Goal: Communication & Community: Answer question/provide support

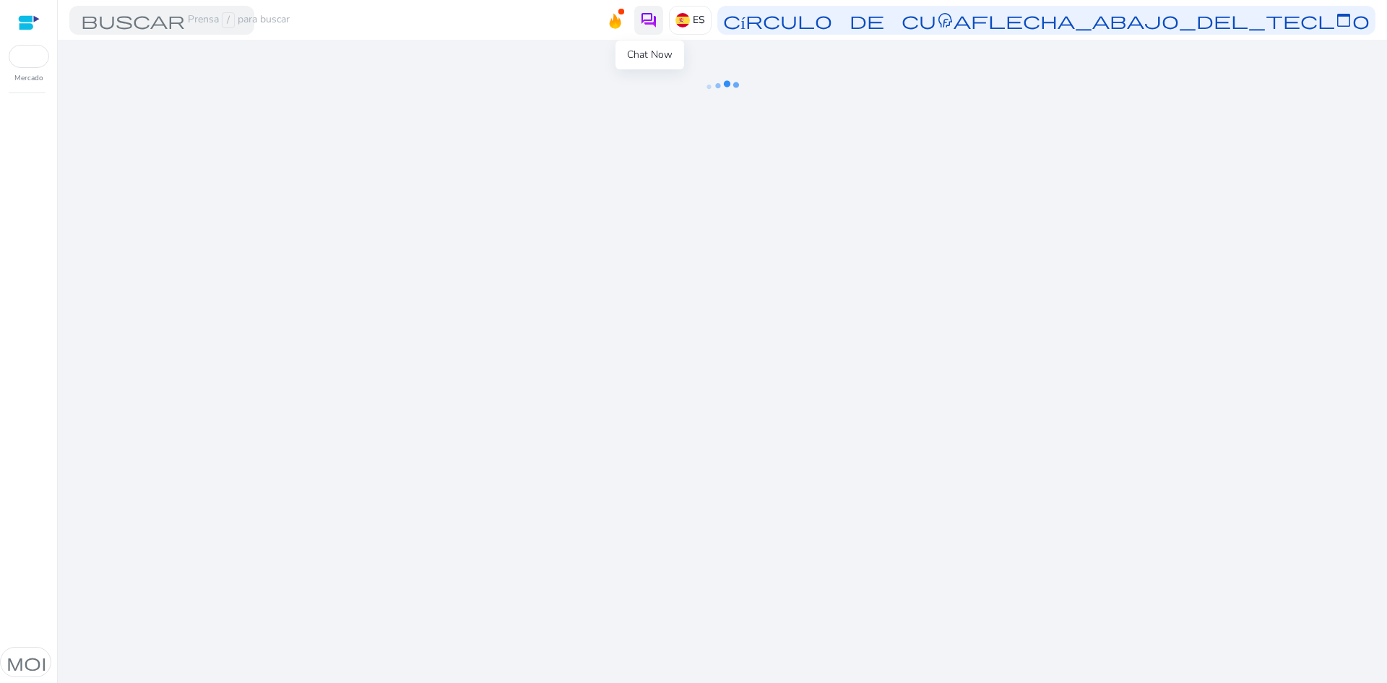
click at [646, 12] on img at bounding box center [648, 20] width 17 height 17
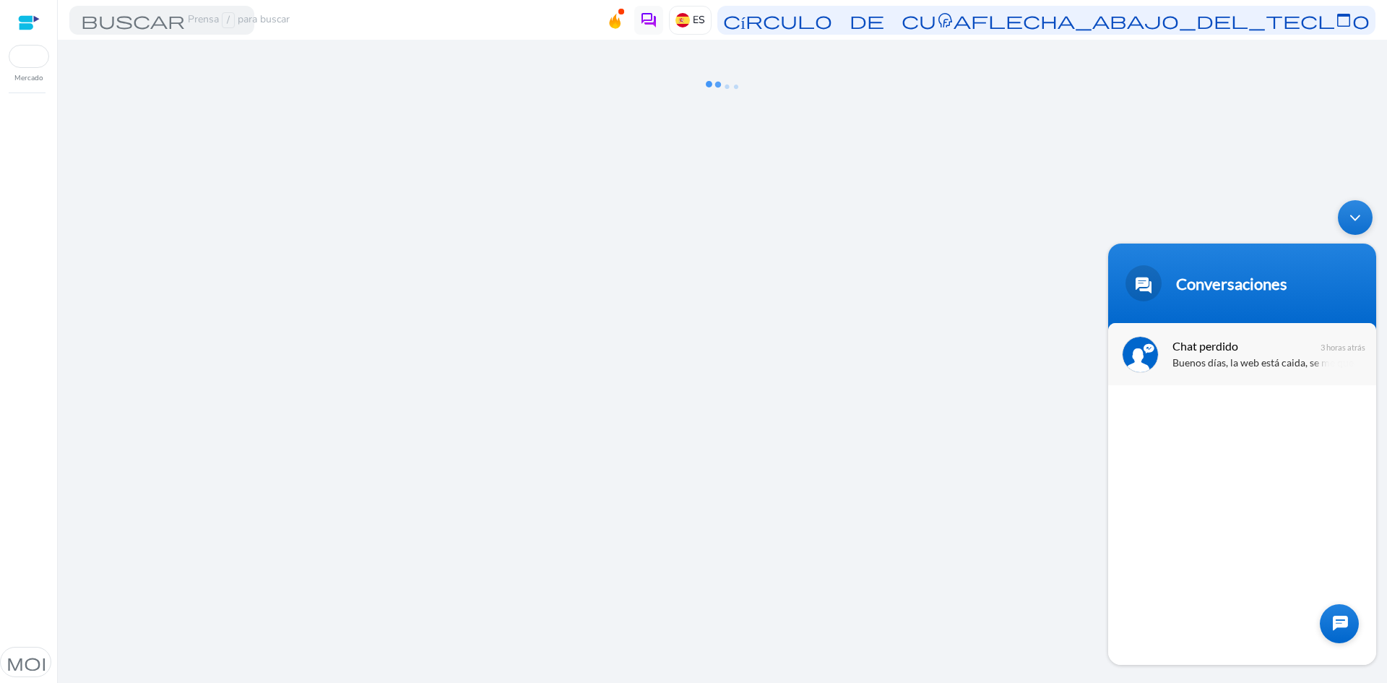
click at [1218, 354] on span "Chat perdido" at bounding box center [1240, 346] width 137 height 20
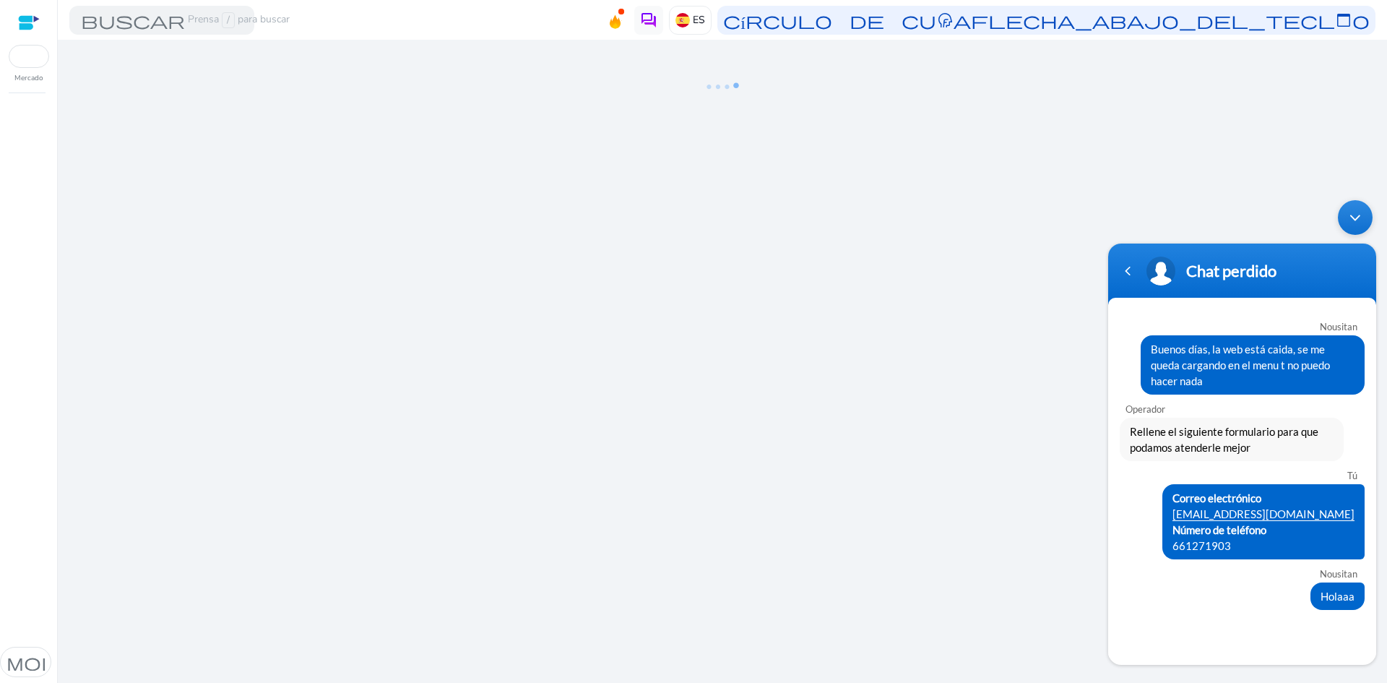
click at [1190, 630] on div "Nousitan Buenos [PERSON_NAME], la web está caida, se me queda cargando en el me…" at bounding box center [1242, 481] width 268 height 339
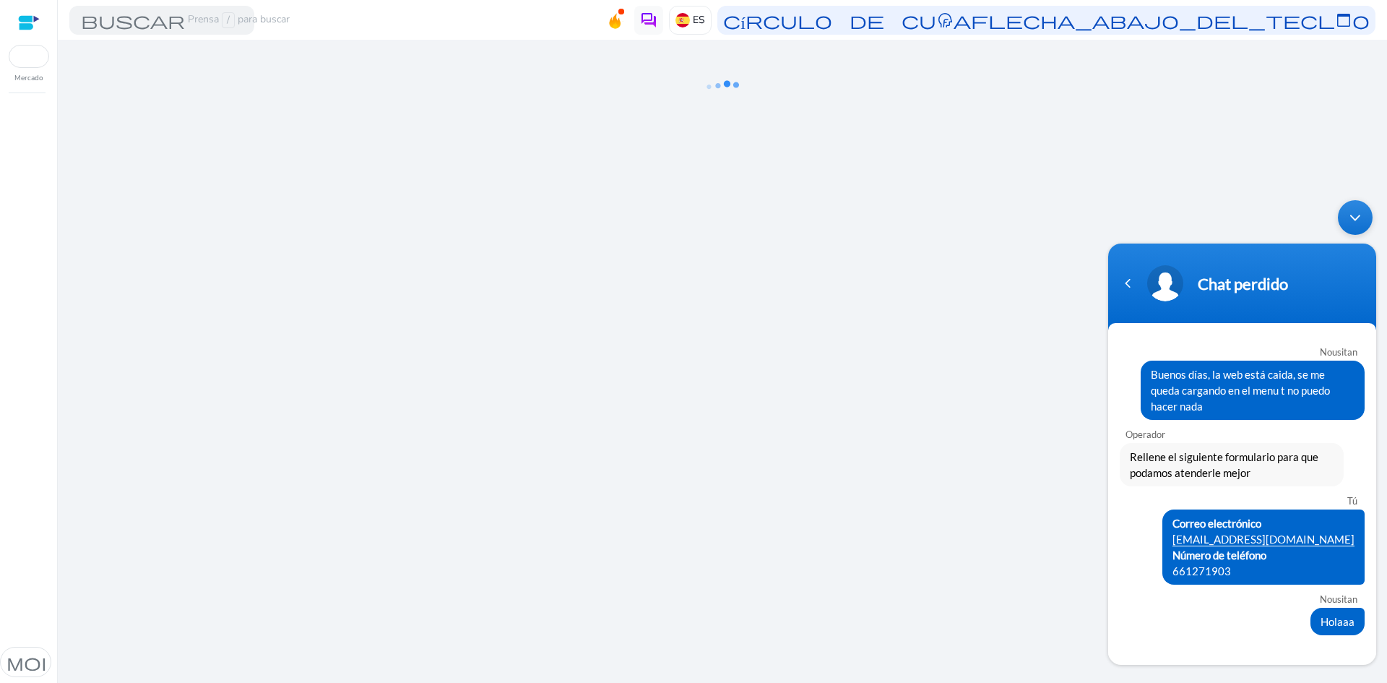
click at [1218, 644] on div "Nousitan Buenos [PERSON_NAME], la web está caida, se me queda cargando en el me…" at bounding box center [1242, 494] width 268 height 314
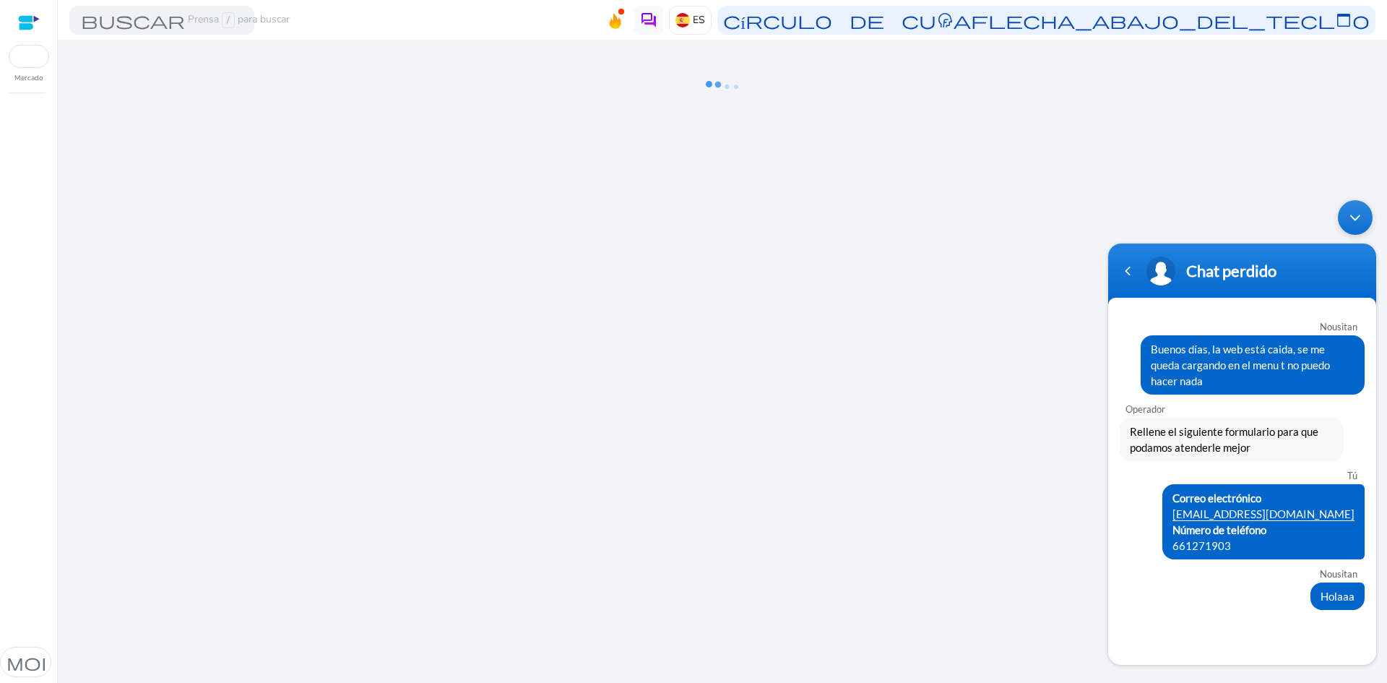
click at [1182, 637] on div "Nousitan Buenos [PERSON_NAME], la web está caida, se me queda cargando en el me…" at bounding box center [1242, 481] width 268 height 339
click at [1184, 636] on div "Nousitan Buenos [PERSON_NAME], la web está caida, se me queda cargando en el me…" at bounding box center [1242, 481] width 268 height 339
click at [1208, 568] on div "Nousitan" at bounding box center [1241, 574] width 232 height 12
click at [1173, 266] on span at bounding box center [1160, 270] width 29 height 29
click at [1130, 270] on div "Volver atrás en la navegación" at bounding box center [1127, 271] width 22 height 22
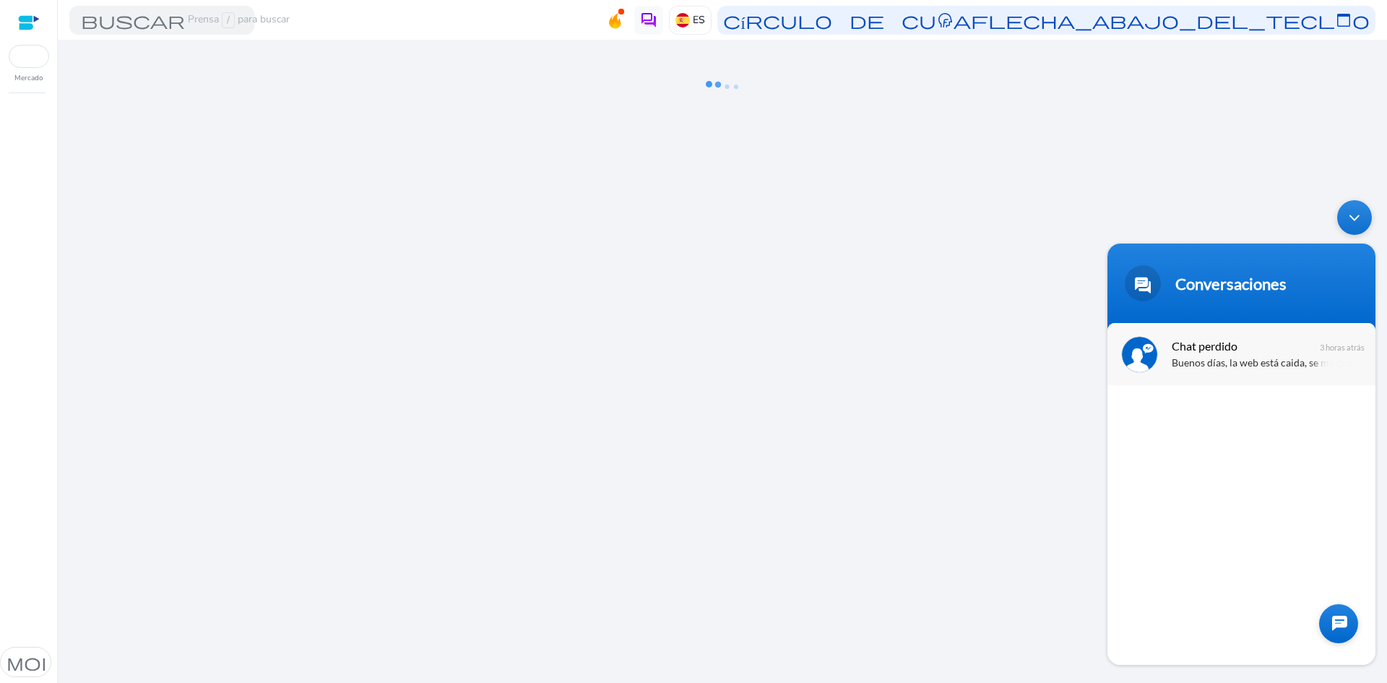
click at [1217, 368] on div "Buenos días, la web está caida, se me queda cargando en el menu t no puedo hace…" at bounding box center [1262, 363] width 182 height 17
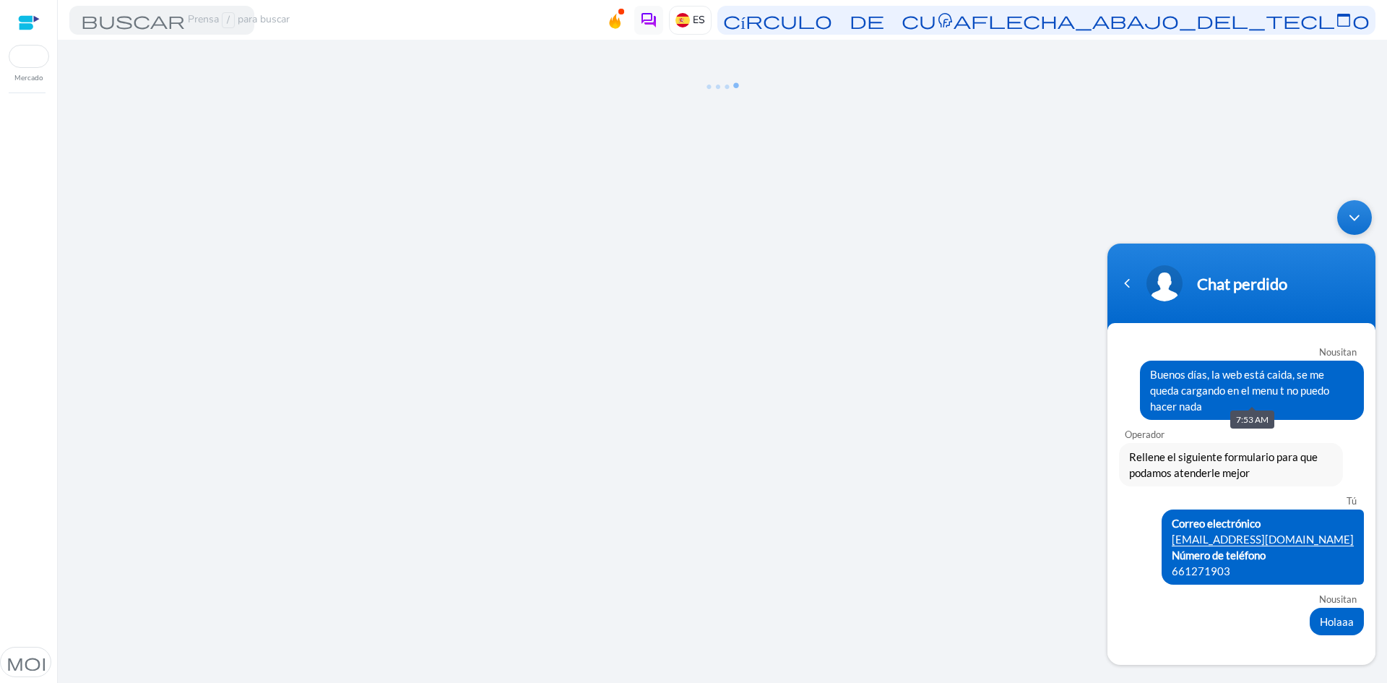
drag, startPoint x: 1148, startPoint y: 367, endPoint x: 1351, endPoint y: 399, distance: 205.4
click at [1351, 399] on div "Buenos días, la web está caida, se me queda cargando en el menu t no puedo hace…" at bounding box center [1252, 389] width 224 height 59
copy span "Buenos días, la web está caida, se me queda cargando en el menu t no puedo hace…"
click at [1119, 288] on div "Volver atrás en la navegación" at bounding box center [1127, 283] width 22 height 22
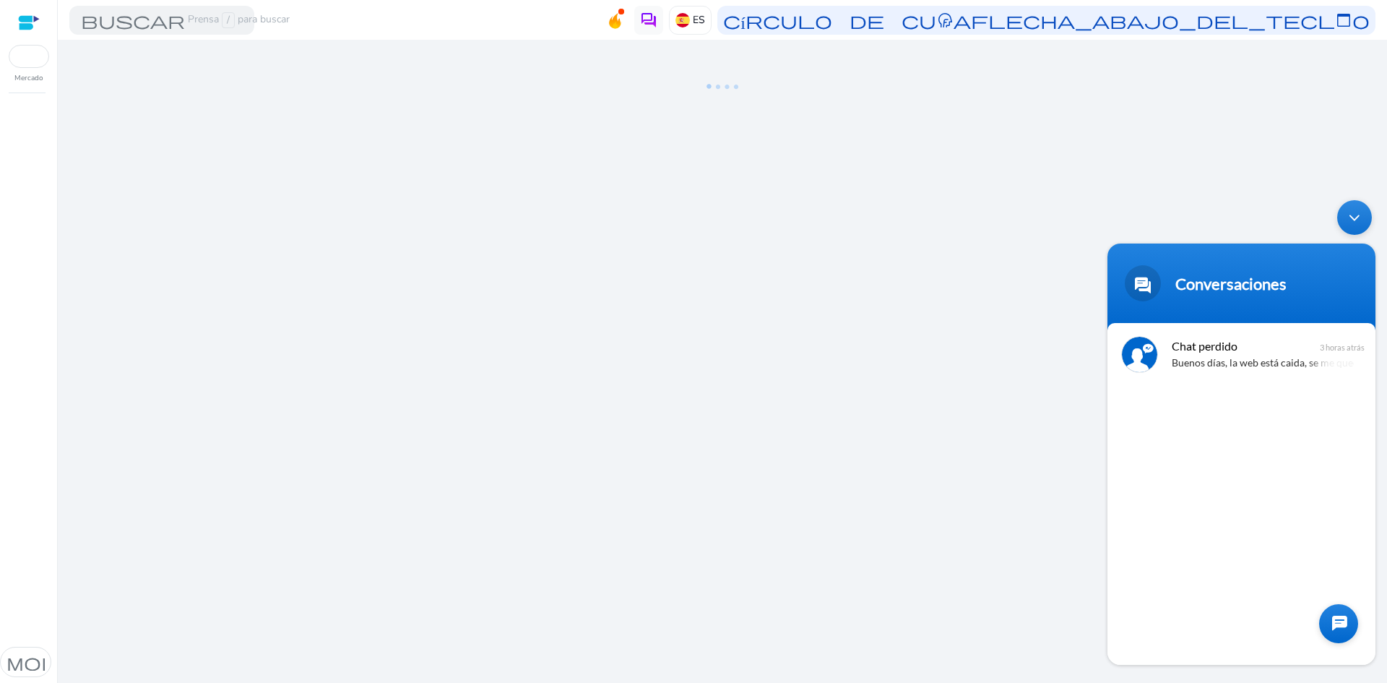
click at [1336, 618] on div at bounding box center [1338, 623] width 39 height 39
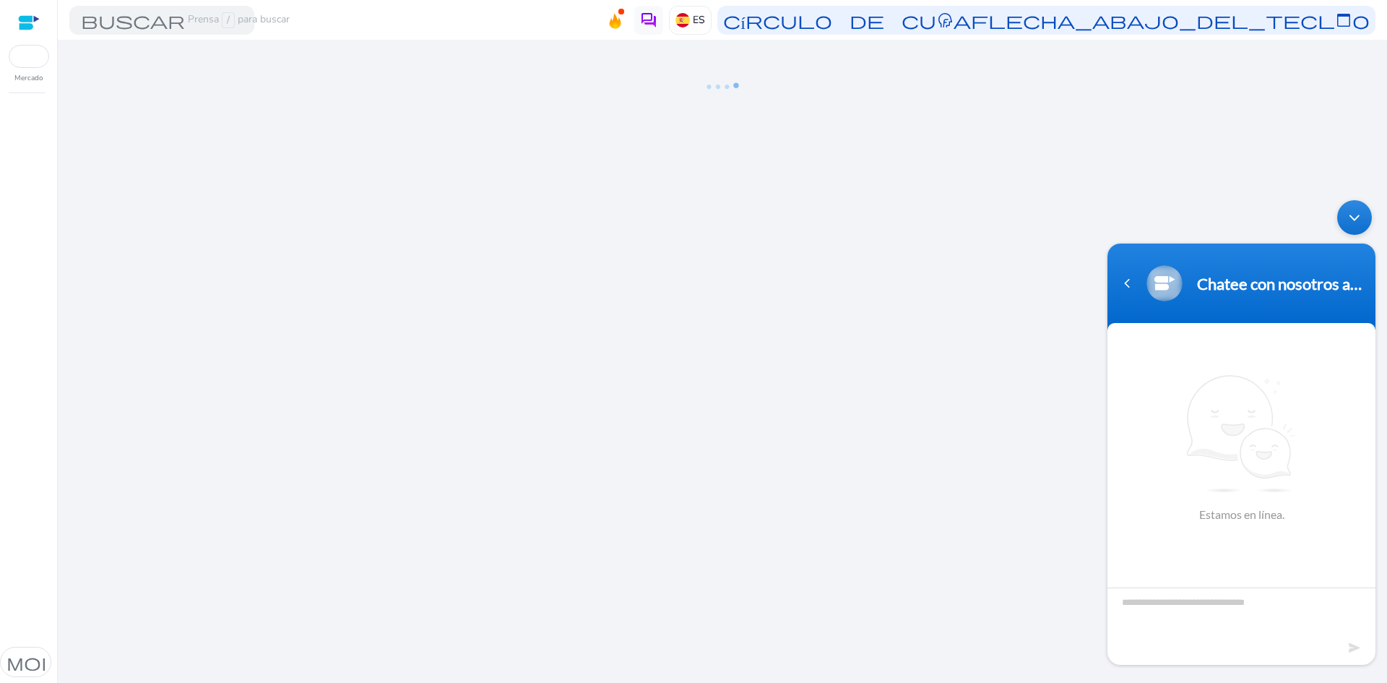
type textarea "**********"
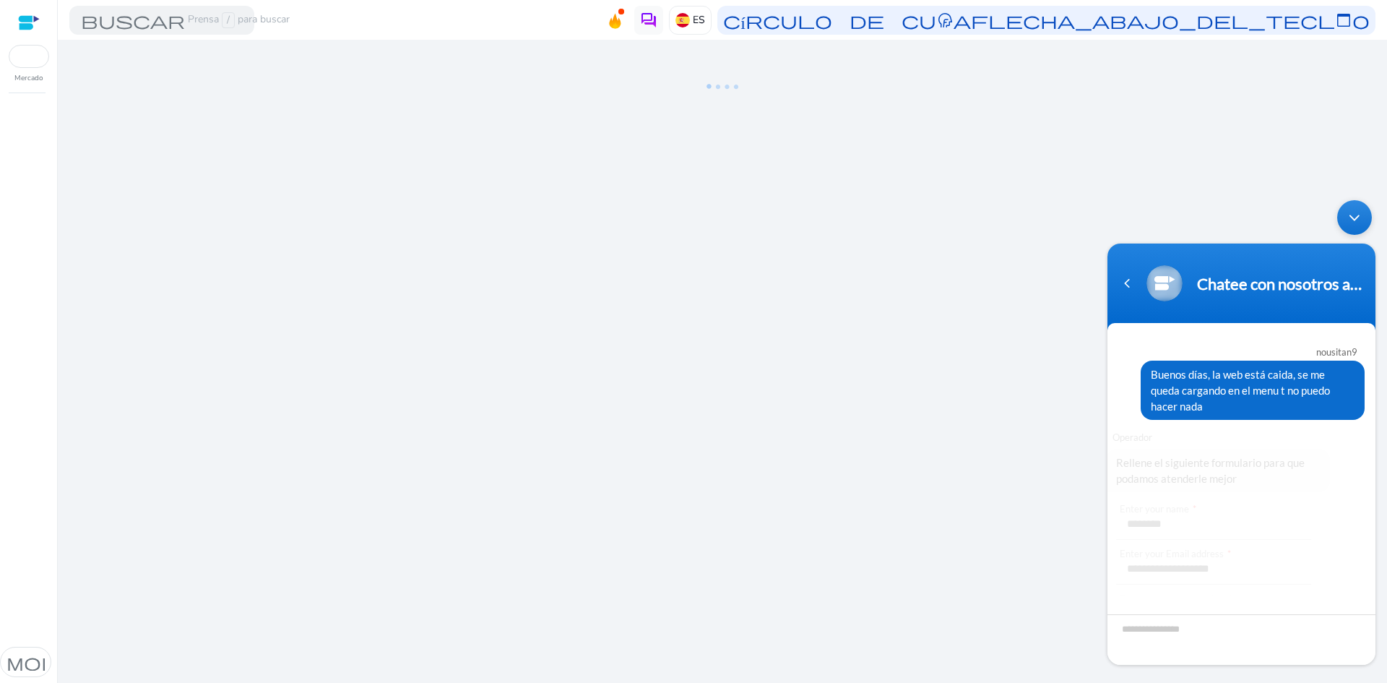
scroll to position [82, 0]
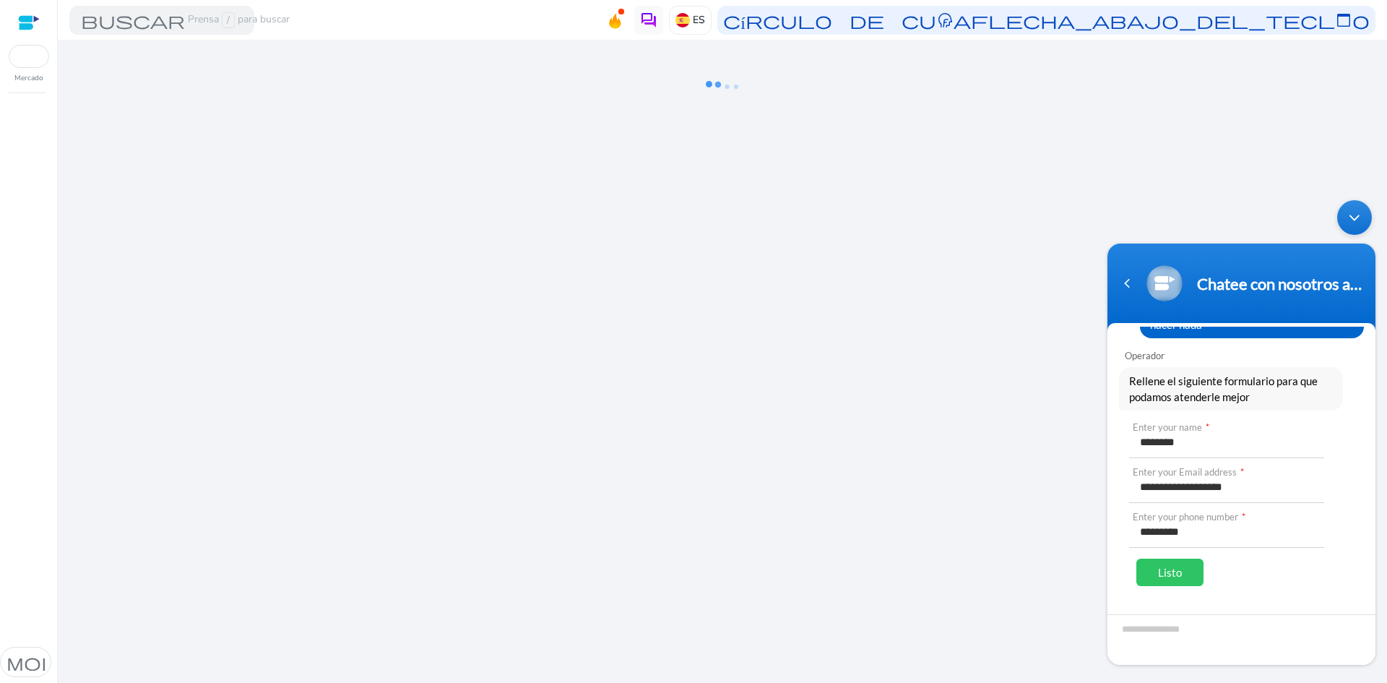
click at [1177, 560] on div "Listo" at bounding box center [1169, 571] width 67 height 27
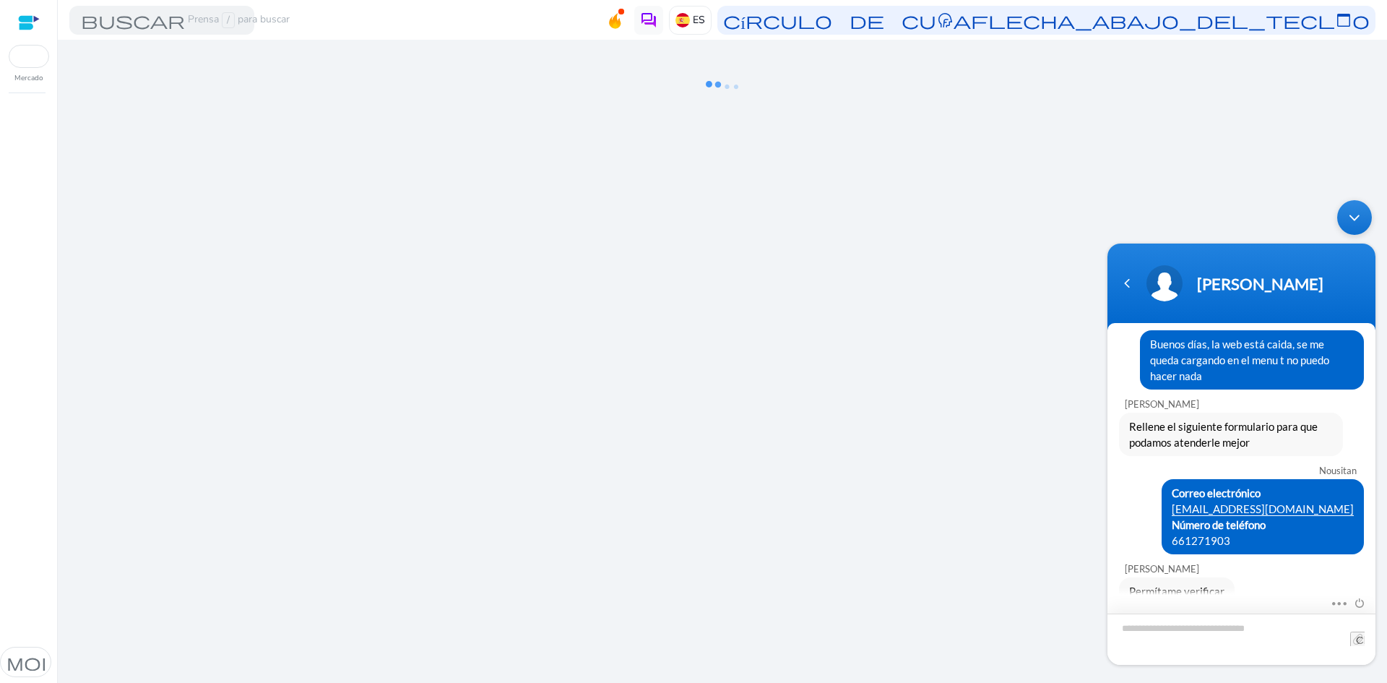
scroll to position [77, 0]
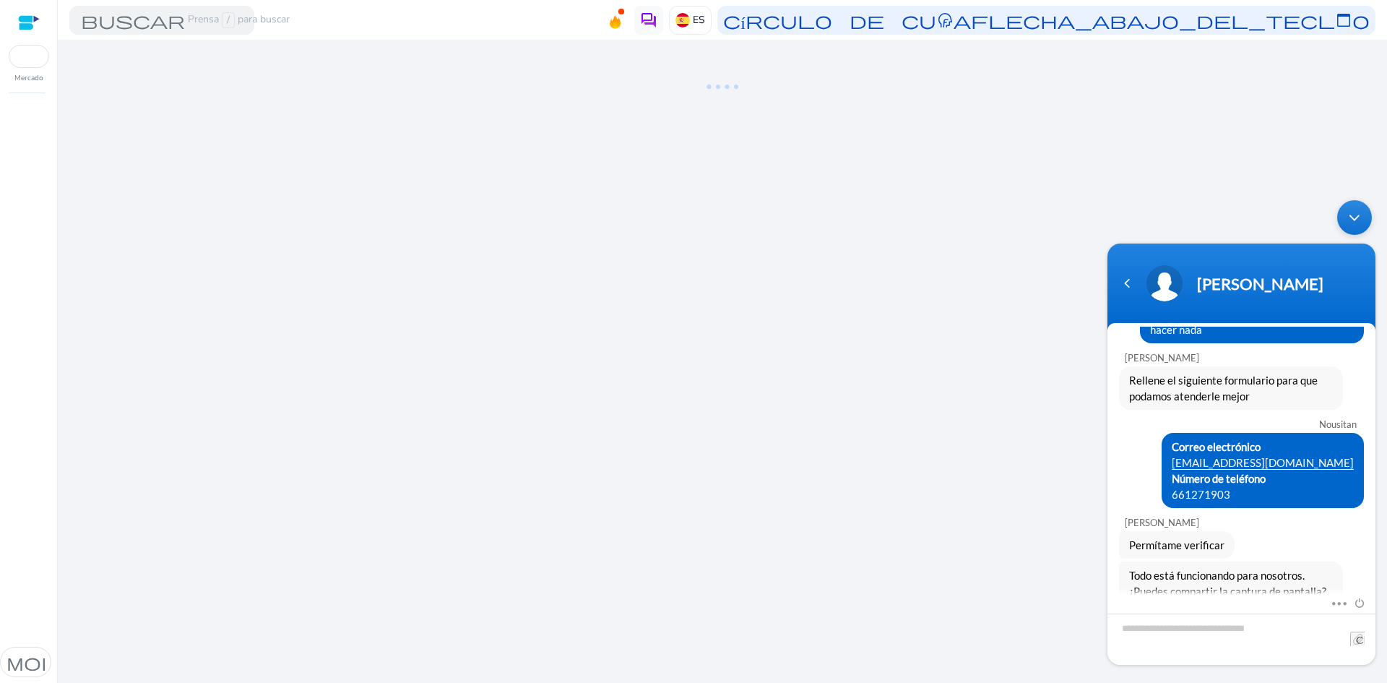
scroll to position [67, 0]
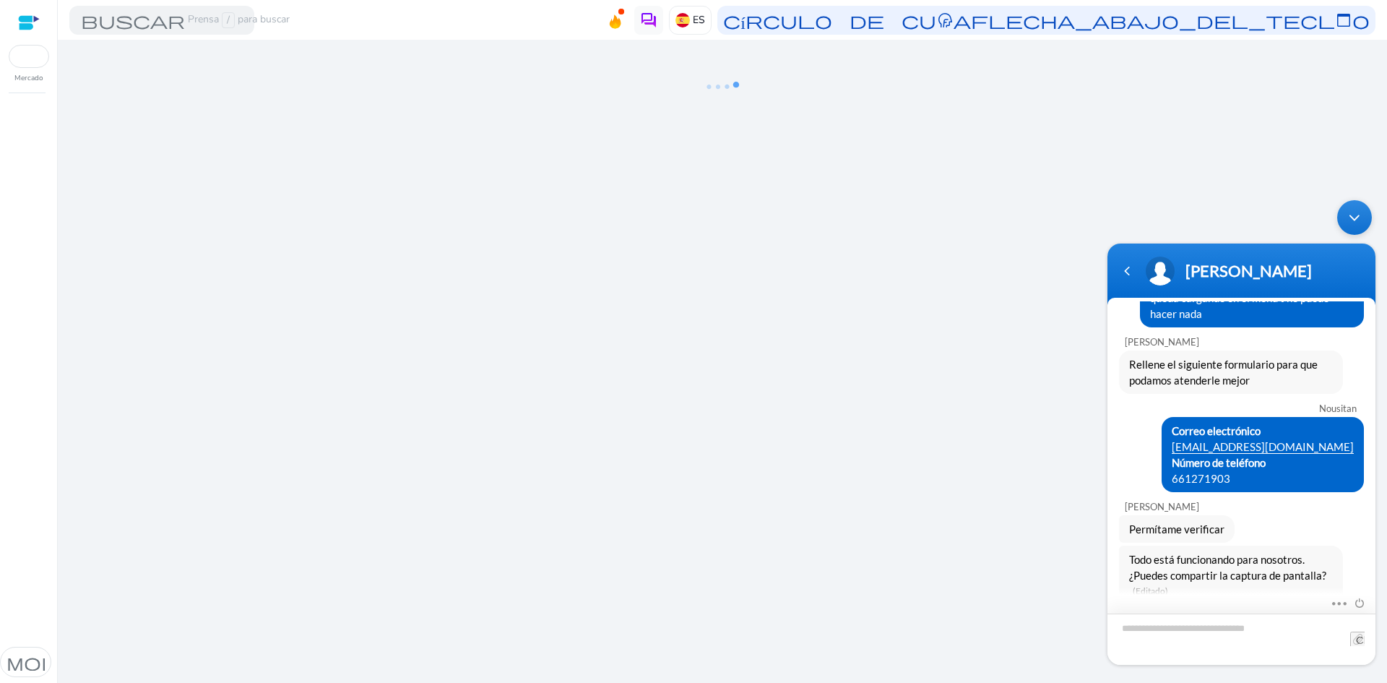
click at [1235, 642] on textarea "Escriba su mensaje y pulse “Intro”" at bounding box center [1241, 638] width 268 height 51
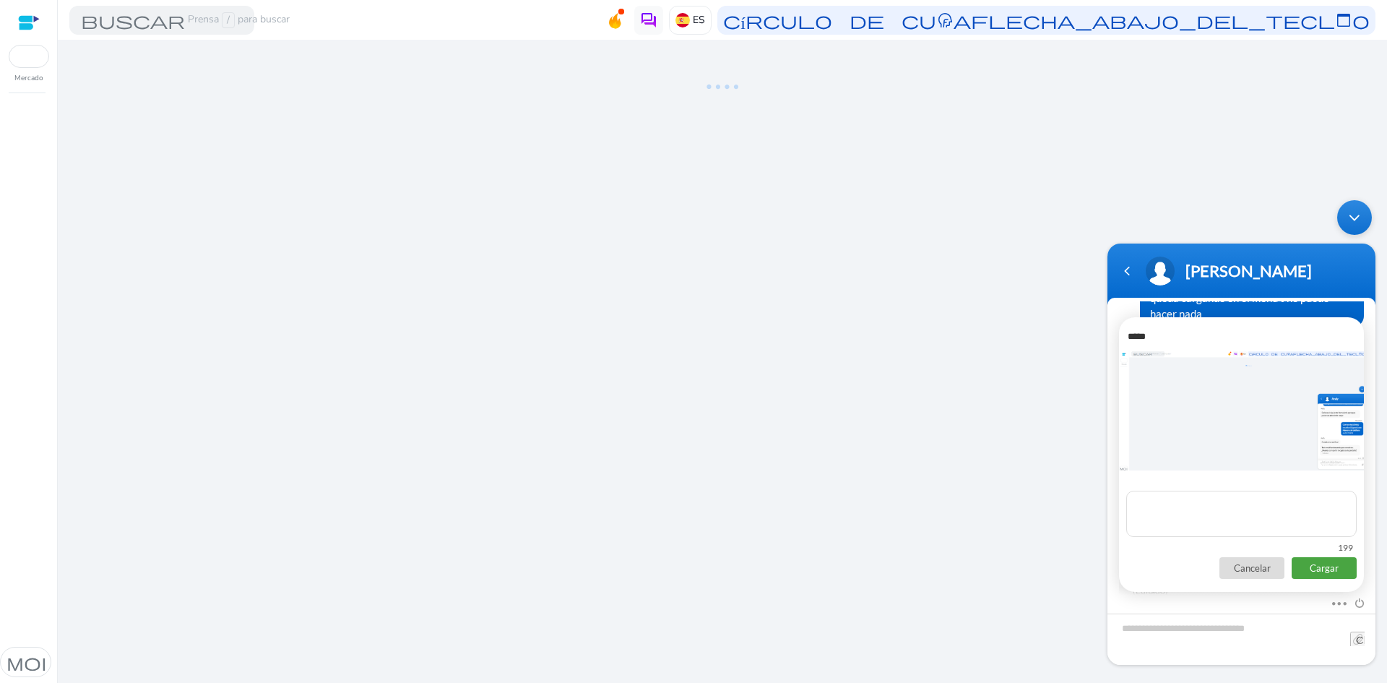
click at [1323, 561] on p "Cargar" at bounding box center [1323, 568] width 65 height 22
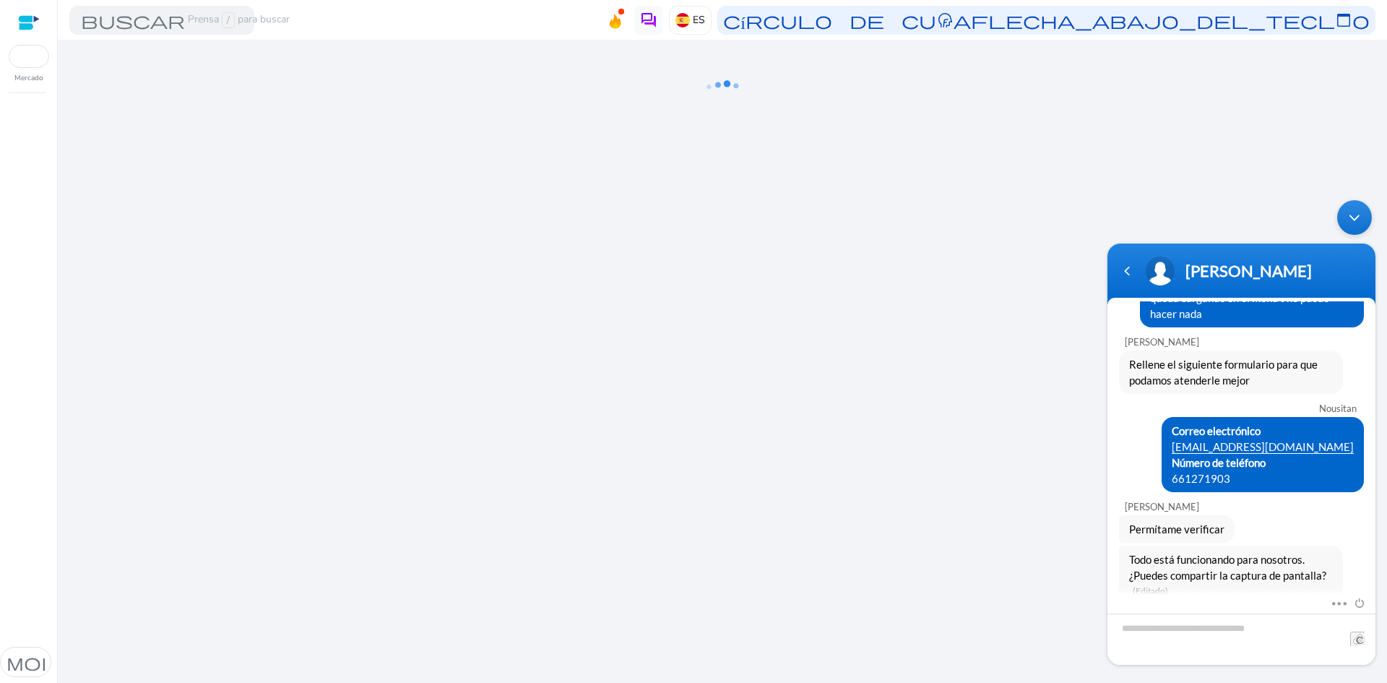
scroll to position [184, 0]
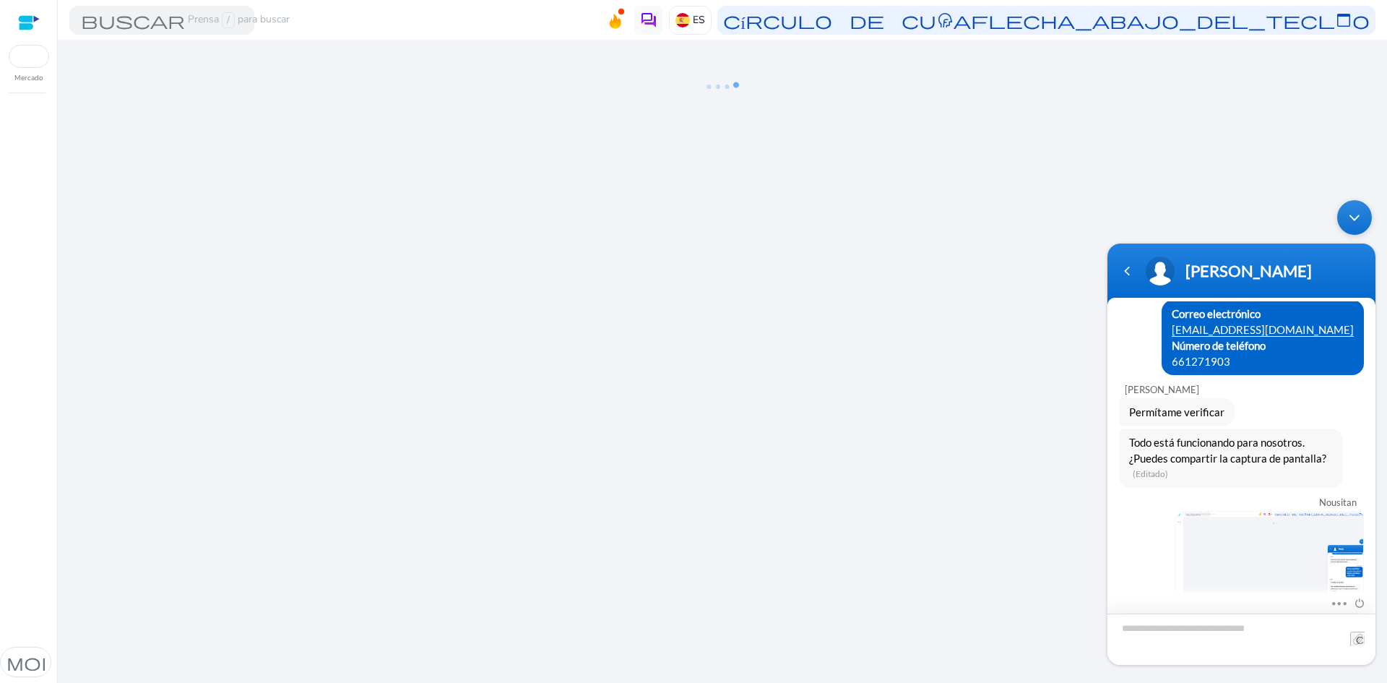
click at [1249, 631] on textarea "Escriba su mensaje y pulse “Intro”" at bounding box center [1241, 638] width 268 height 51
type textarea "**********"
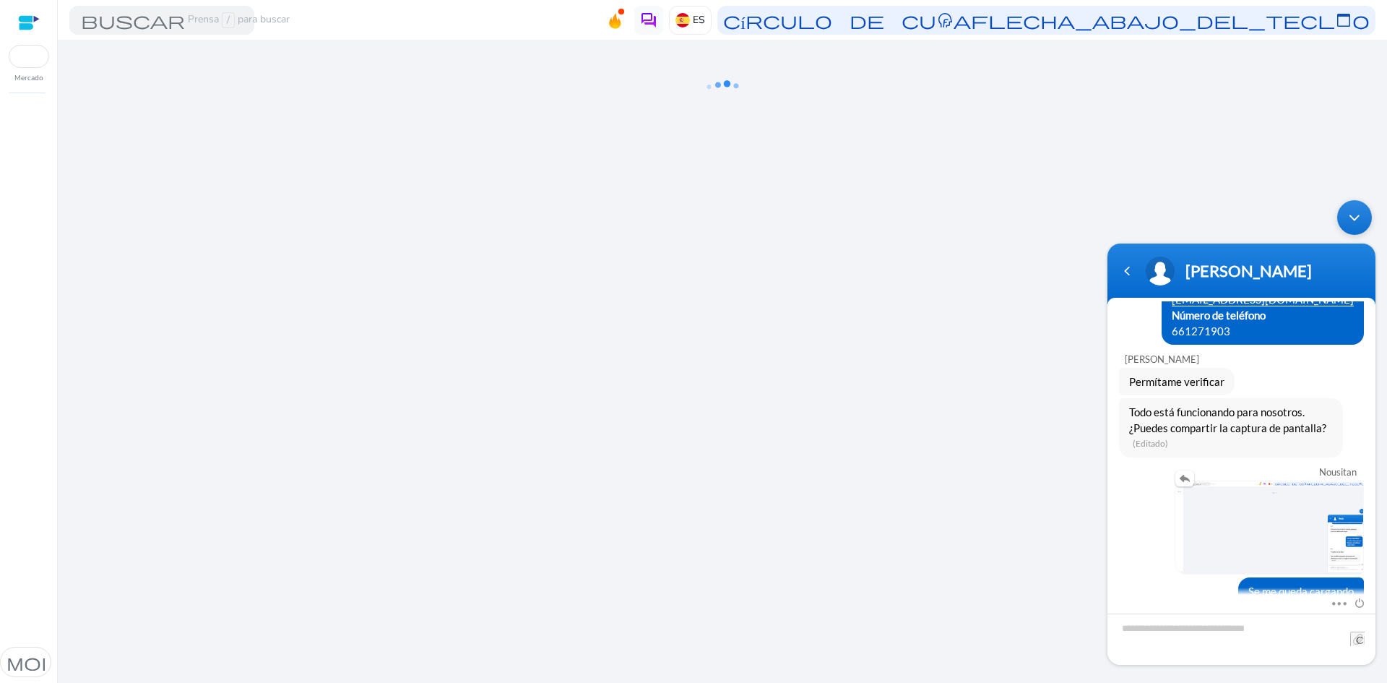
click at [1135, 480] on div at bounding box center [1241, 527] width 245 height 94
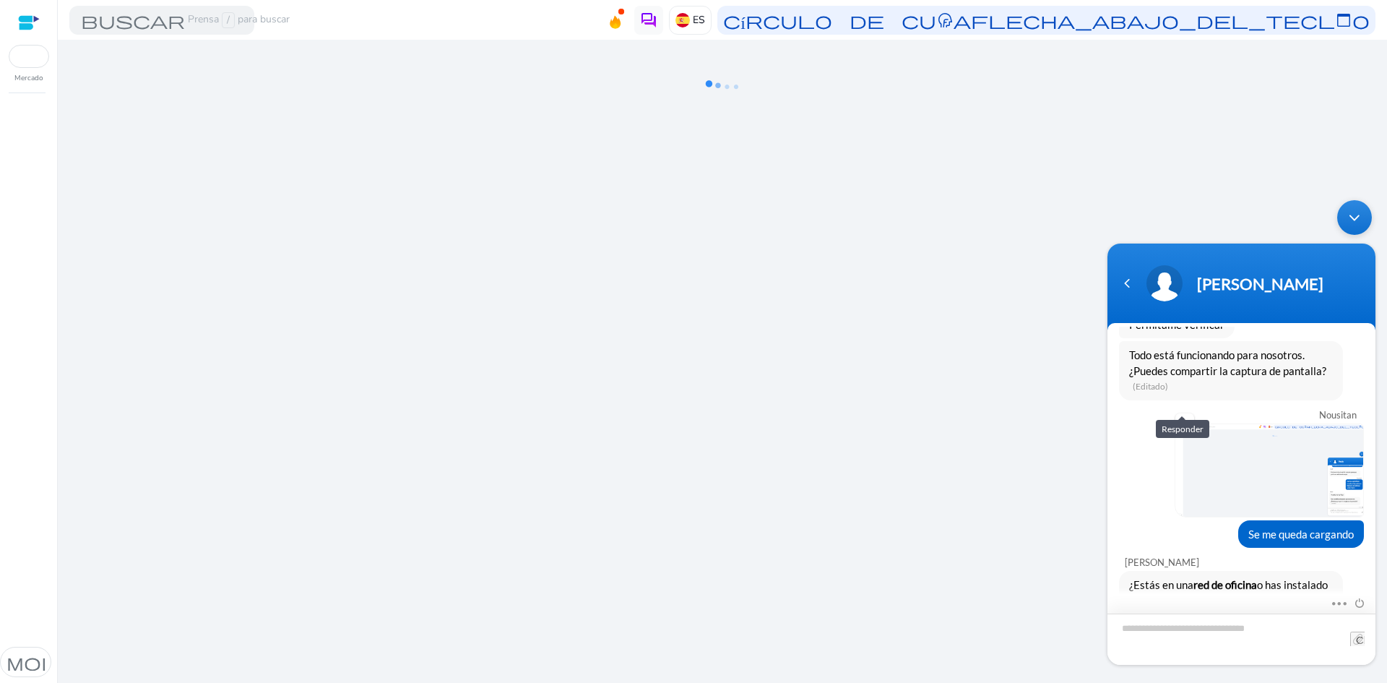
scroll to position [297, 0]
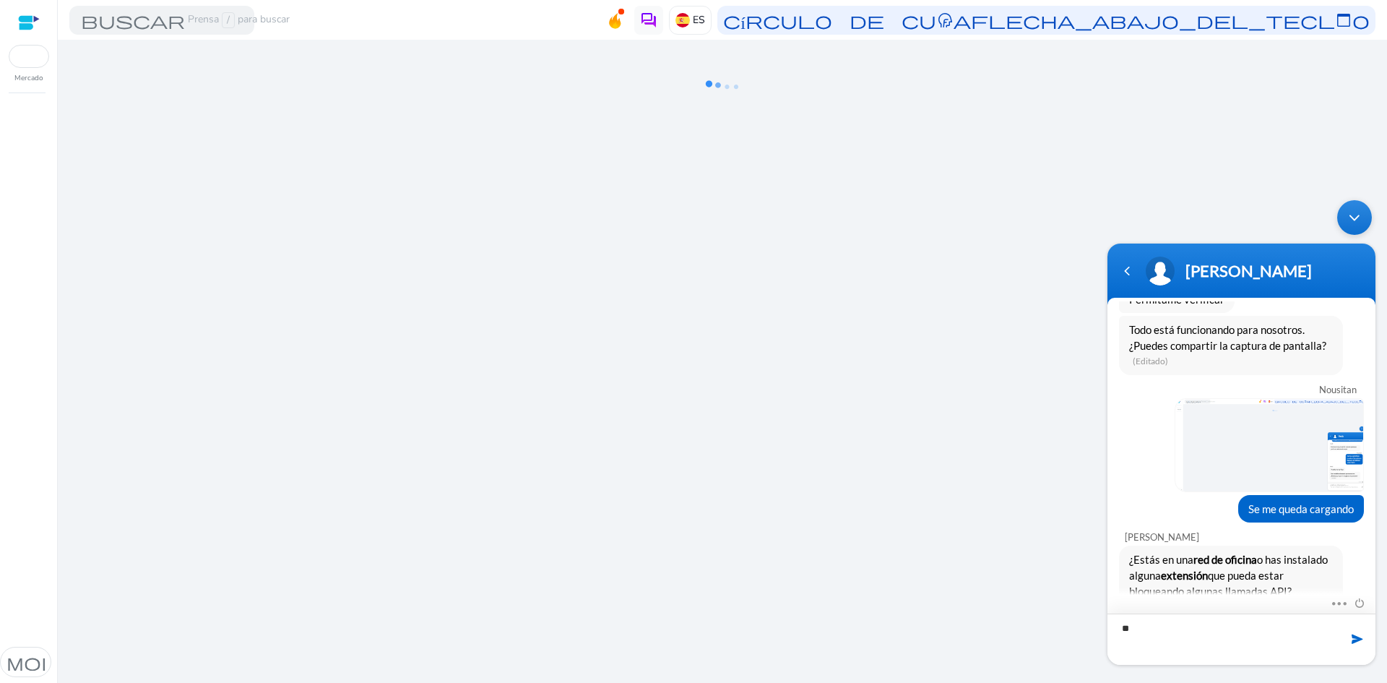
type textarea "*"
type textarea "**********"
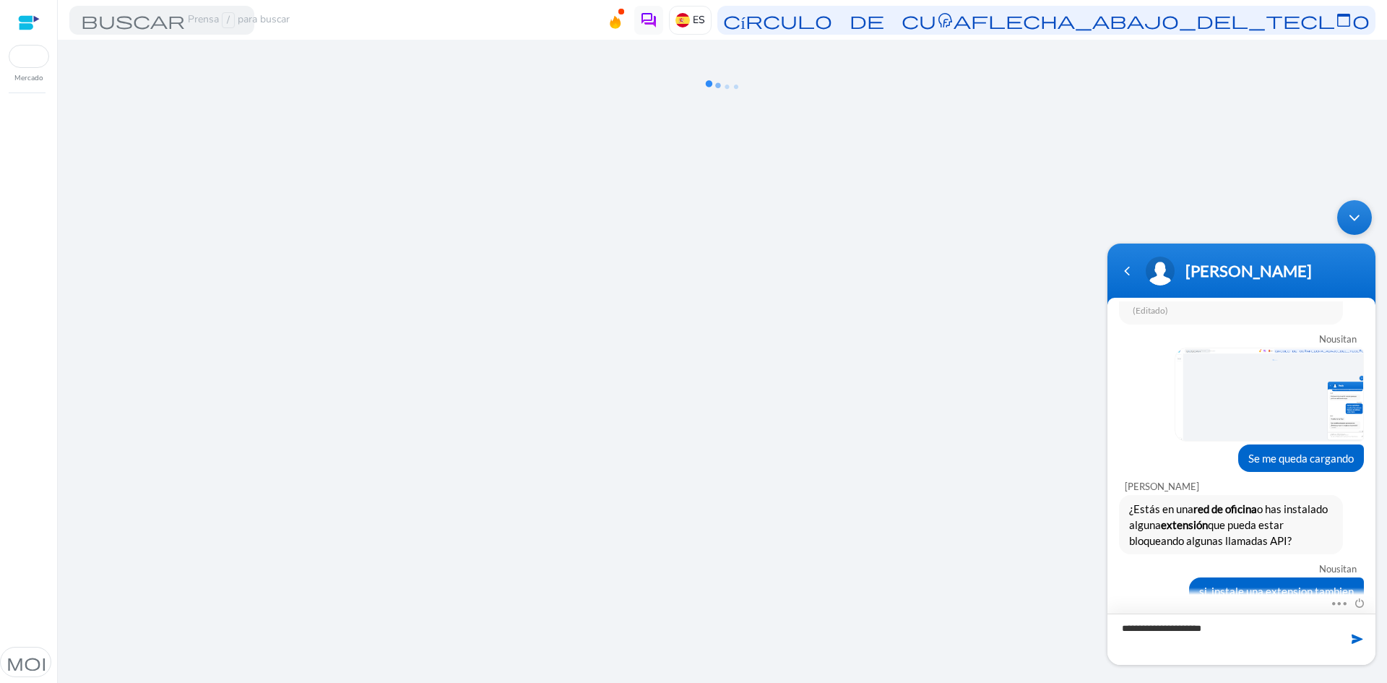
type textarea "**********"
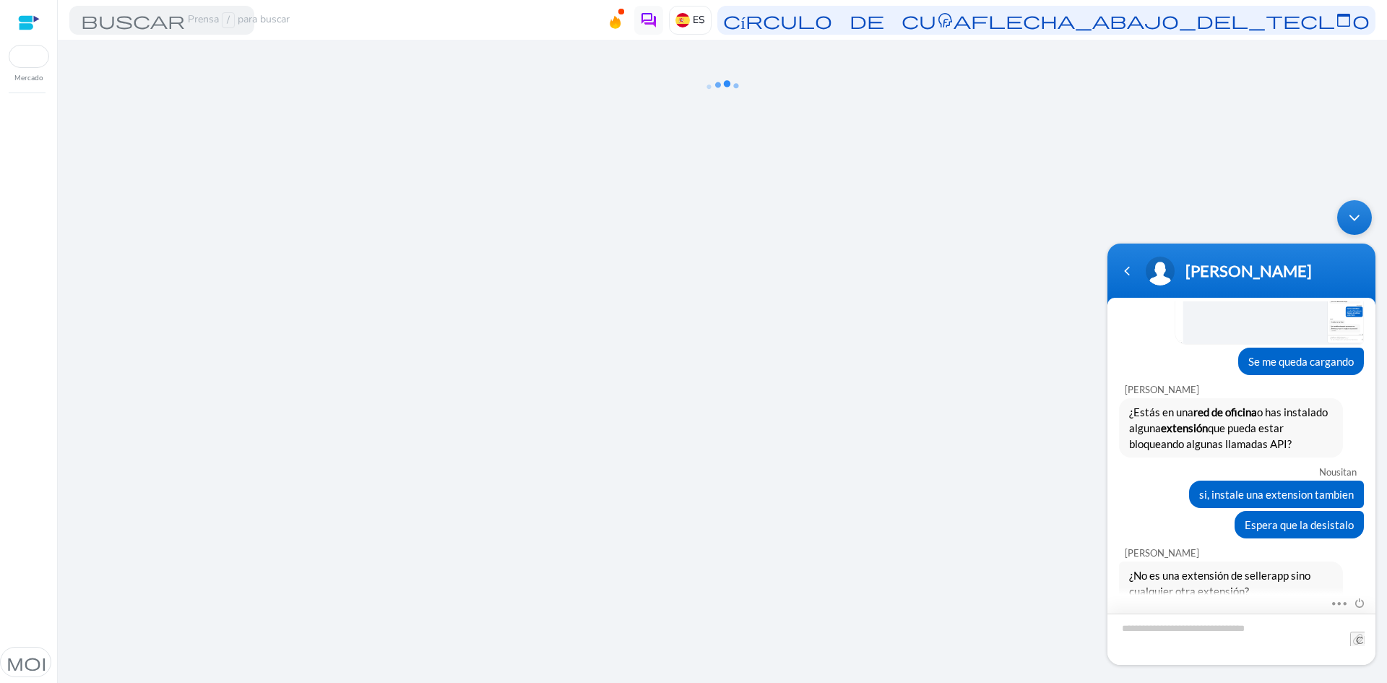
scroll to position [490, 0]
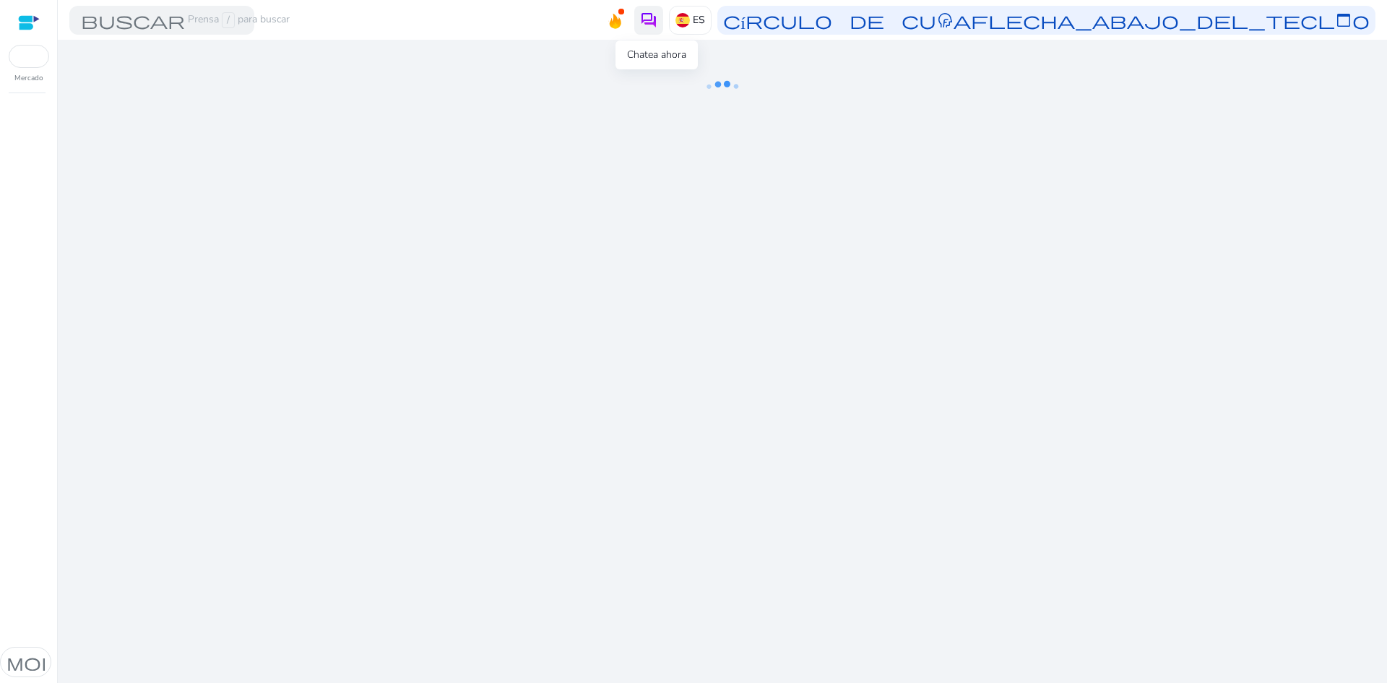
click at [644, 16] on img at bounding box center [648, 20] width 17 height 17
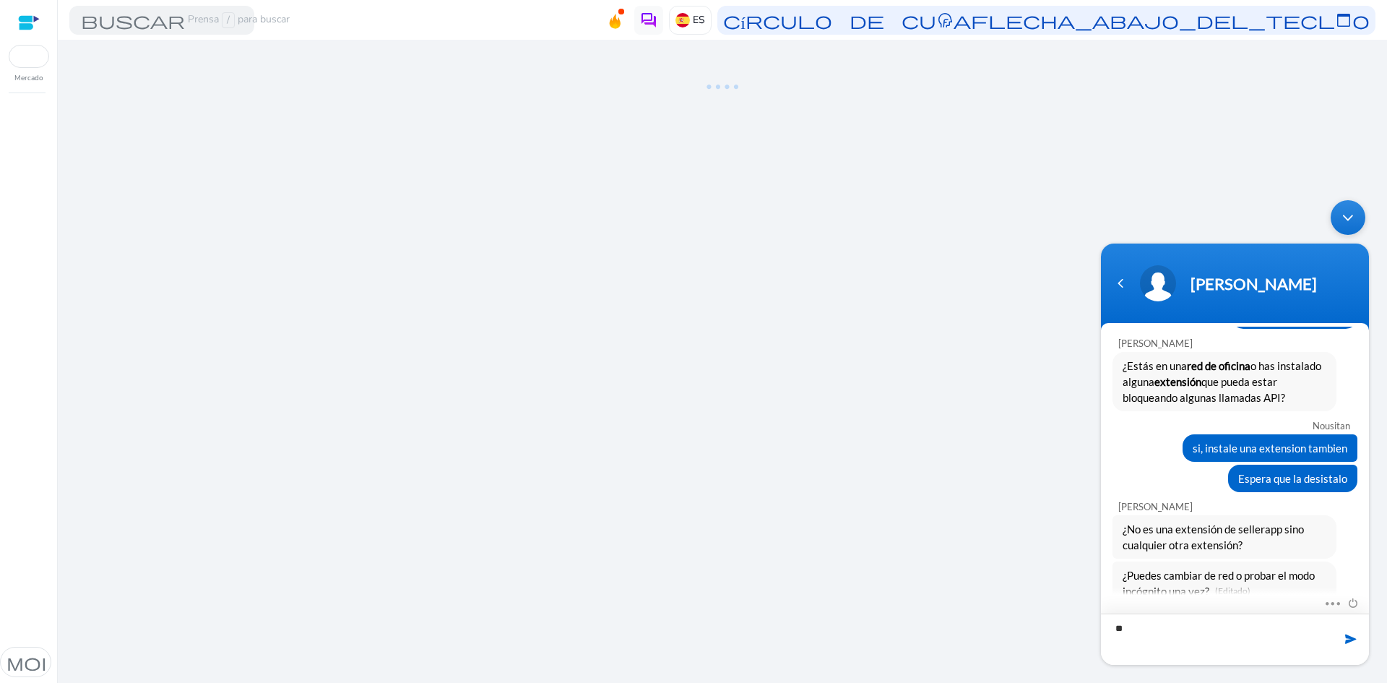
type textarea "***"
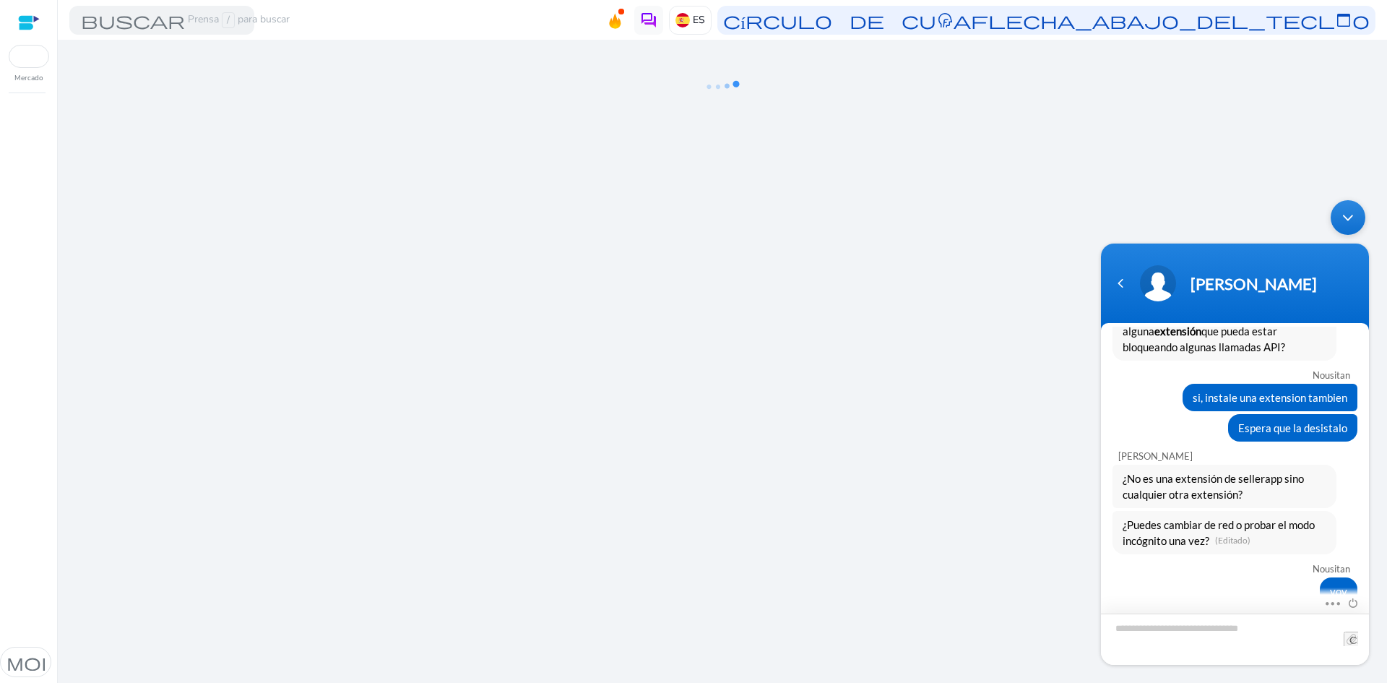
click at [1169, 644] on textarea "Escriba su mensaje y pulse “Intro”" at bounding box center [1235, 638] width 268 height 51
type textarea "**********"
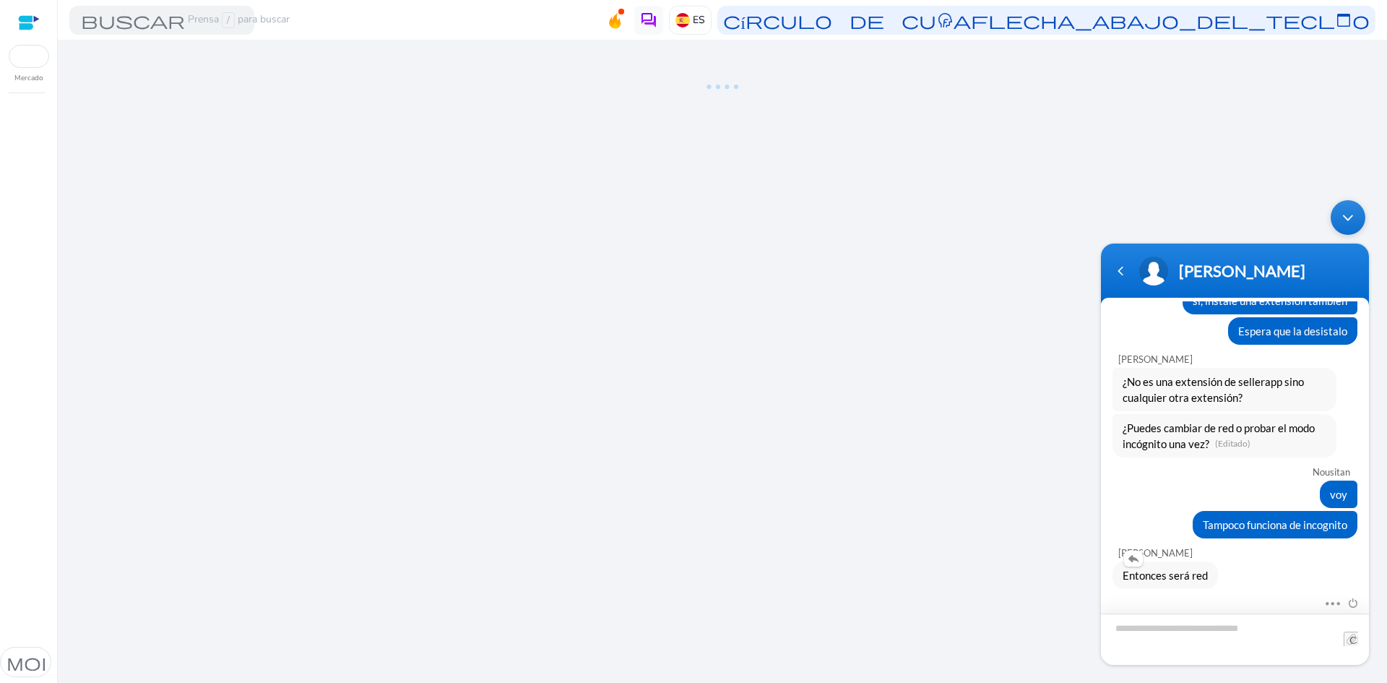
scroll to position [622, 0]
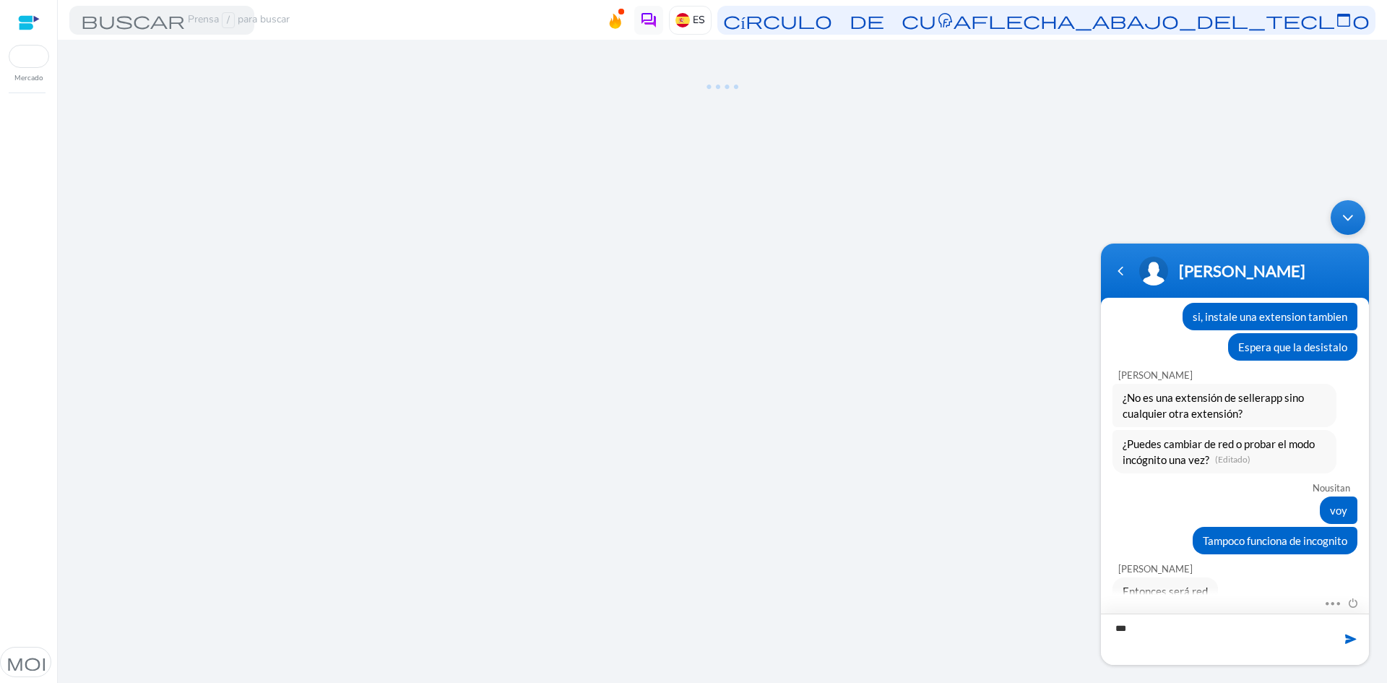
type textarea "****"
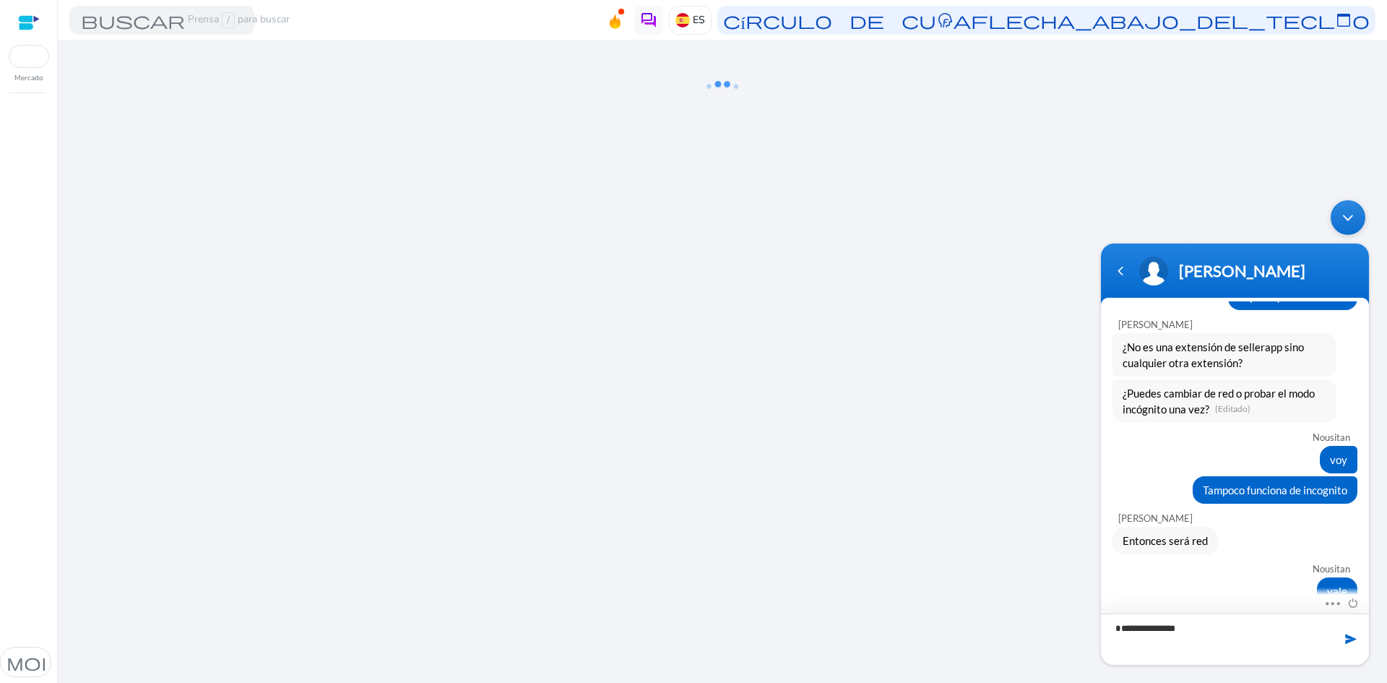
type textarea "**********"
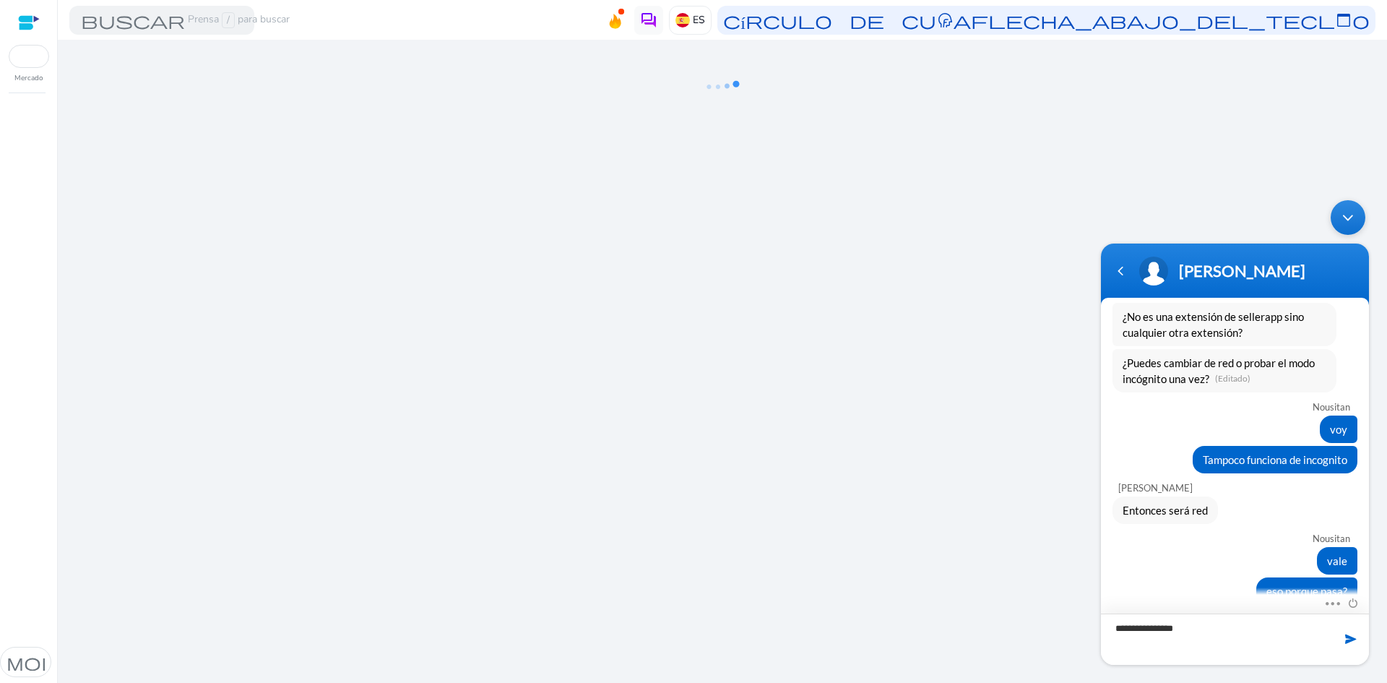
type textarea "**********"
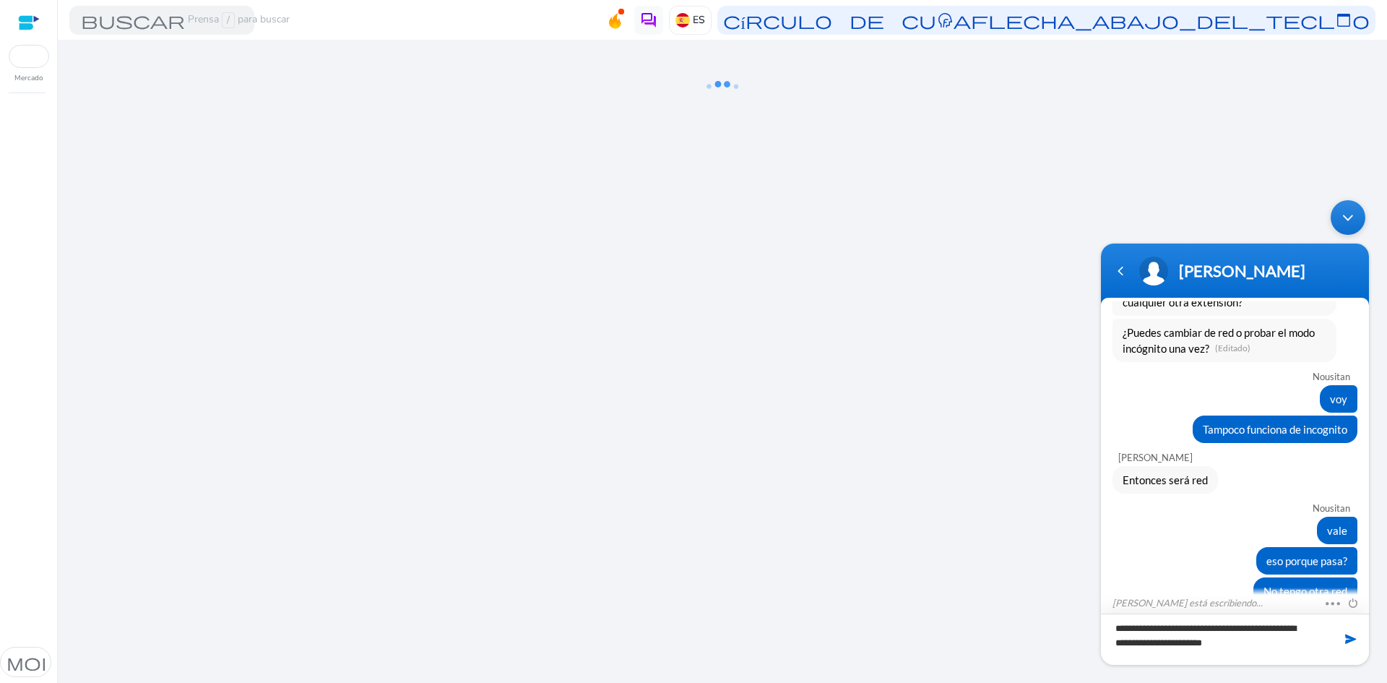
type textarea "**********"
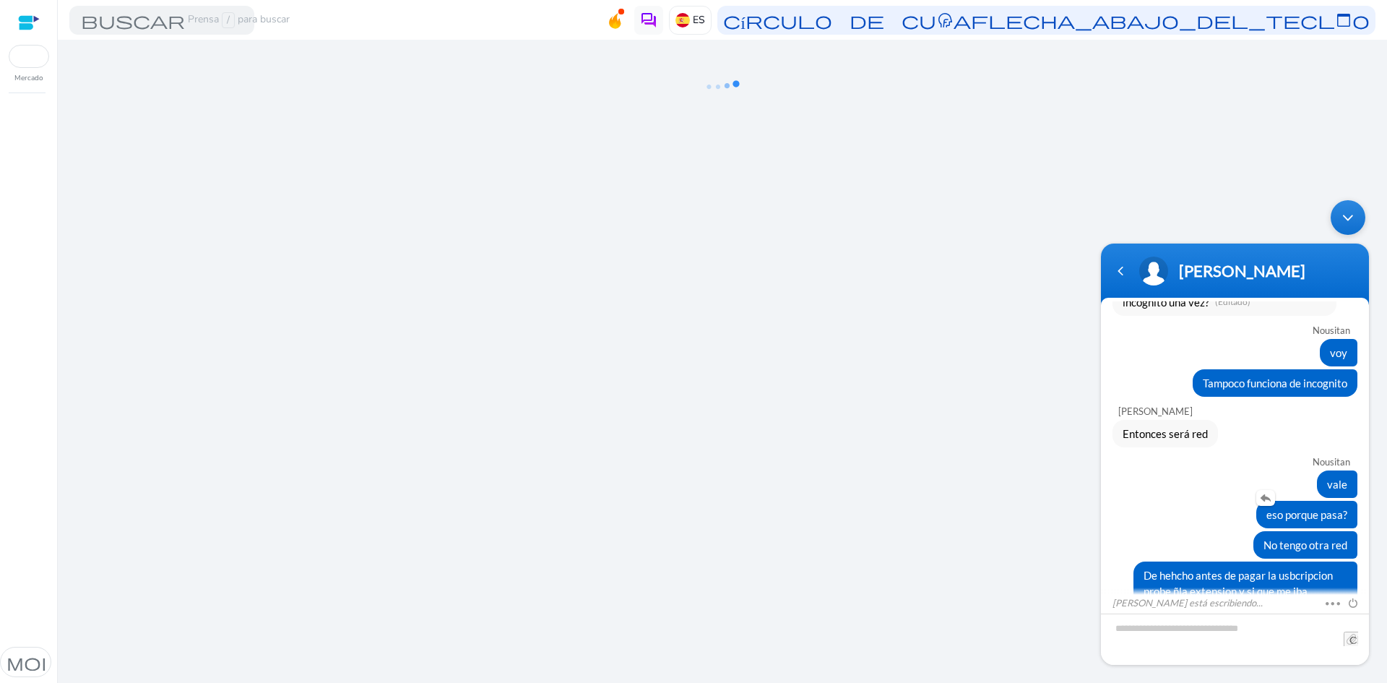
click at [1141, 501] on div "eso porque pasa?" at bounding box center [1234, 514] width 245 height 27
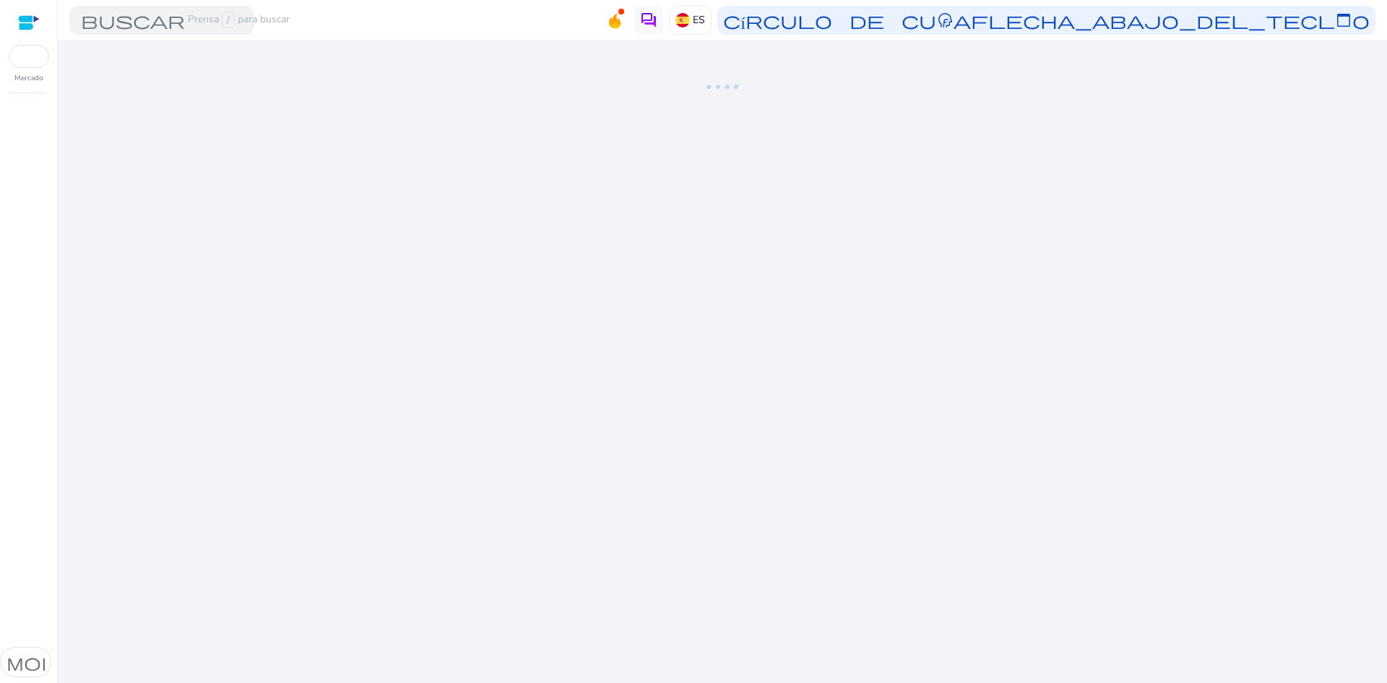
click at [1167, 303] on div "Estamos preparando las cosas para ti..." at bounding box center [722, 361] width 1317 height 643
click at [656, 27] on img at bounding box center [648, 20] width 17 height 17
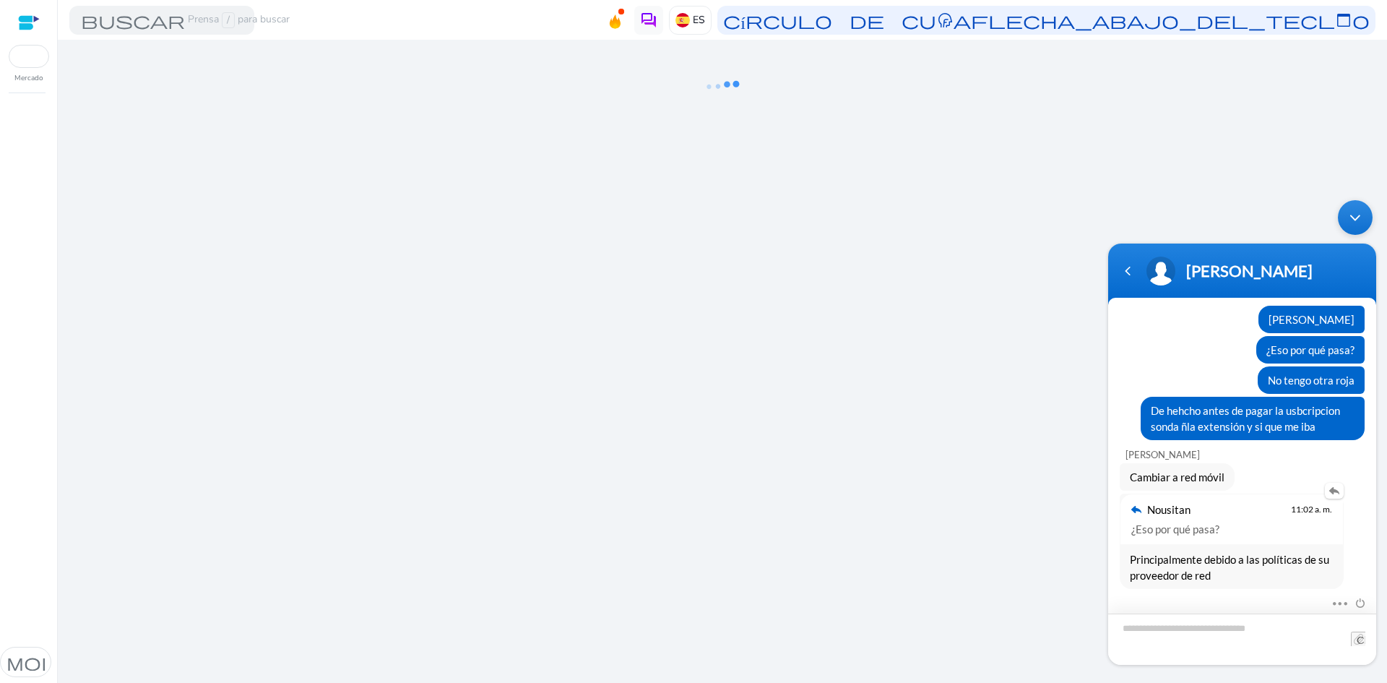
scroll to position [928, 0]
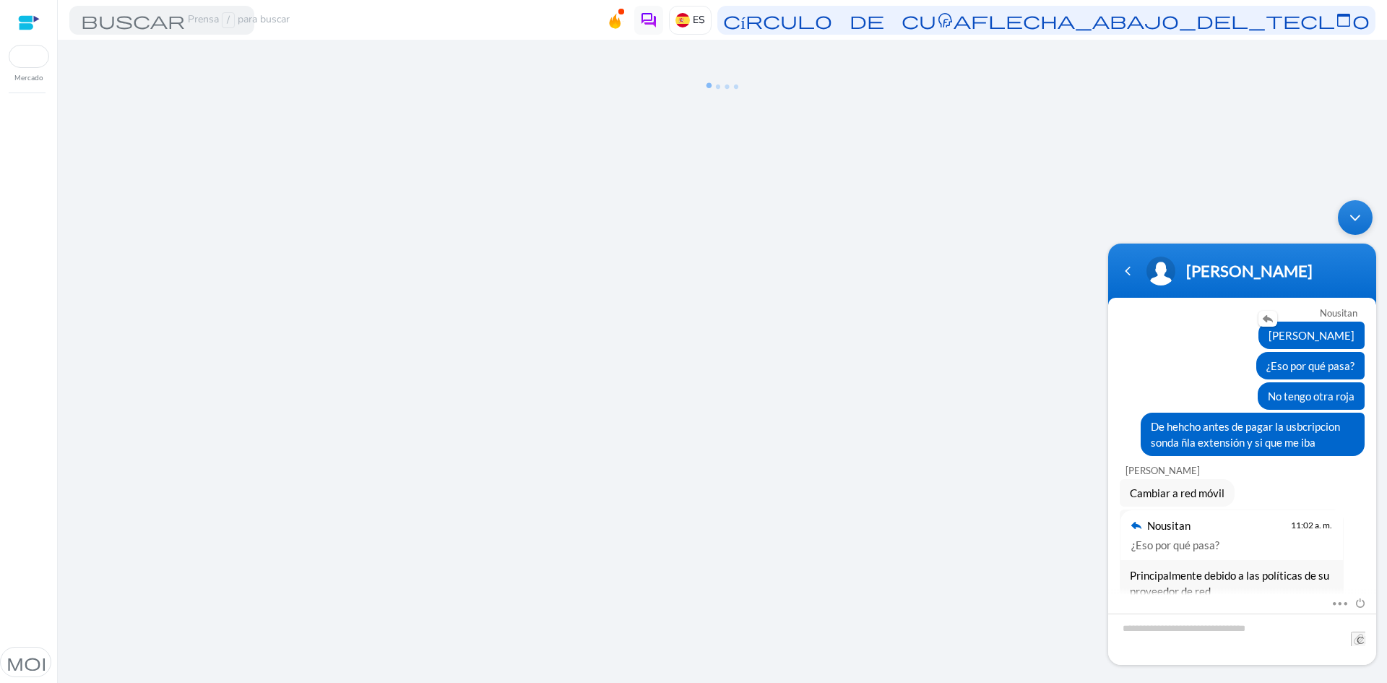
click at [1196, 332] on div "valle" at bounding box center [1241, 334] width 245 height 27
click at [235, 332] on div "Estamos preparando las cosas para ti..." at bounding box center [722, 361] width 1317 height 643
click at [1367, 509] on div "Nousitan 11:02 a. m. ¿Eso por qué pasa? Principalmente debido a las políticas d…" at bounding box center [1242, 556] width 268 height 95
click at [1261, 632] on textarea "Escribe tu mensaje y pulsa 'Enter'" at bounding box center [1242, 638] width 268 height 51
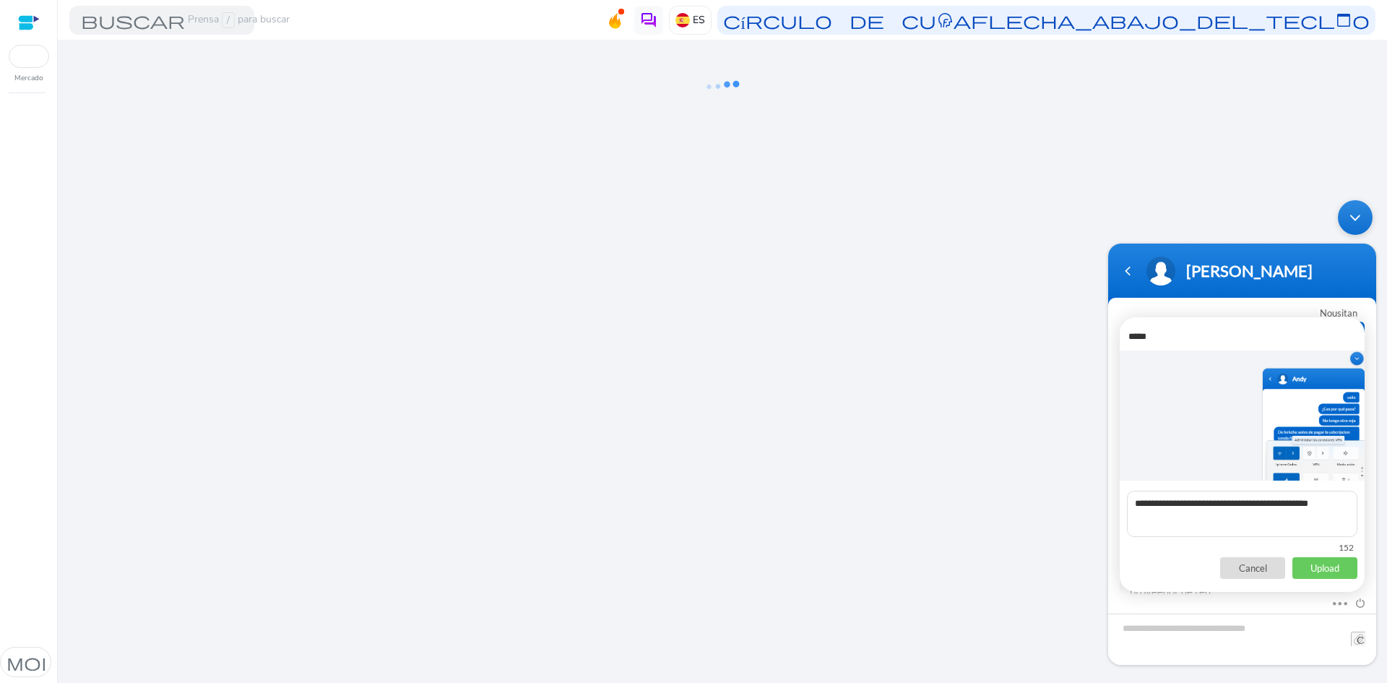
click at [1190, 509] on textarea "**********" at bounding box center [1242, 513] width 230 height 46
type textarea "**********"
click at [1318, 578] on div "**********" at bounding box center [1241, 454] width 245 height 274
click at [1318, 568] on p "Upload" at bounding box center [1324, 568] width 65 height 22
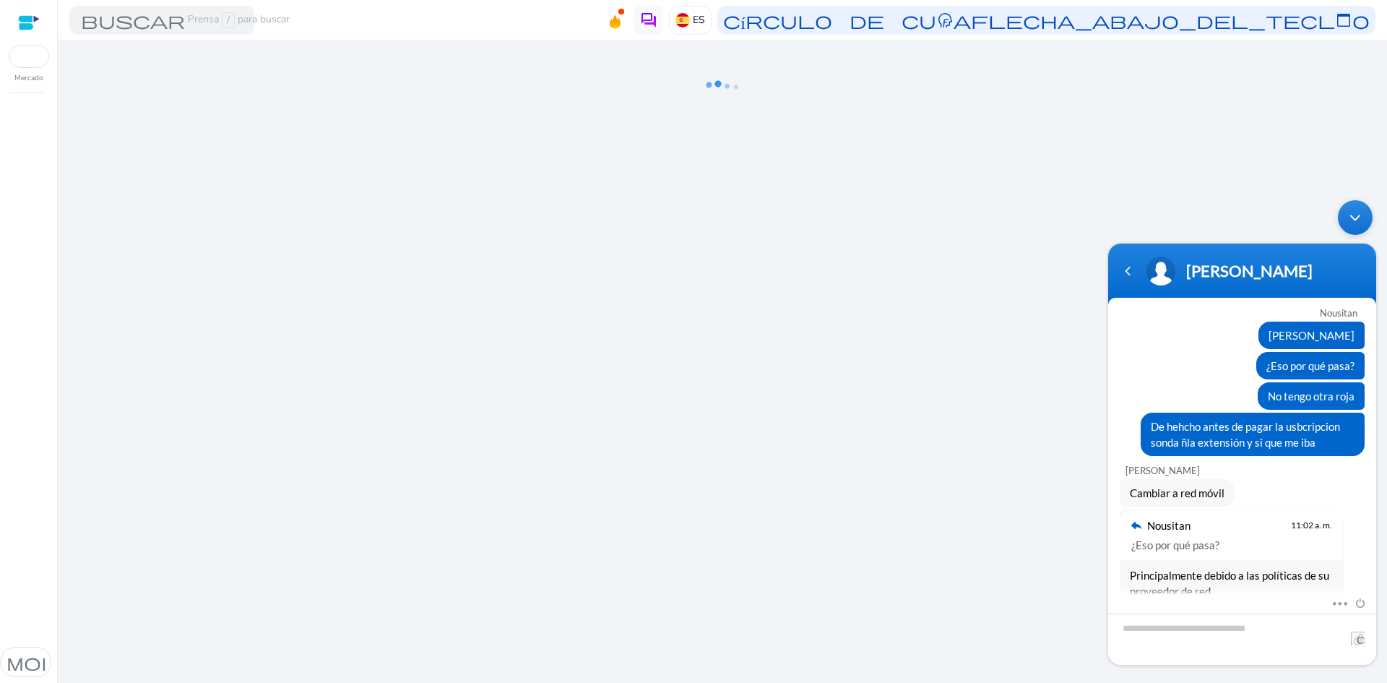
scroll to position [1149, 0]
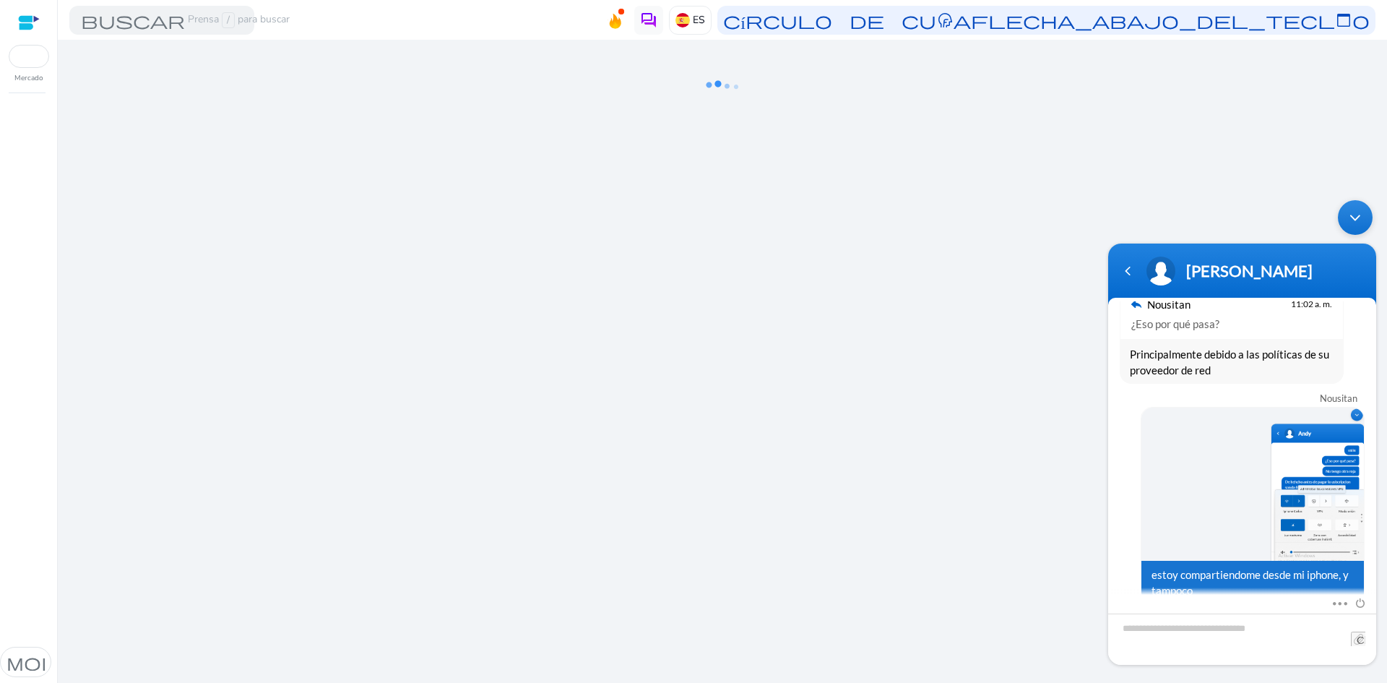
click at [29, 22] on div at bounding box center [29, 22] width 22 height 17
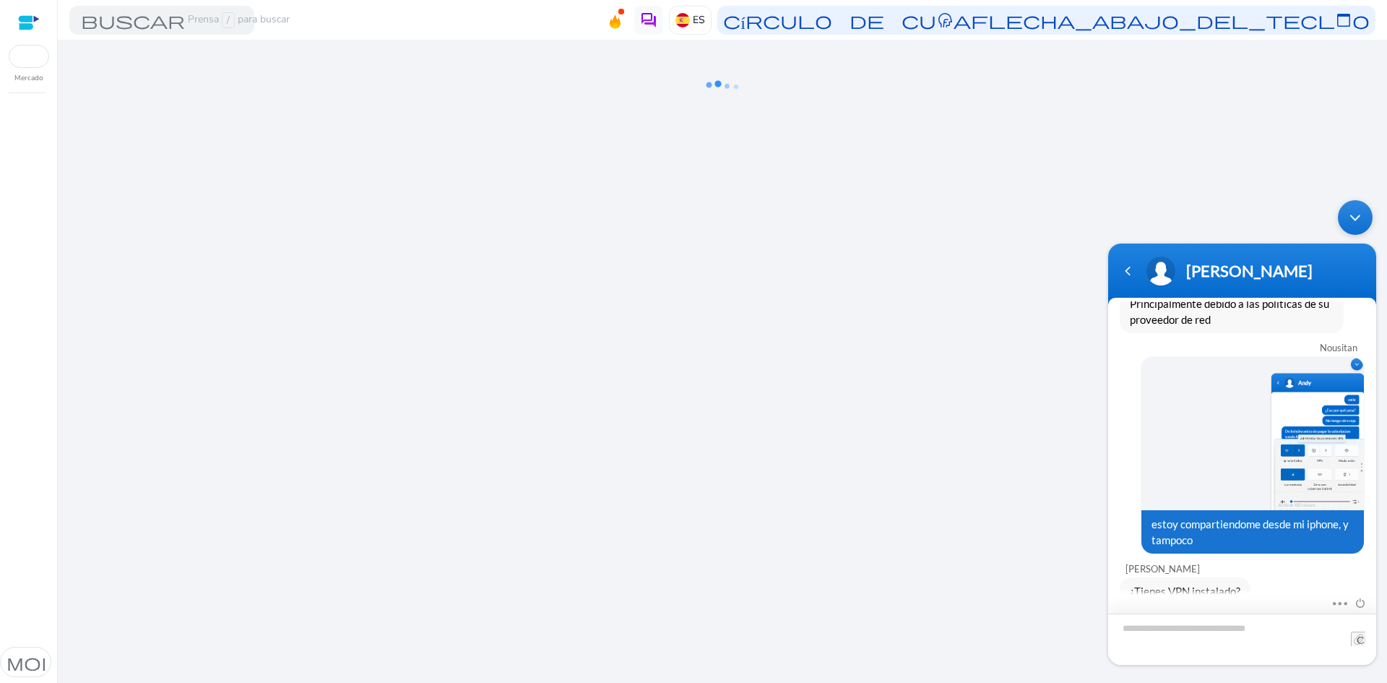
click at [1197, 625] on textarea "Escribe tu mensaje y pulsa 'Enter'" at bounding box center [1242, 638] width 268 height 51
type textarea "**"
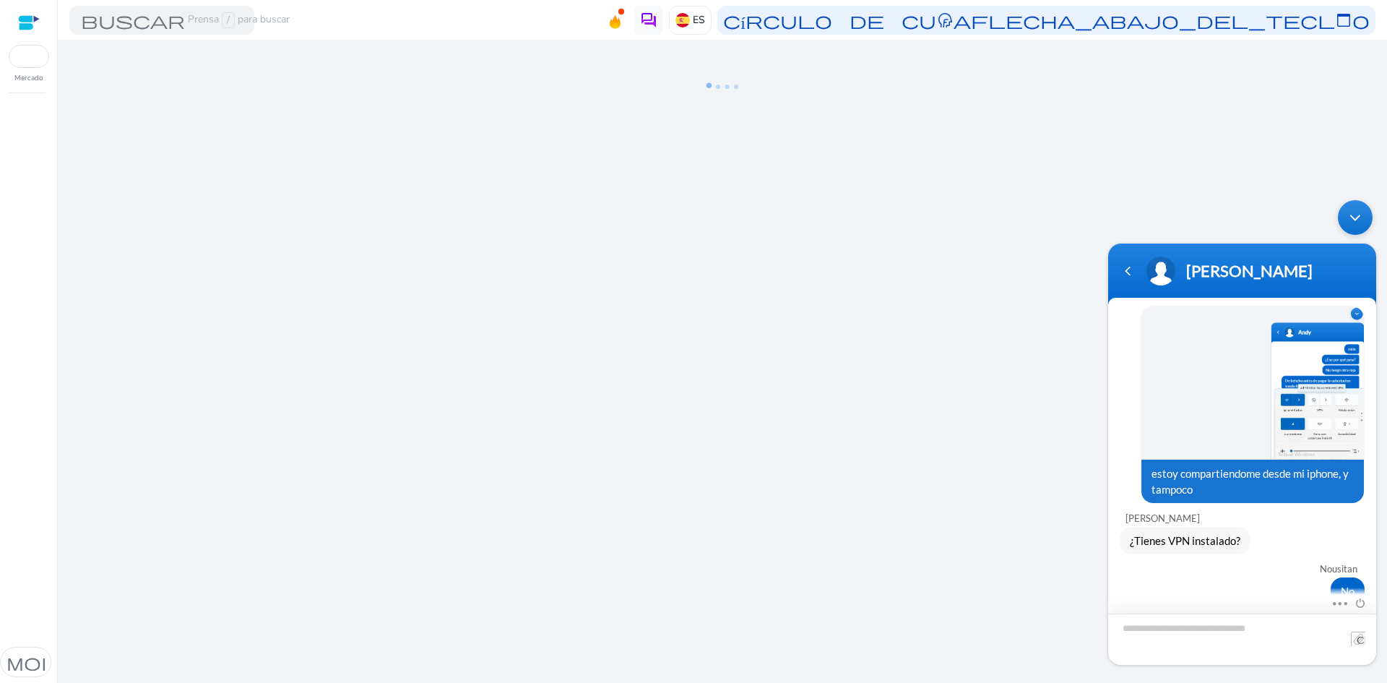
type textarea "*"
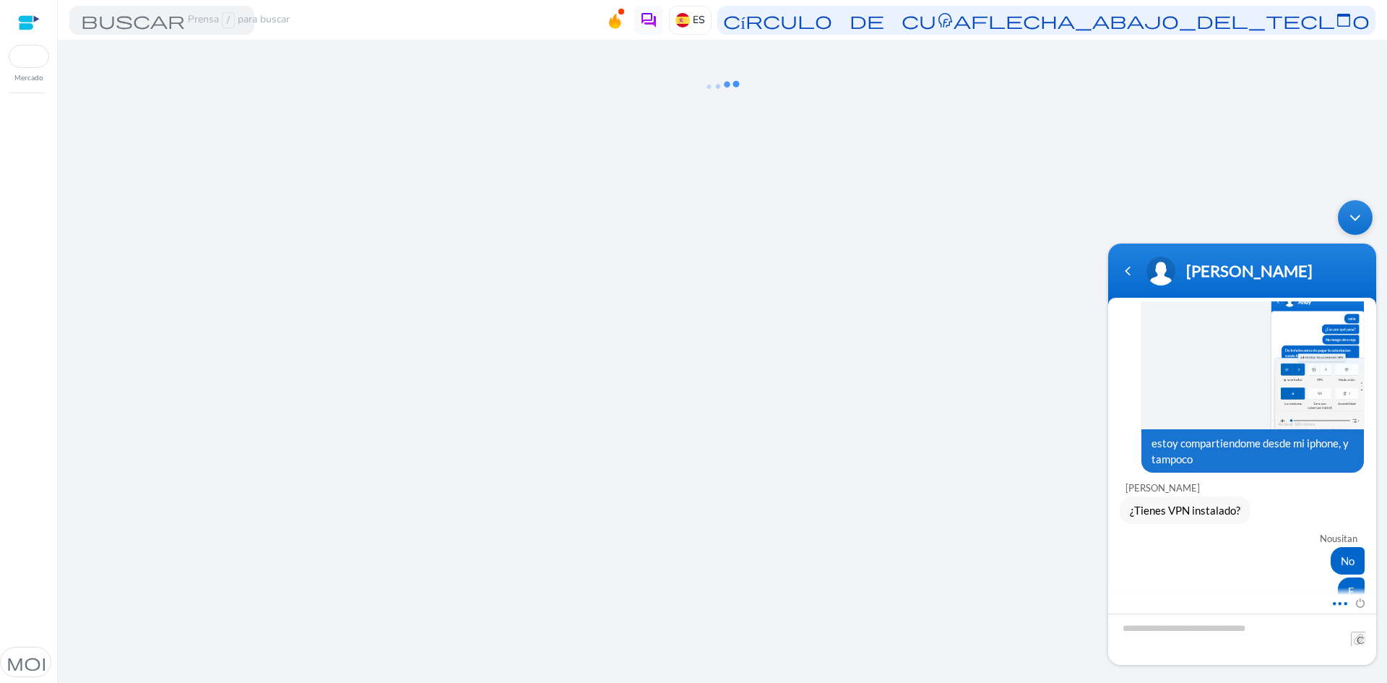
click at [1334, 602] on span at bounding box center [1335, 600] width 11 height 13
click at [1229, 496] on div "¿Tienes VPN instalado?" at bounding box center [1184, 509] width 131 height 27
click at [135, 45] on ng-lottie at bounding box center [722, 87] width 1317 height 94
drag, startPoint x: 50, startPoint y: 53, endPoint x: 33, endPoint y: 61, distance: 18.4
click at [49, 54] on div "Mercado" at bounding box center [28, 42] width 57 height 84
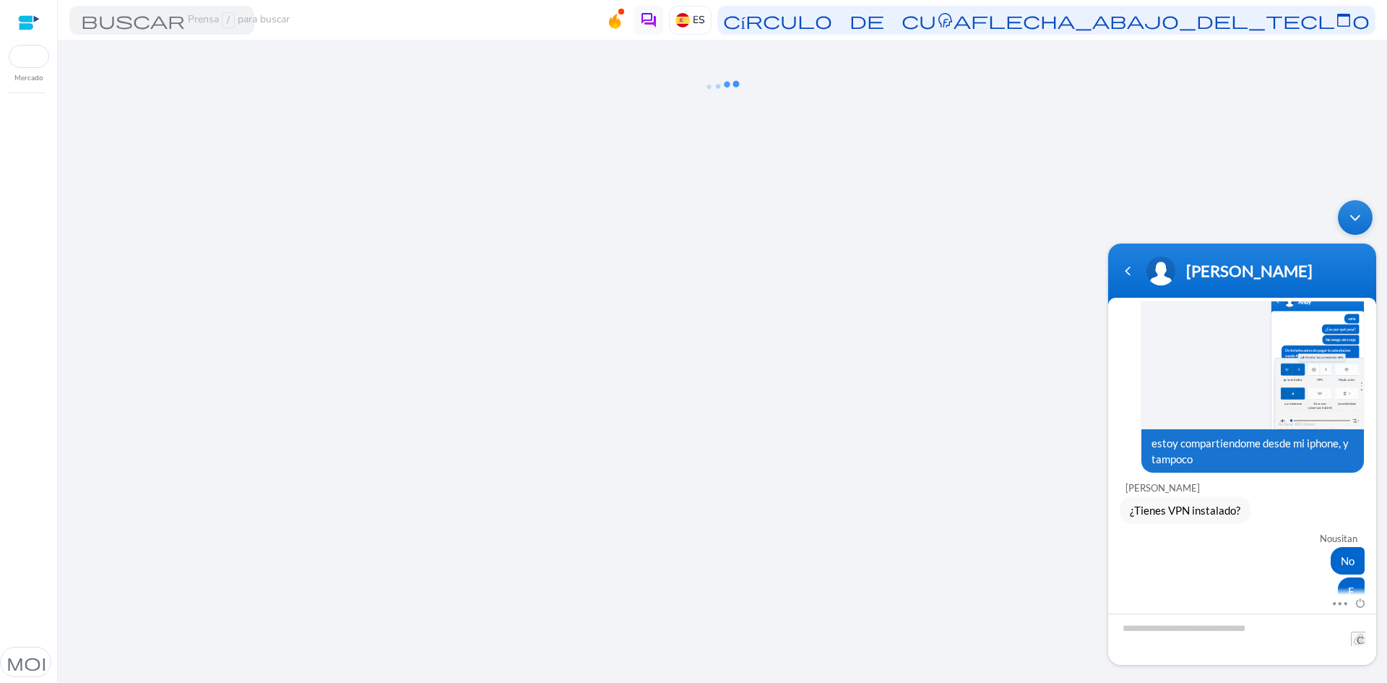
click at [27, 72] on div "Mercado" at bounding box center [28, 42] width 57 height 84
click at [30, 77] on font "Mercado" at bounding box center [28, 78] width 29 height 10
click at [33, 53] on div at bounding box center [29, 56] width 40 height 23
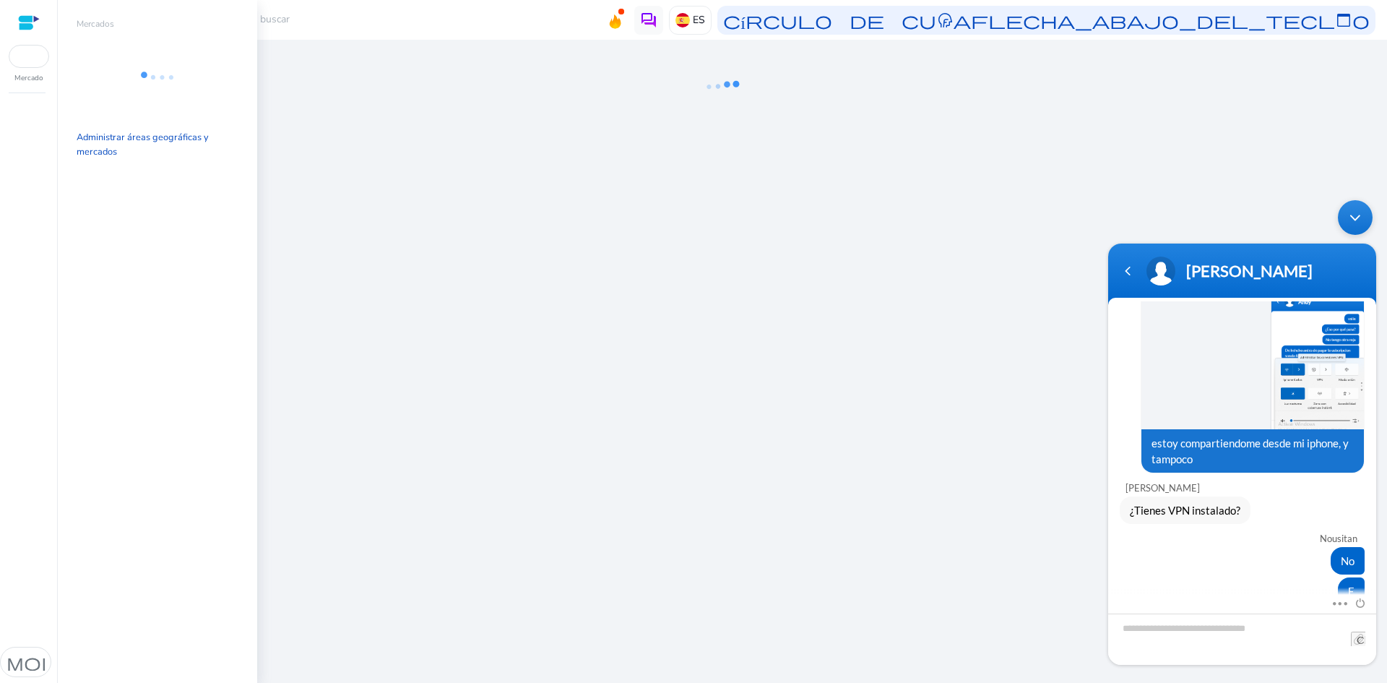
click at [28, 58] on div at bounding box center [29, 56] width 40 height 23
click at [107, 142] on font "Administrar áreas geográficas y mercados" at bounding box center [143, 144] width 132 height 27
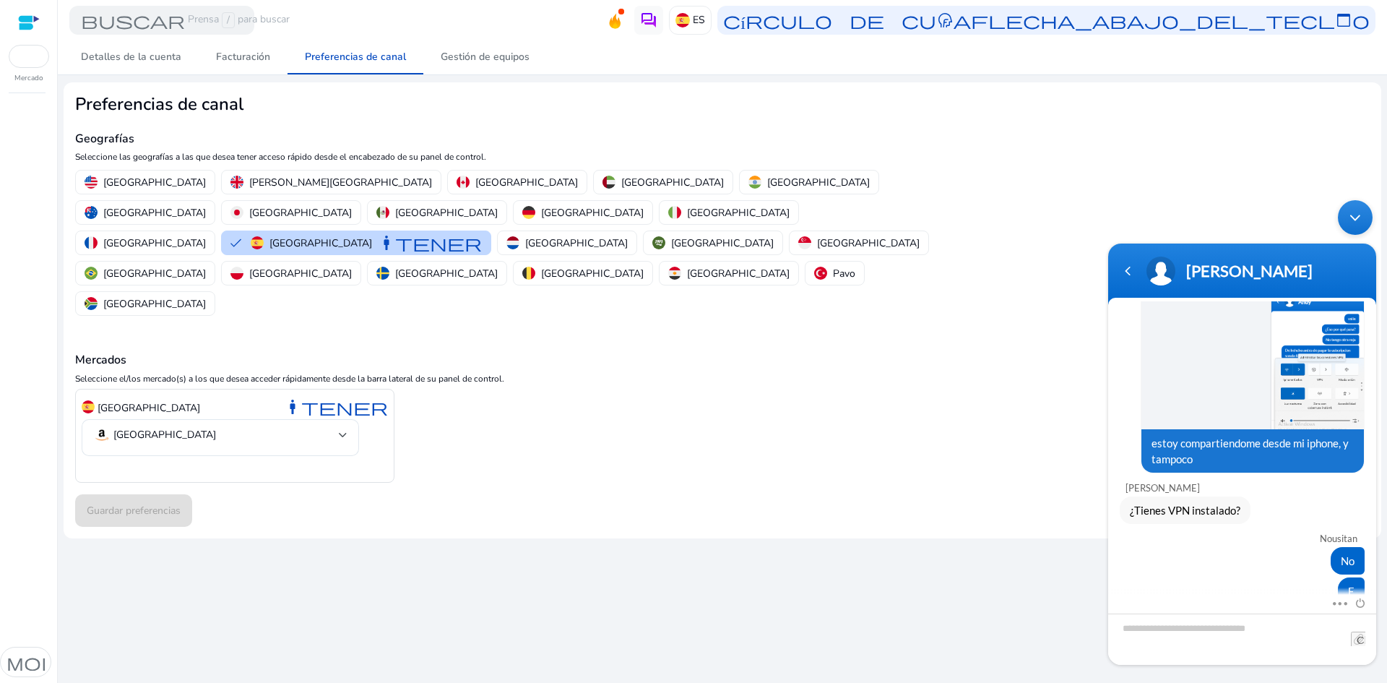
click at [1088, 246] on mat-card "Preferencias de canal Geografías Seleccione las geografías a las que desea tene…" at bounding box center [722, 310] width 1317 height 456
click at [1311, 650] on textarea "Escribe tu mensaje y pulsa 'Enter'" at bounding box center [1242, 638] width 268 height 51
click at [1207, 643] on textarea "Escribe tu mensaje y pulsa 'Enter'" at bounding box center [1242, 638] width 268 height 51
click at [1265, 633] on textarea "Escribe tu mensaje y pulsa 'Enter'" at bounding box center [1242, 638] width 268 height 51
click at [1337, 669] on body "Andy Nousitan Buenos días, la web está caida, se me queda cargando en el menú t…" at bounding box center [1242, 432] width 282 height 479
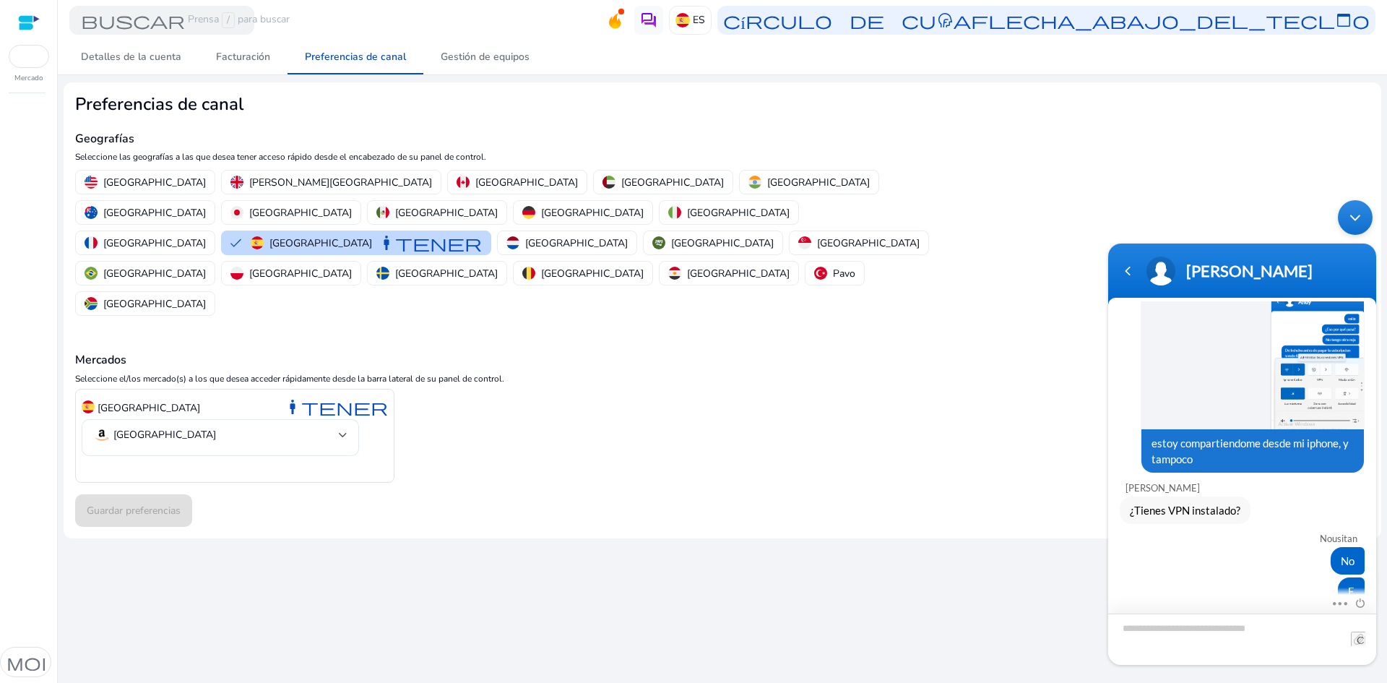
click at [1374, 636] on textarea "Escribe tu mensaje y pulsa 'Enter'" at bounding box center [1242, 638] width 268 height 51
click at [1354, 638] on input "file" at bounding box center [1358, 638] width 14 height 14
type input "**********"
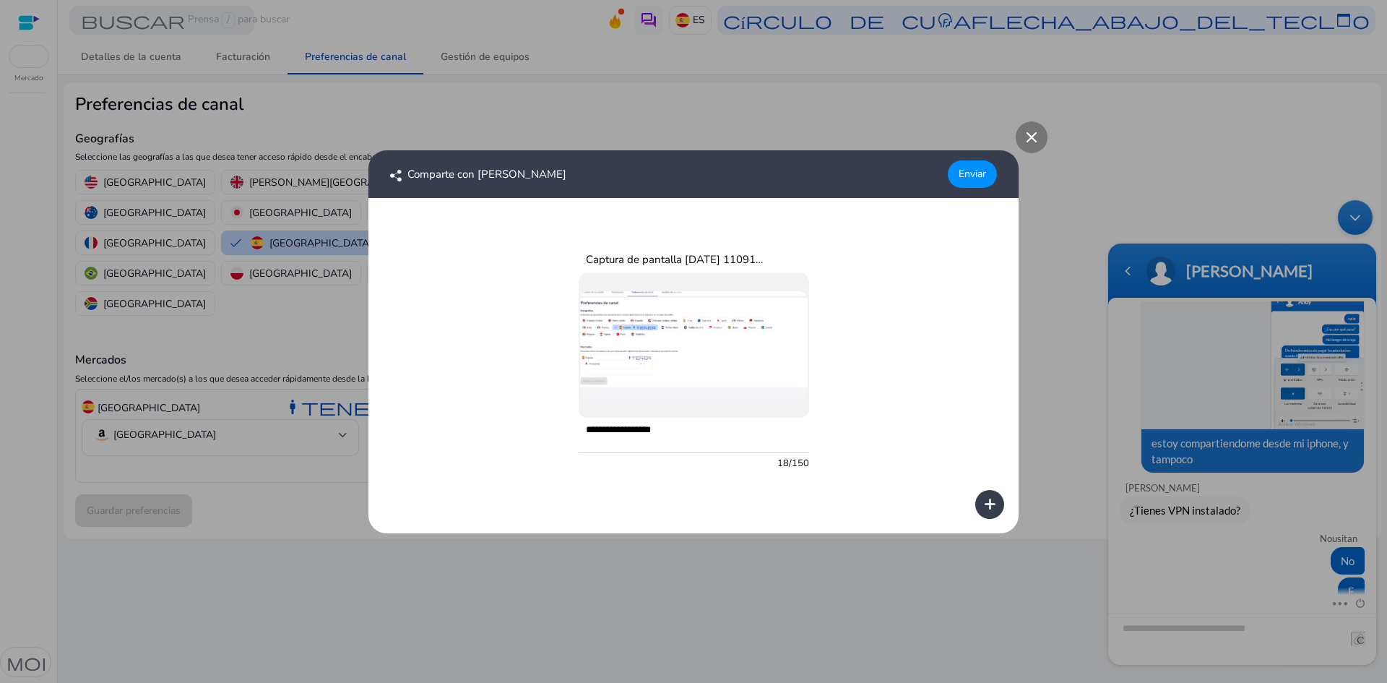
type textarea "**********"
click at [968, 180] on font "Enviar" at bounding box center [971, 174] width 27 height 14
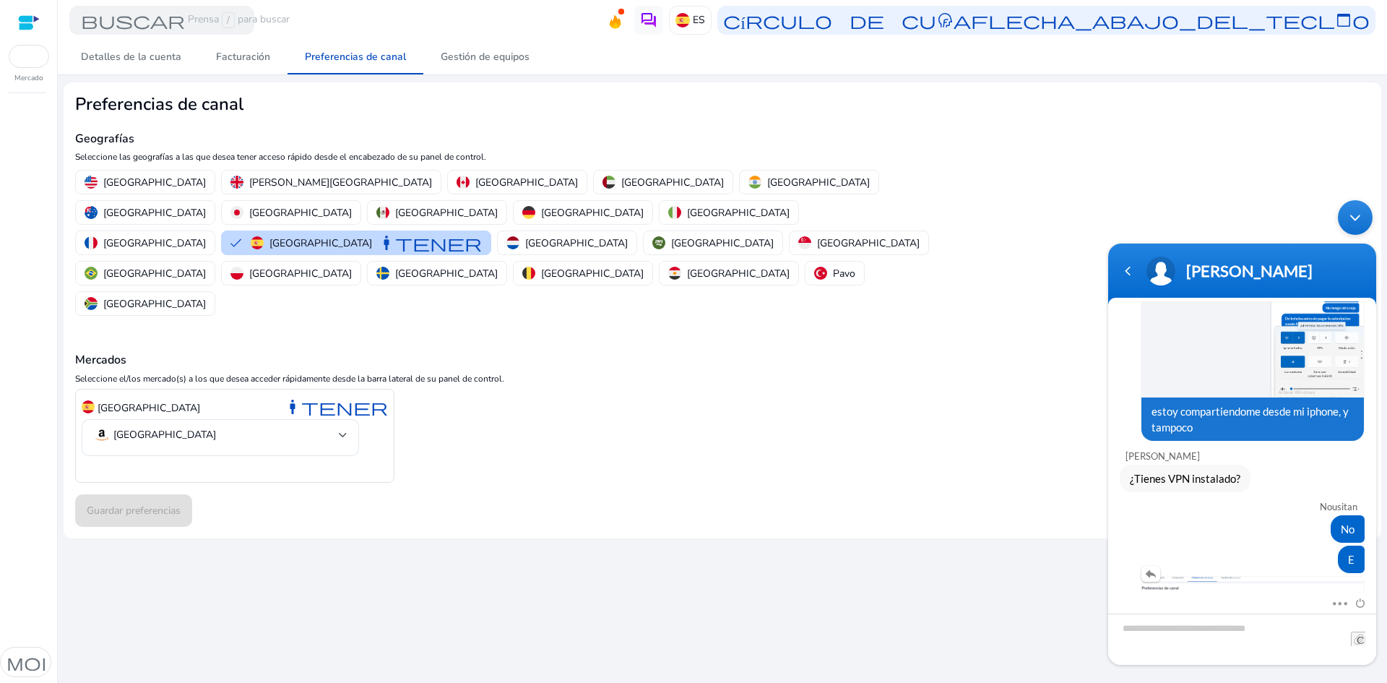
scroll to position [1418, 0]
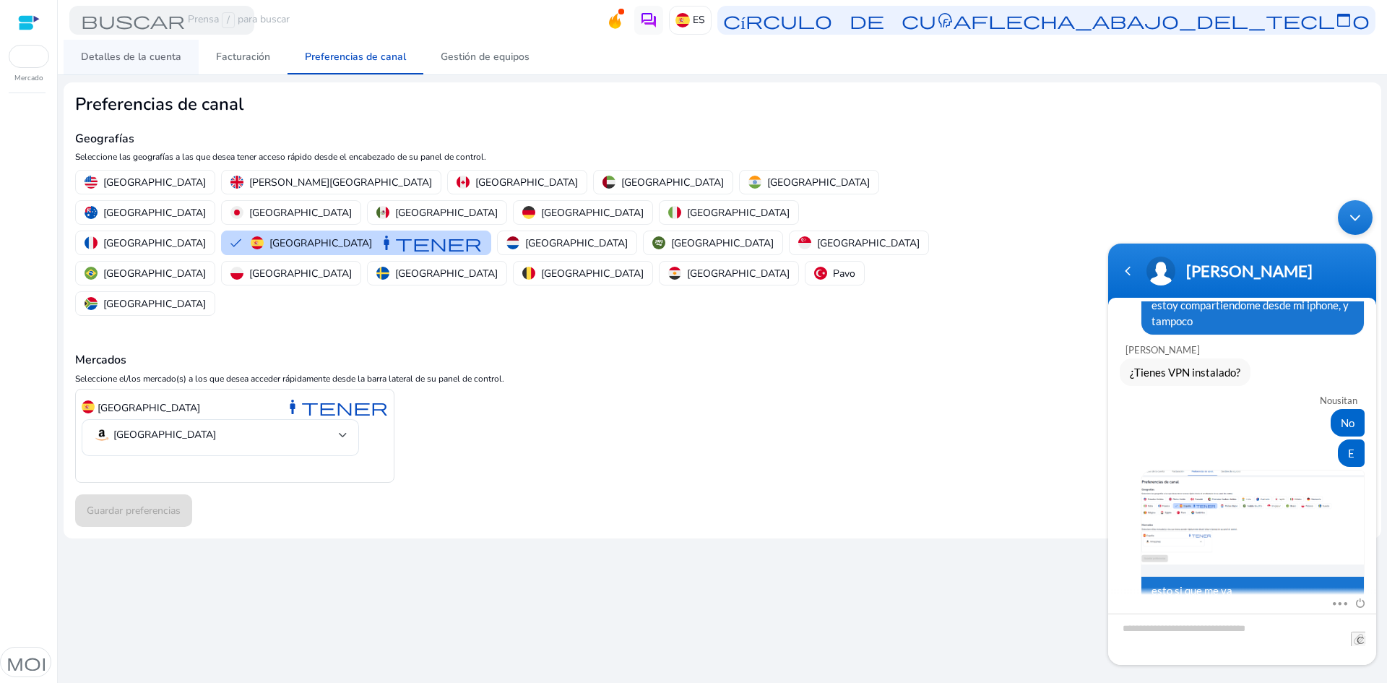
click at [145, 72] on span "Detalles de la cuenta" at bounding box center [131, 57] width 100 height 35
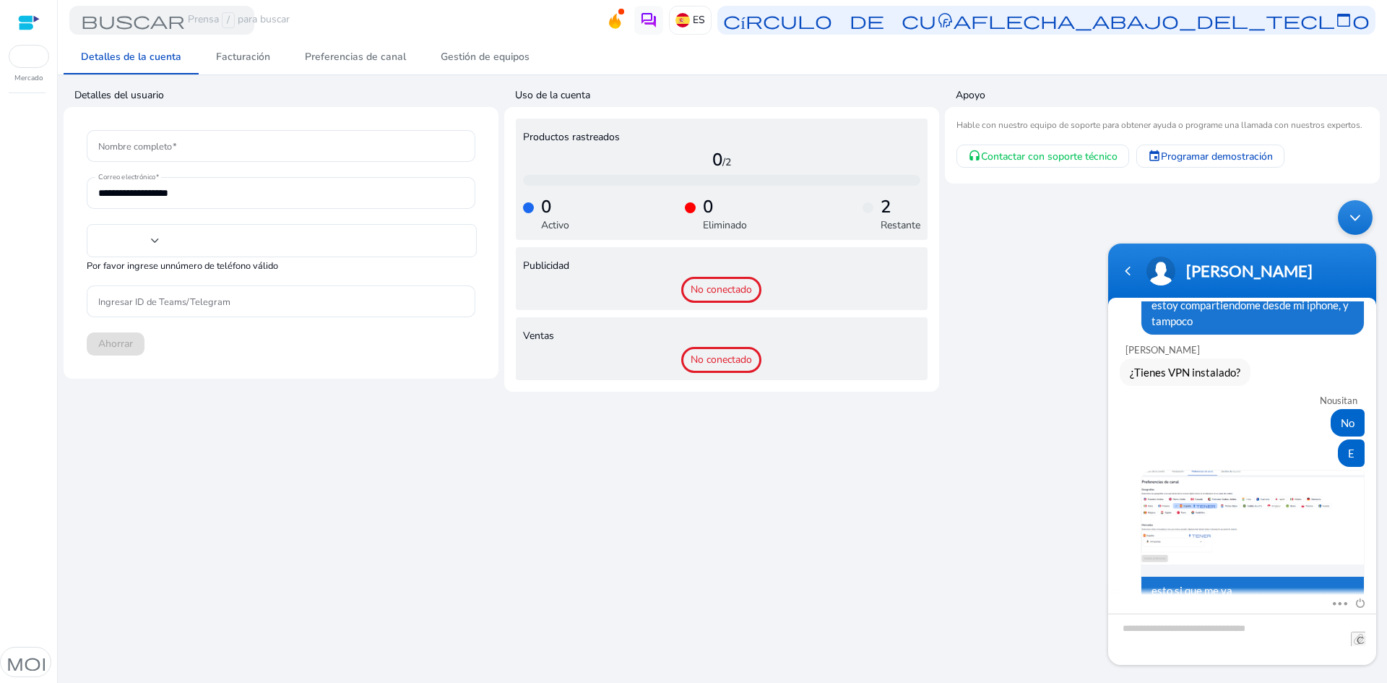
type input "***"
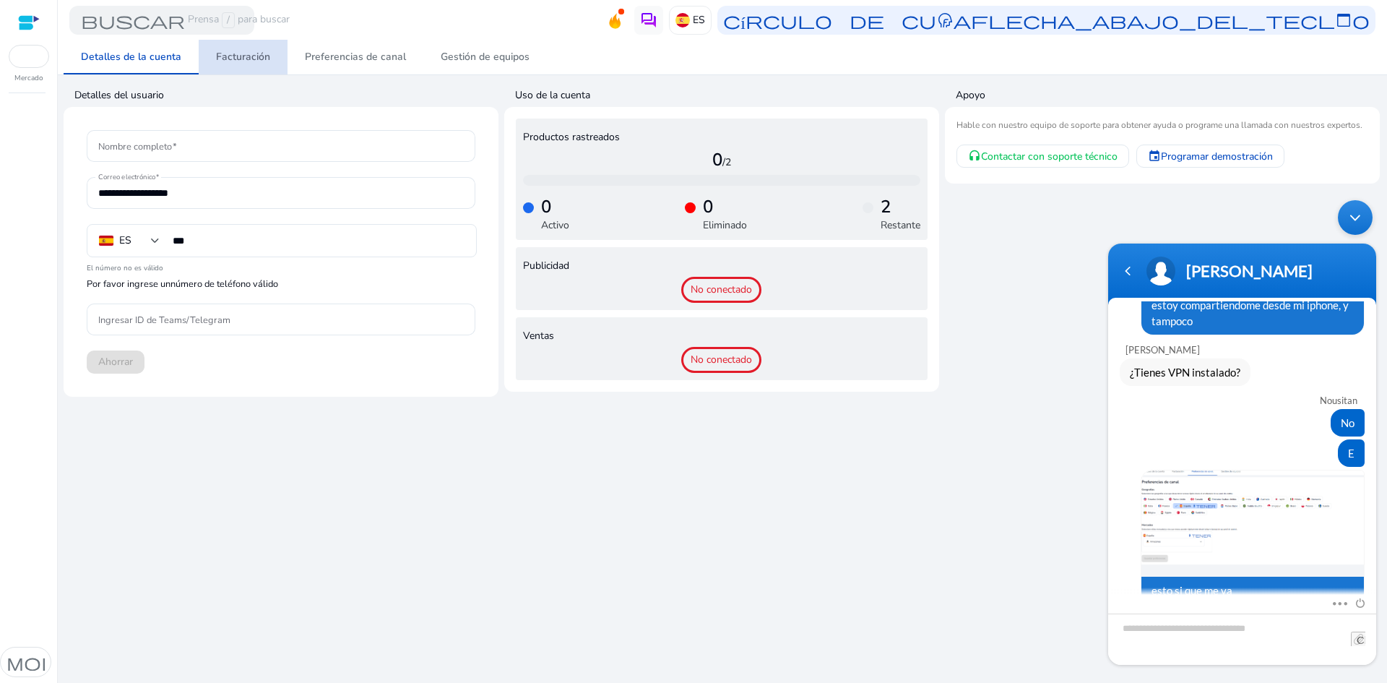
click at [247, 64] on span "Facturación" at bounding box center [243, 57] width 54 height 35
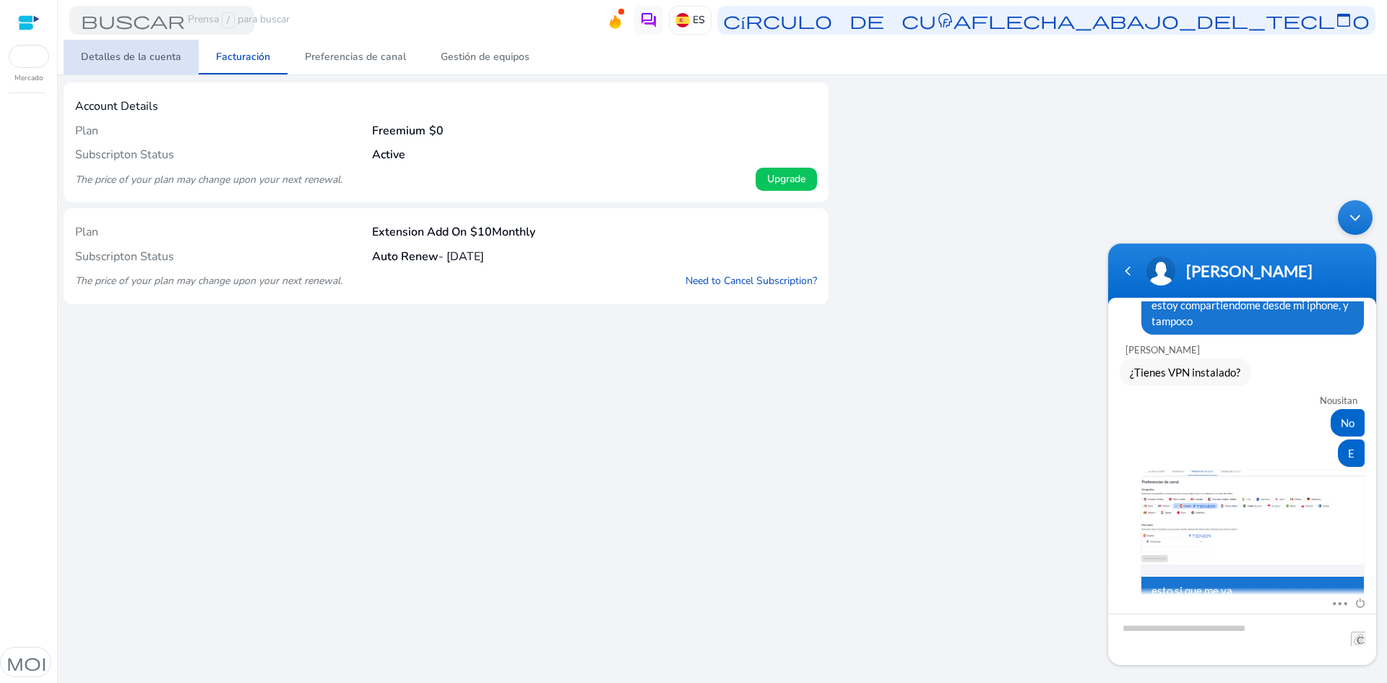
click at [141, 56] on font "Detalles de la cuenta" at bounding box center [131, 57] width 100 height 14
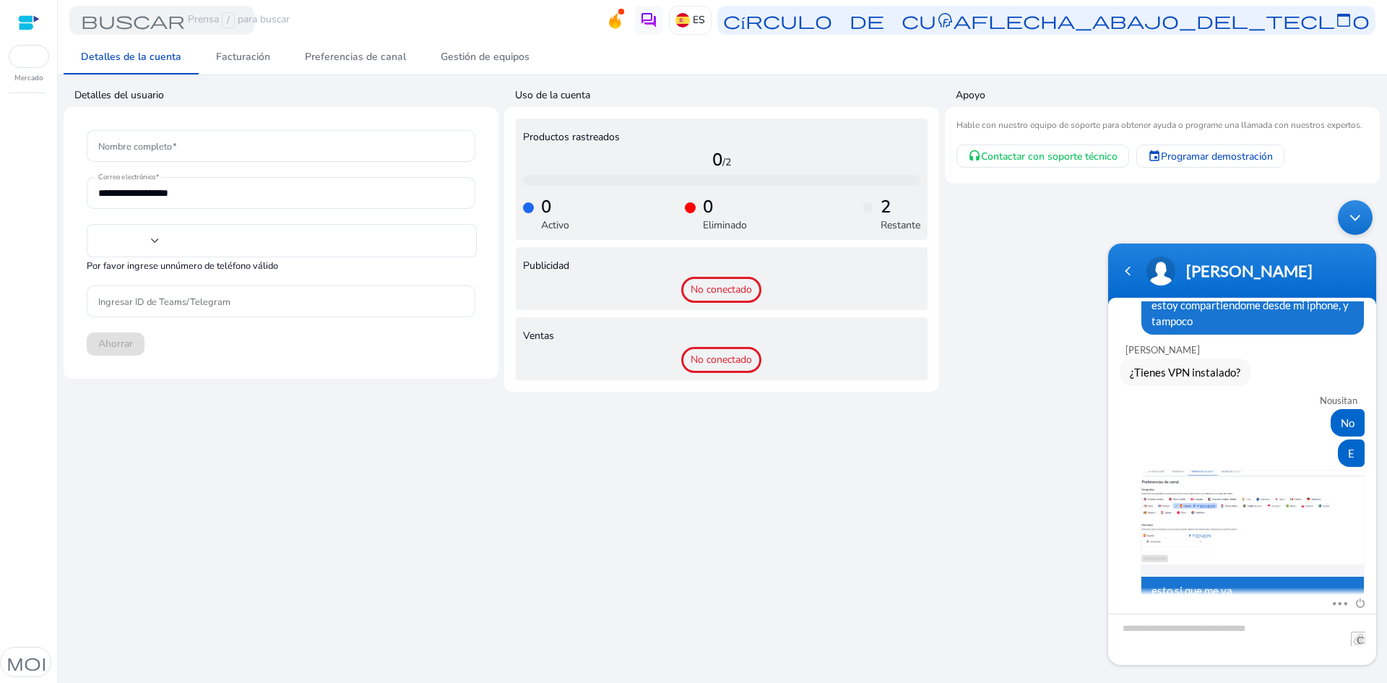
type input "***"
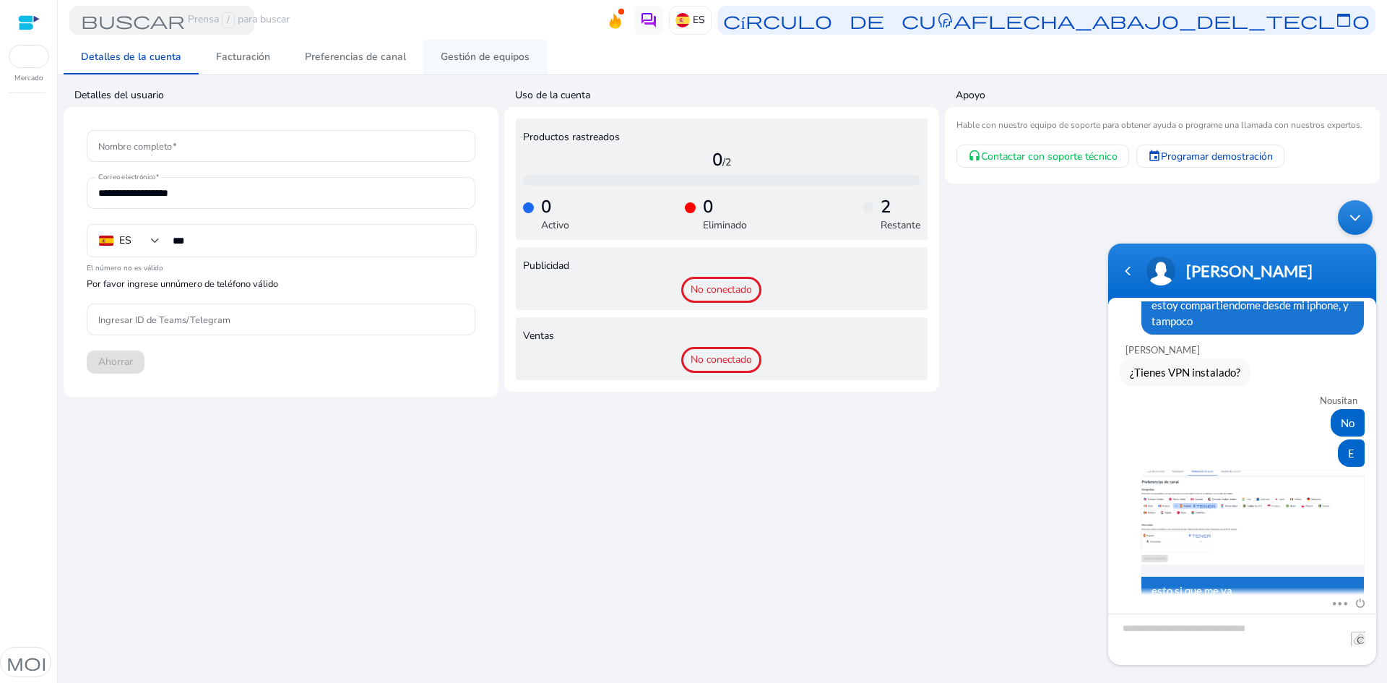
click at [441, 51] on font "Gestión de equipos" at bounding box center [485, 57] width 89 height 14
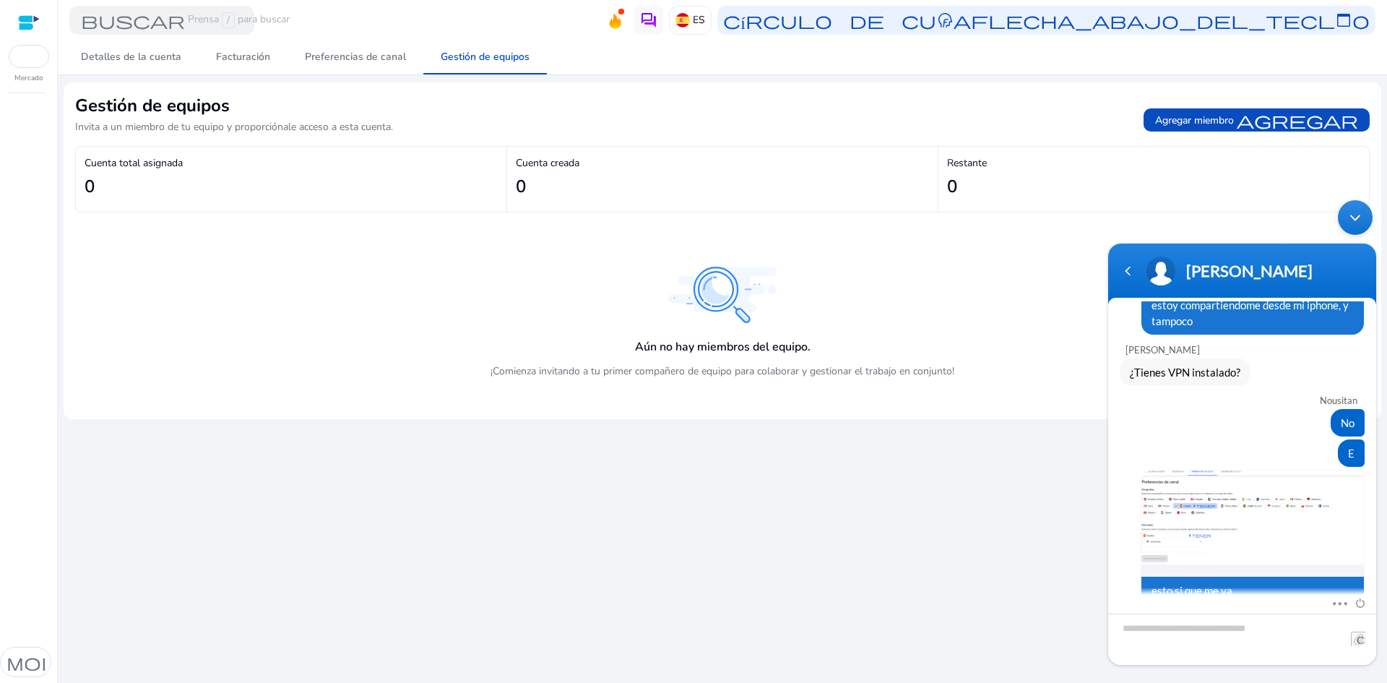
click at [22, 24] on div at bounding box center [29, 22] width 22 height 17
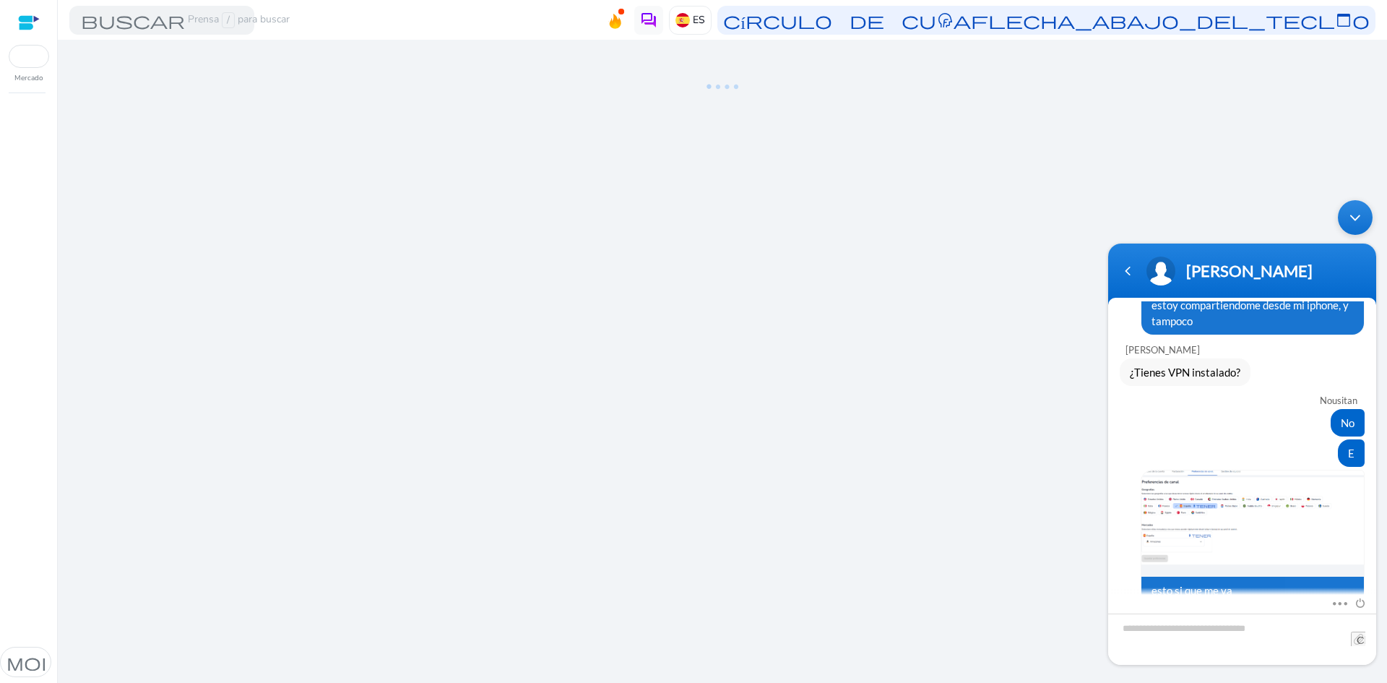
click at [26, 78] on font "Mercado" at bounding box center [28, 78] width 29 height 10
click at [32, 52] on div at bounding box center [29, 56] width 40 height 23
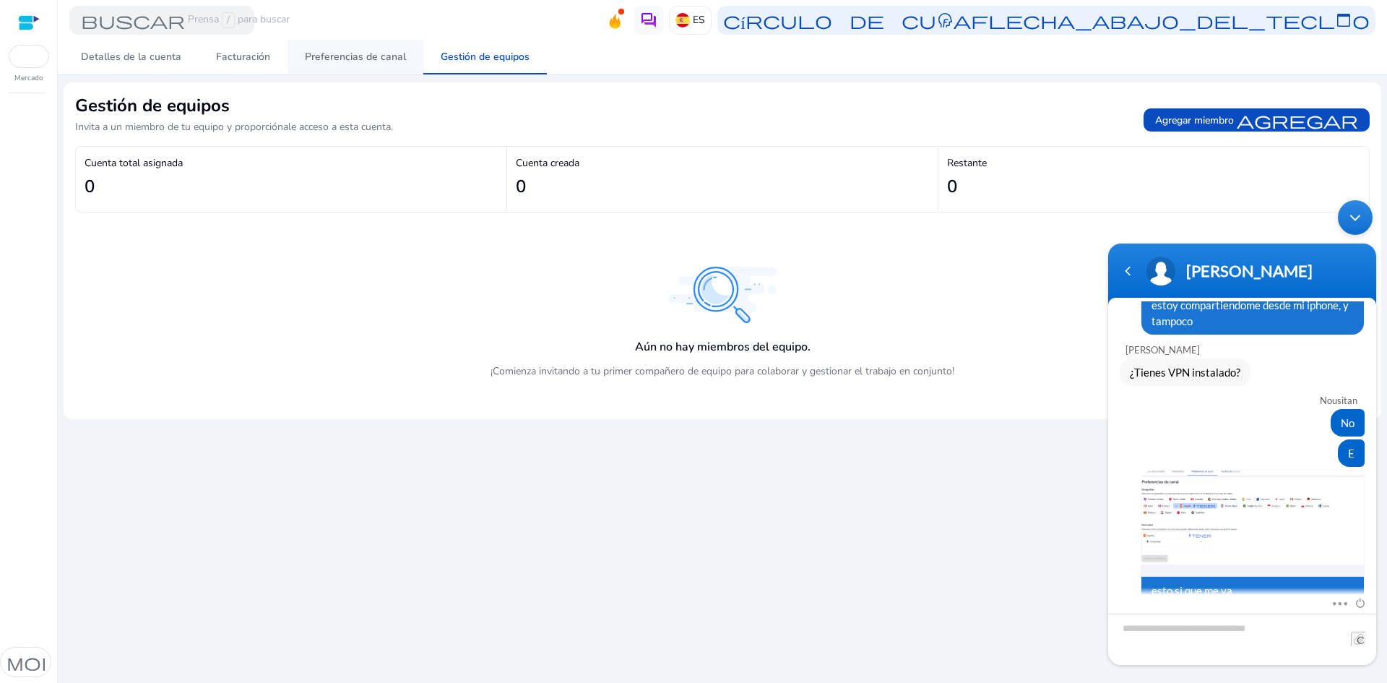
click at [362, 57] on font "Preferencias de canal" at bounding box center [355, 57] width 101 height 14
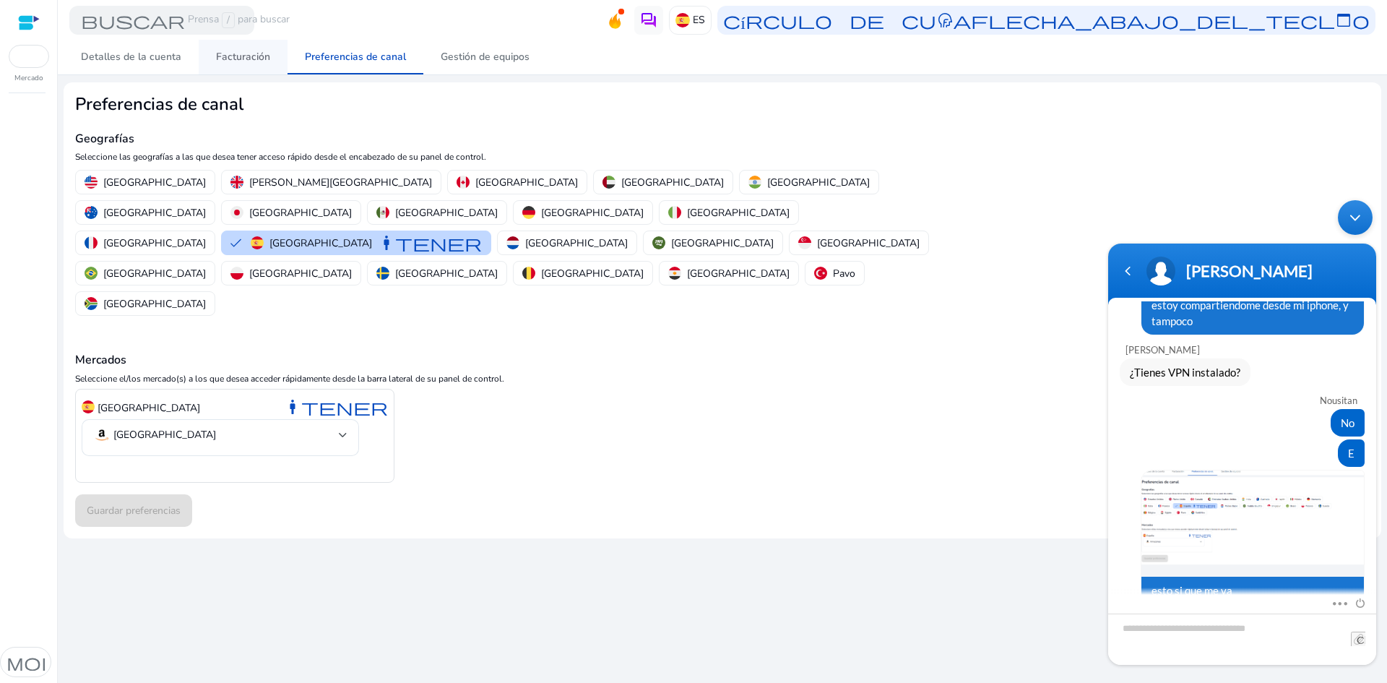
click at [223, 61] on font "Facturación" at bounding box center [243, 57] width 54 height 14
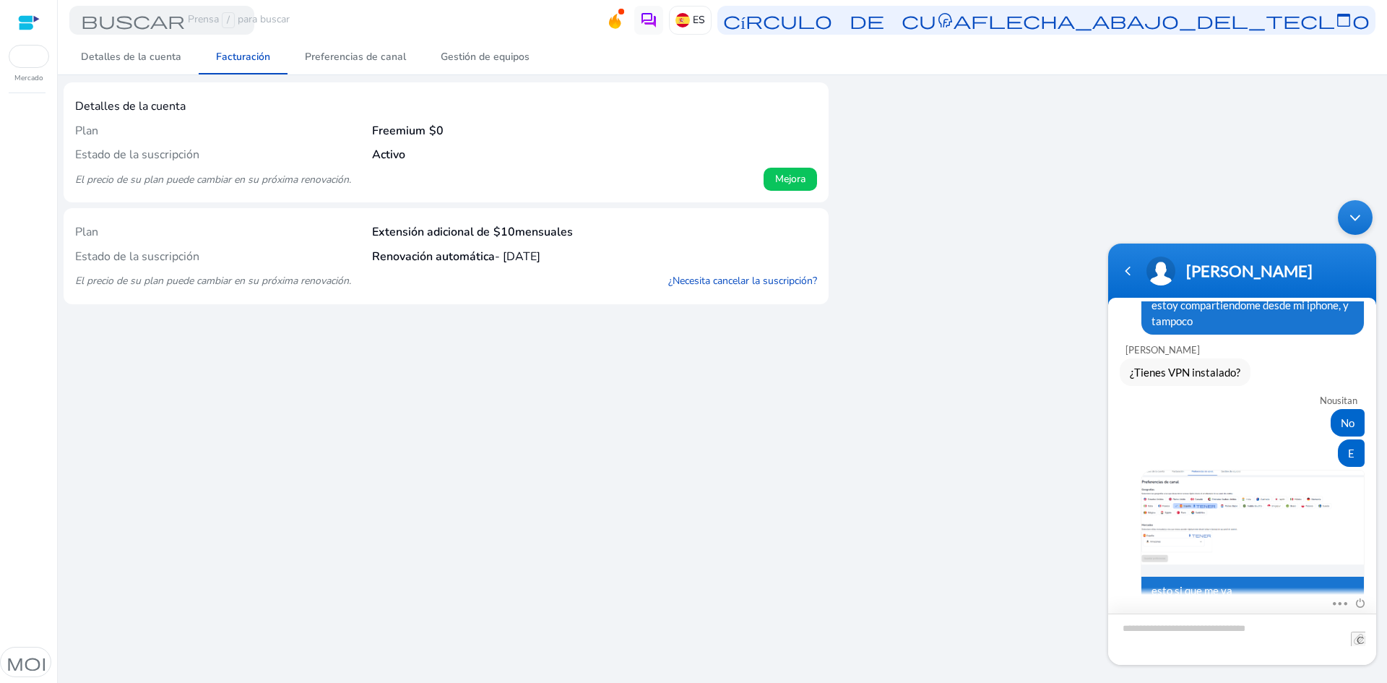
click at [1213, 636] on textarea "Escribe tu mensaje y pulsa 'Enter'" at bounding box center [1242, 638] width 268 height 51
click at [1350, 638] on div at bounding box center [1350, 638] width 44 height 14
click at [1355, 638] on input "file" at bounding box center [1358, 638] width 14 height 14
type input "**********"
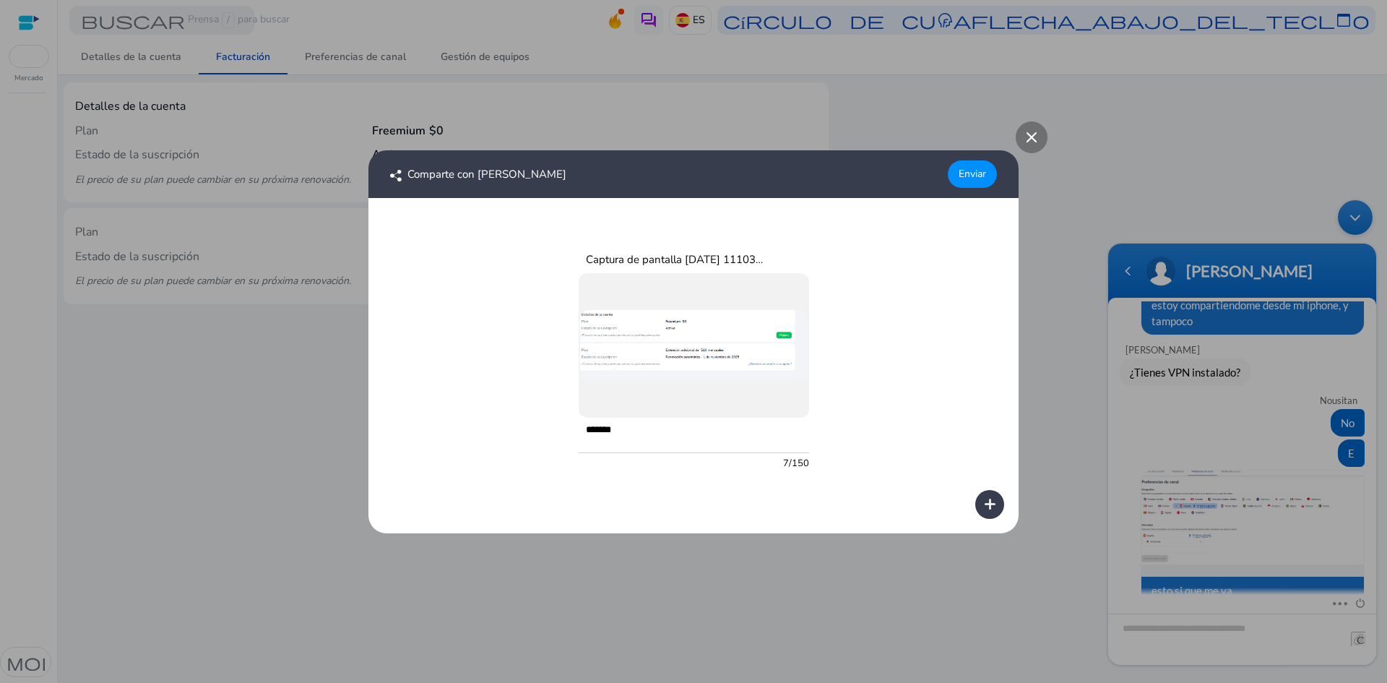
type textarea "******"
click at [976, 169] on font "Enviar" at bounding box center [971, 174] width 27 height 14
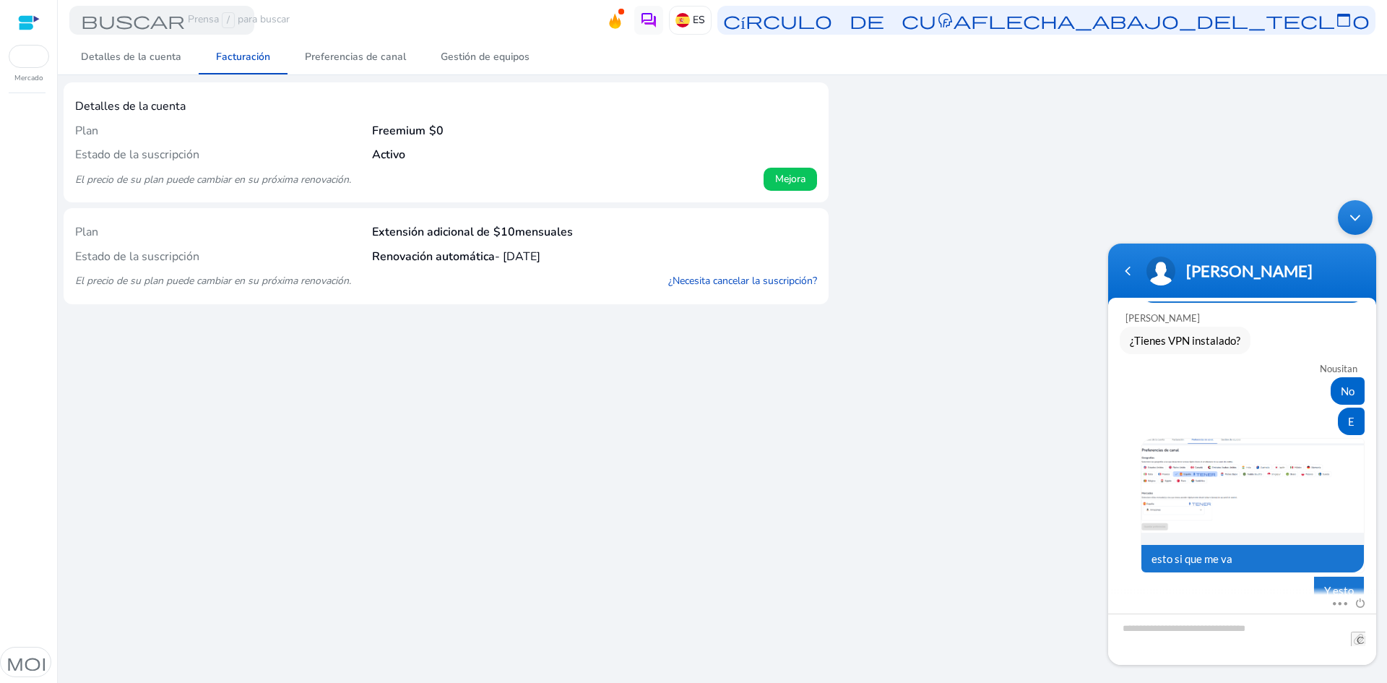
scroll to position [1520, 0]
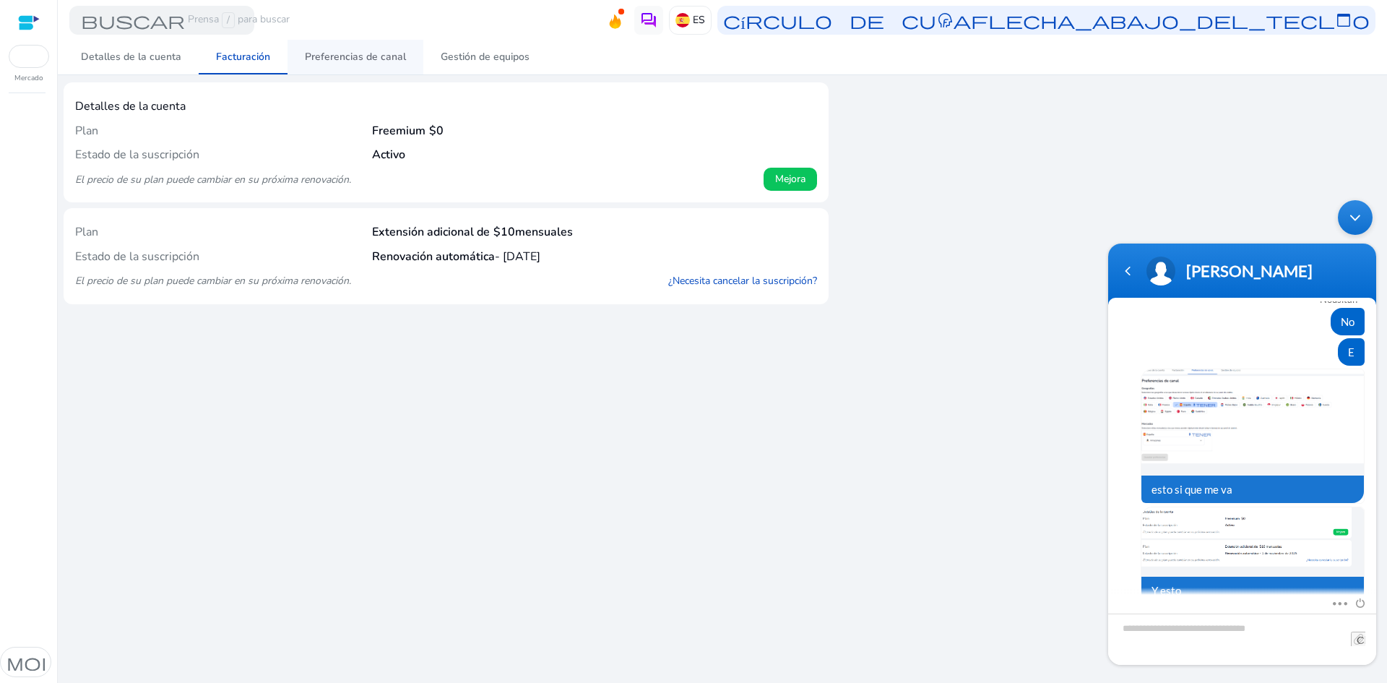
click at [355, 64] on span "Preferencias de canal" at bounding box center [355, 57] width 101 height 35
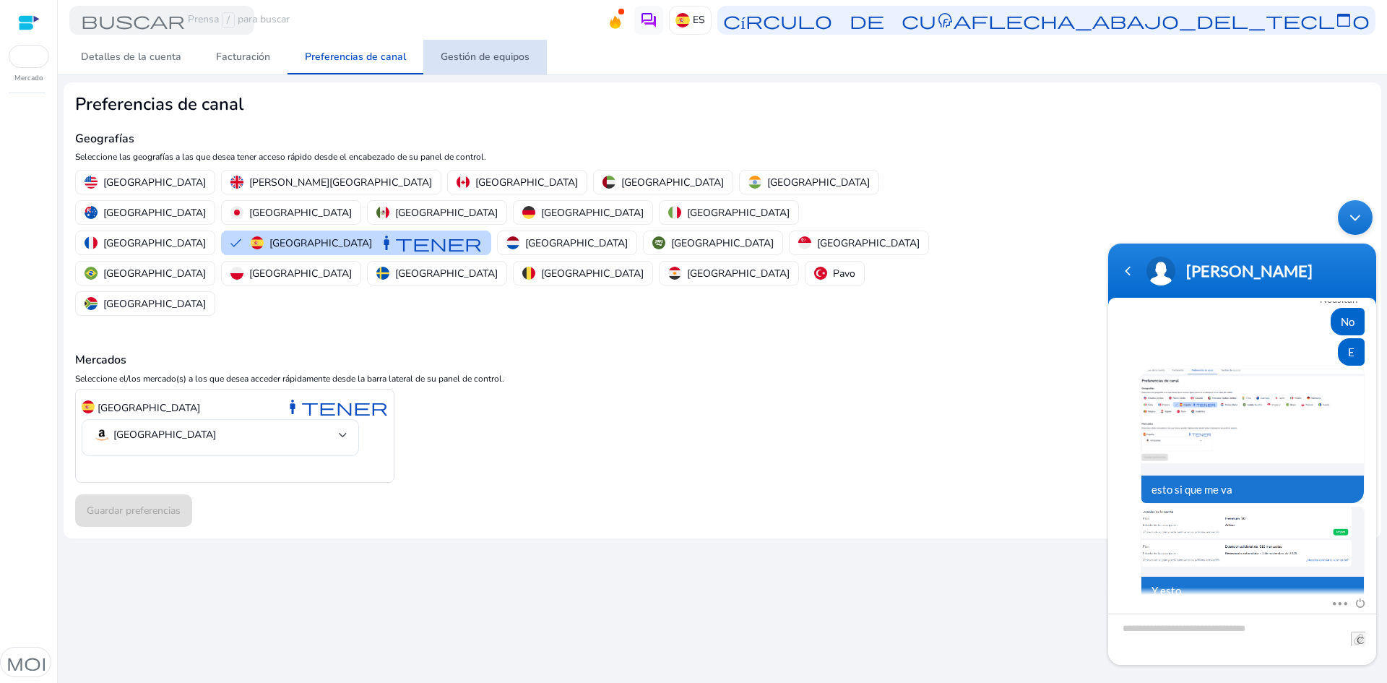
click at [471, 64] on span "Gestión de equipos" at bounding box center [485, 57] width 89 height 35
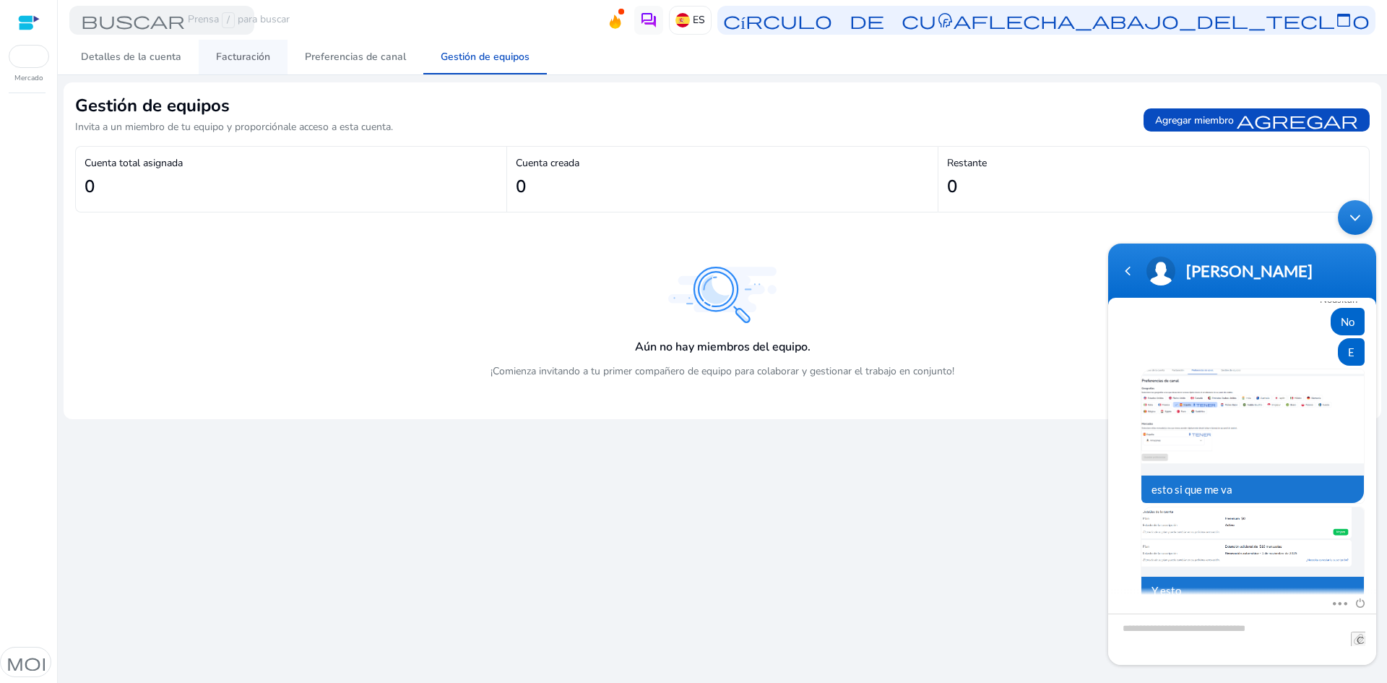
click at [199, 46] on link "Facturación" at bounding box center [243, 57] width 89 height 35
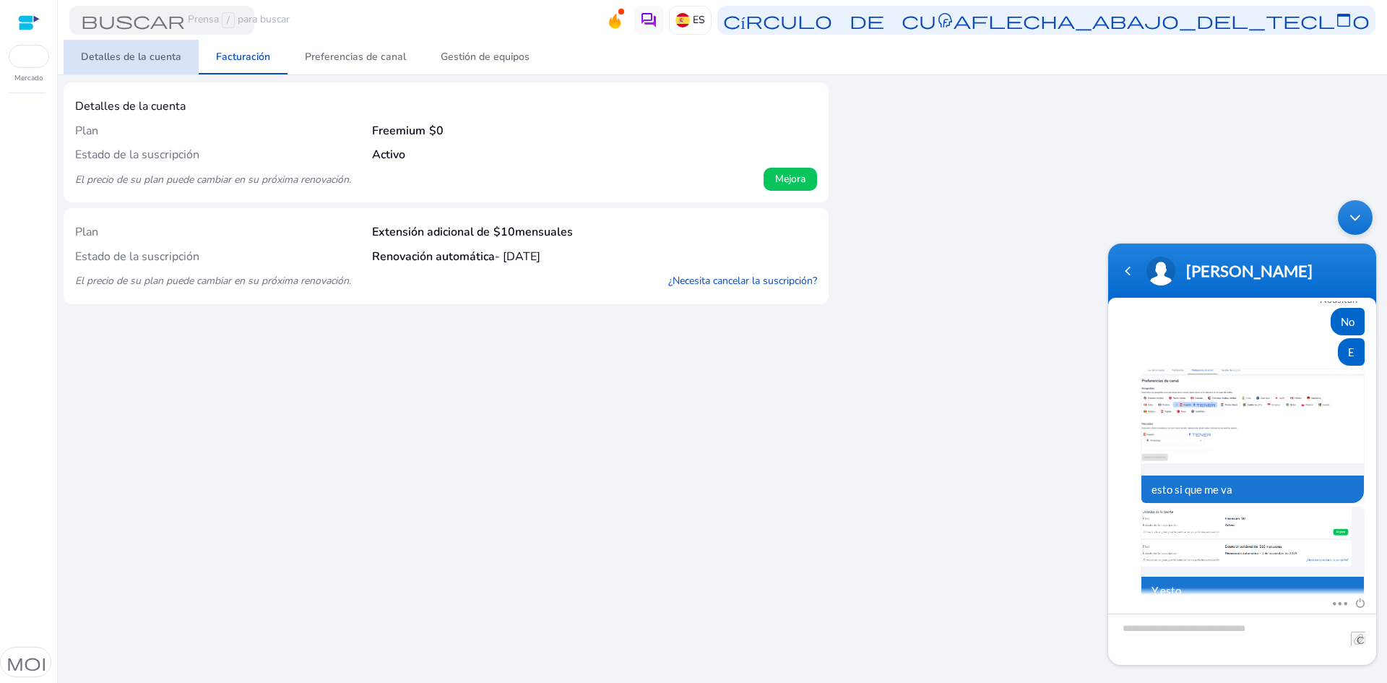
click at [185, 48] on link "Detalles de la cuenta" at bounding box center [131, 57] width 135 height 35
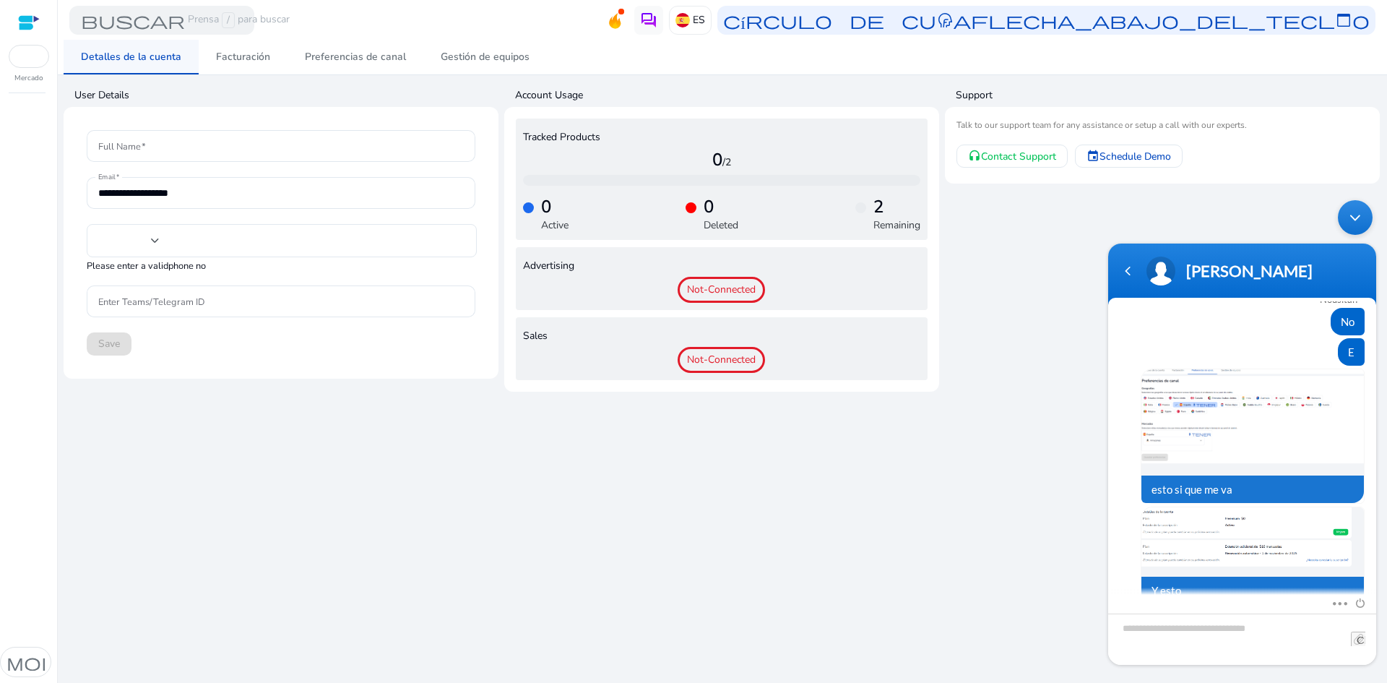
type input "***"
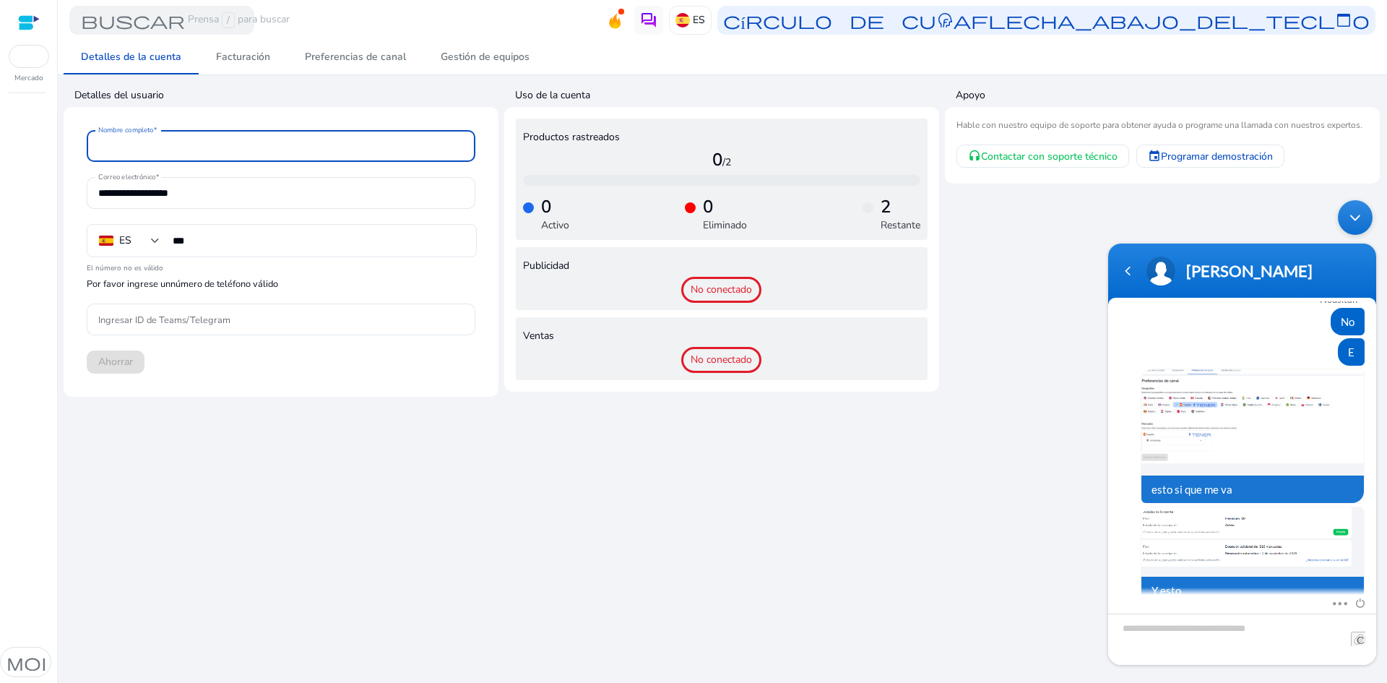
click at [177, 149] on input "Nombre completo" at bounding box center [280, 146] width 365 height 16
type input "**********"
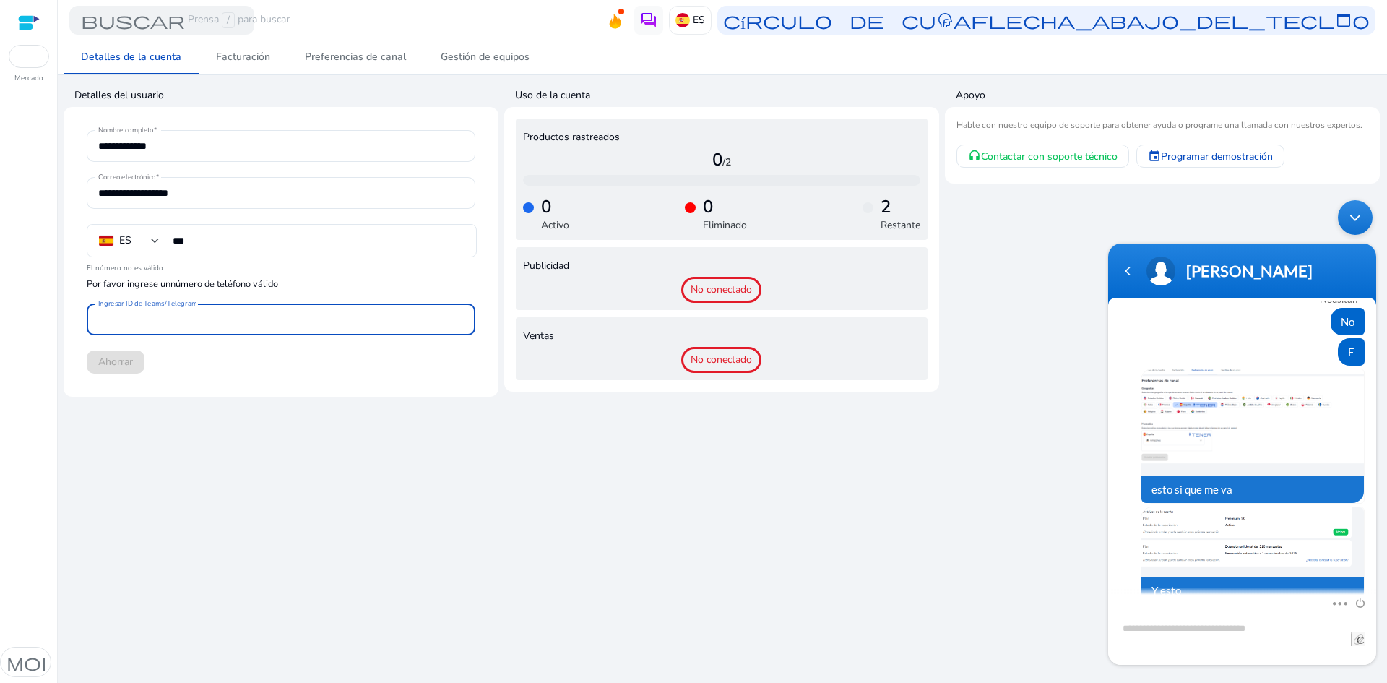
click at [217, 322] on input "Ingresar ID de Teams/Telegram" at bounding box center [280, 319] width 365 height 16
click at [259, 242] on input "***" at bounding box center [319, 241] width 292 height 16
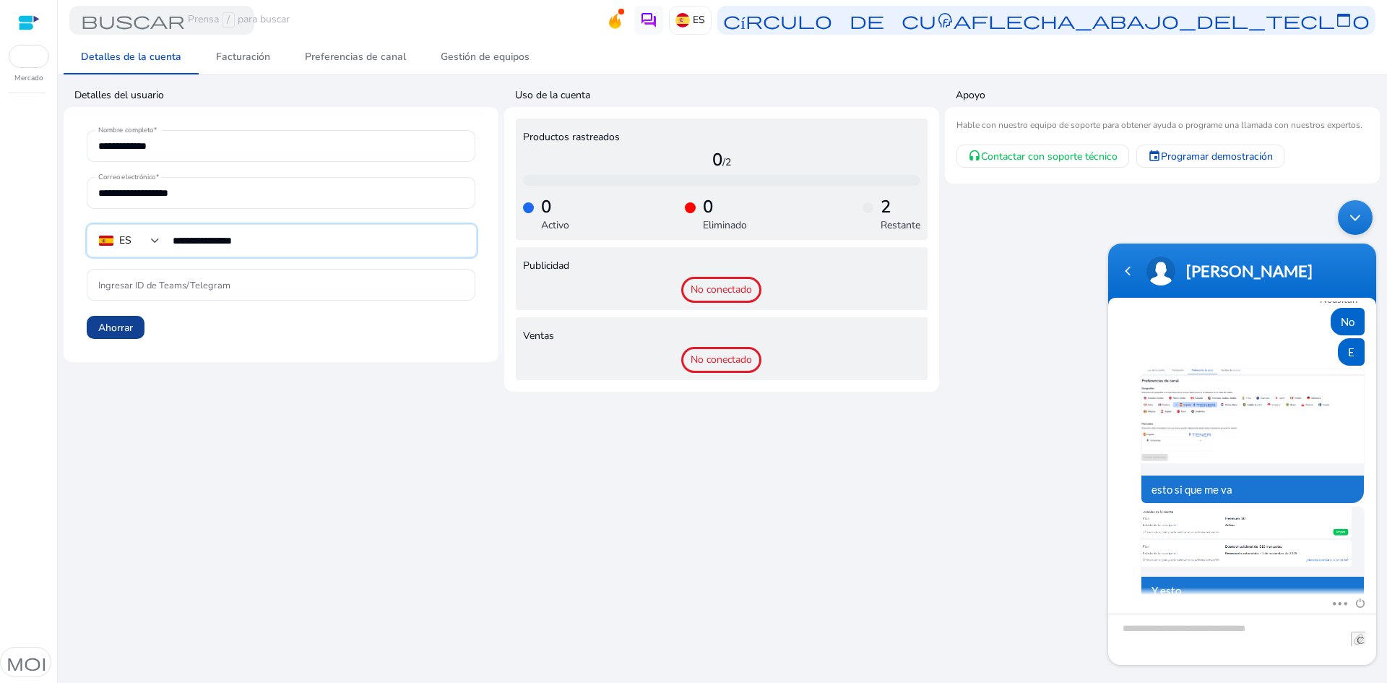
type input "**********"
click at [118, 316] on span at bounding box center [116, 327] width 58 height 35
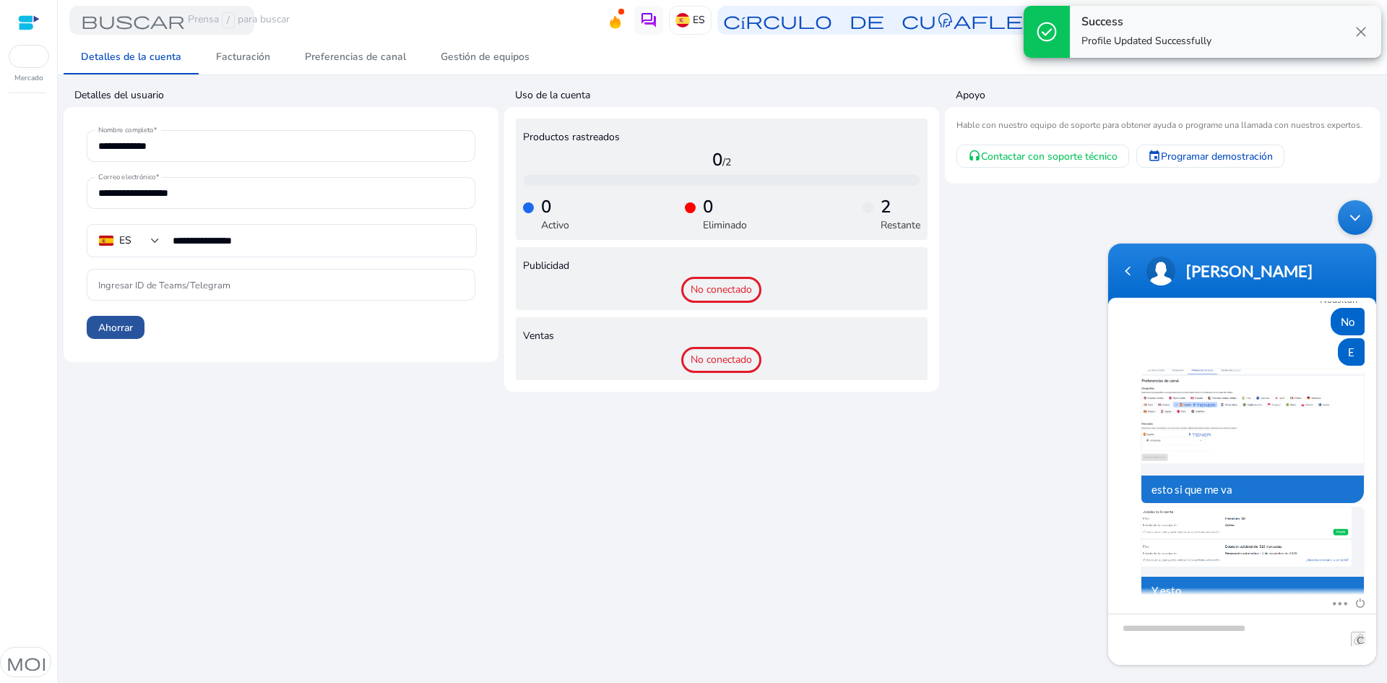
click at [126, 326] on font "Ahorrar" at bounding box center [115, 328] width 35 height 14
drag, startPoint x: 139, startPoint y: 323, endPoint x: 441, endPoint y: 415, distance: 315.7
click at [441, 415] on div "**********" at bounding box center [722, 361] width 1317 height 643
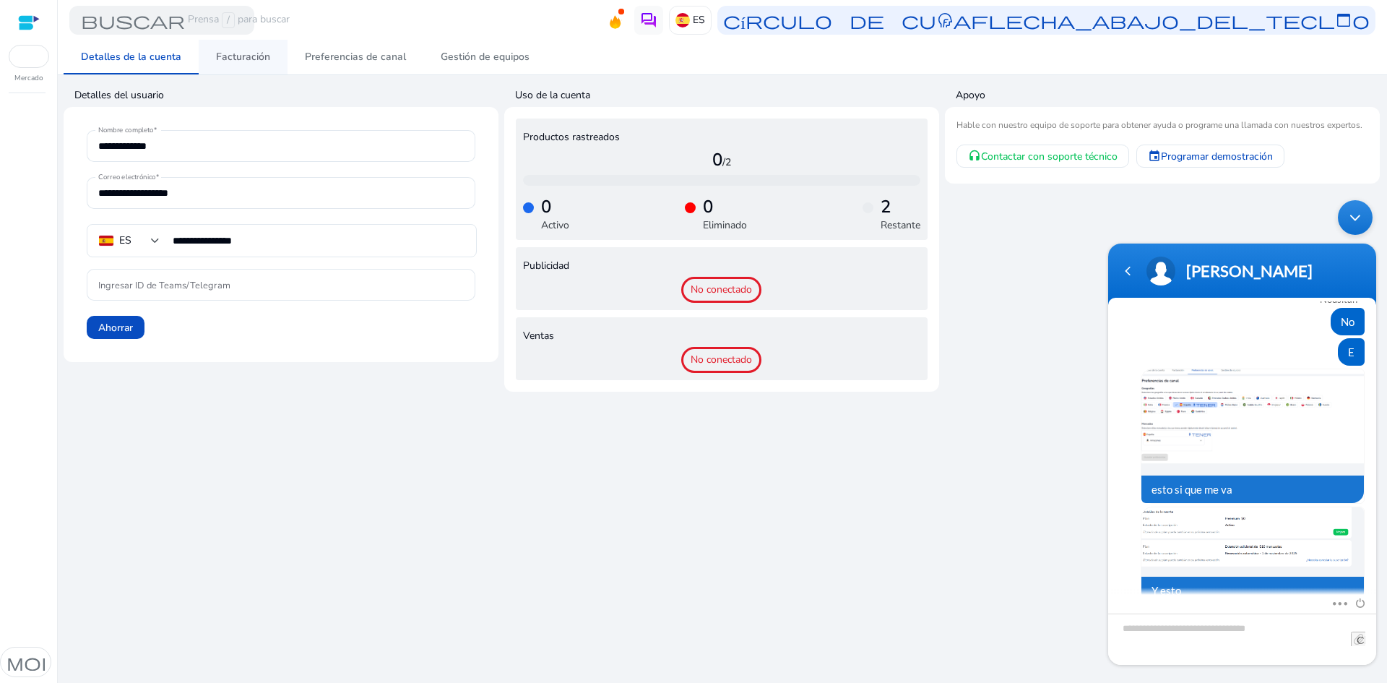
click at [218, 64] on span "Facturación" at bounding box center [243, 57] width 54 height 35
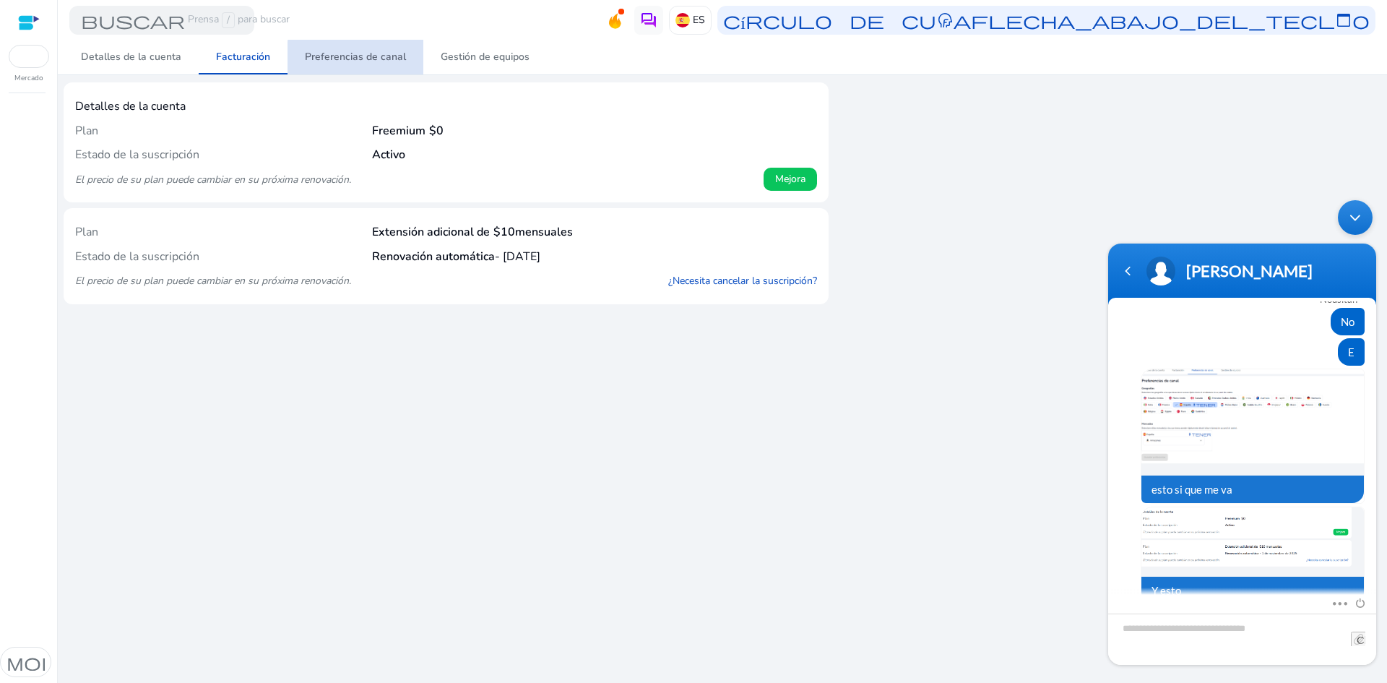
click at [404, 60] on link "Preferencias de canal" at bounding box center [355, 57] width 136 height 35
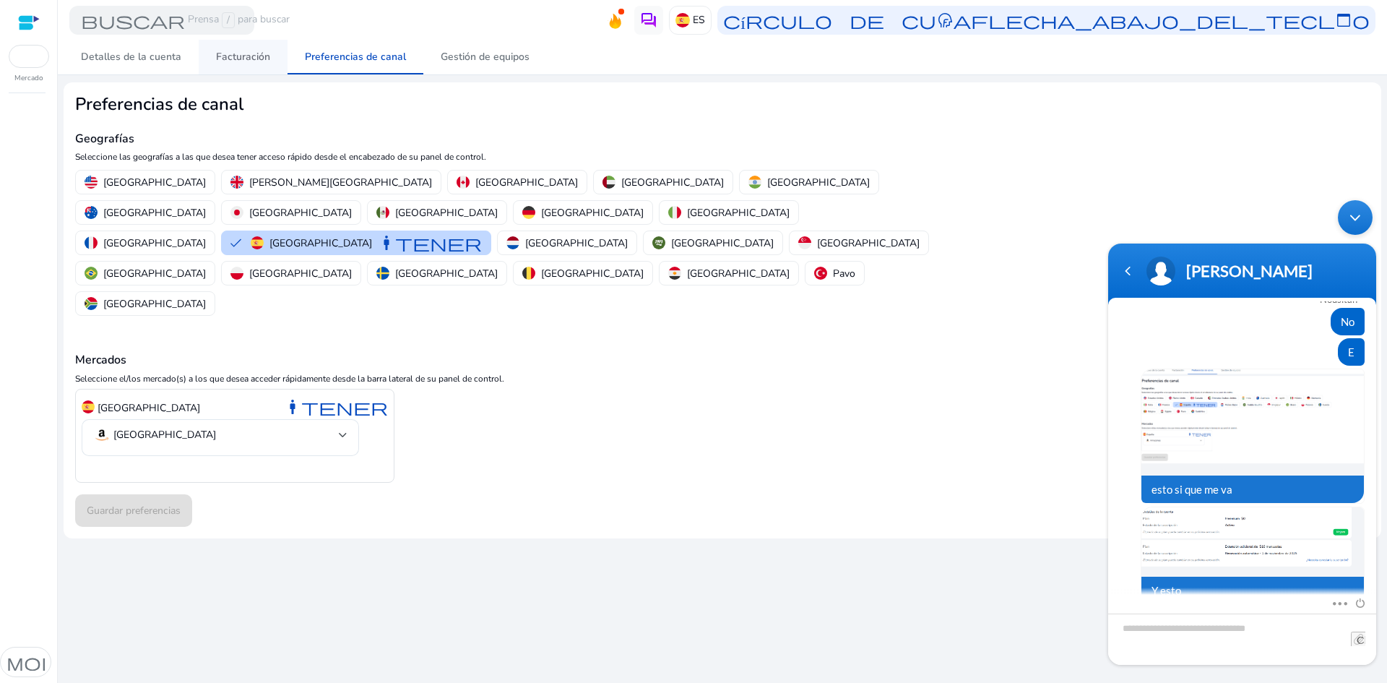
click at [228, 60] on font "Facturación" at bounding box center [243, 57] width 54 height 14
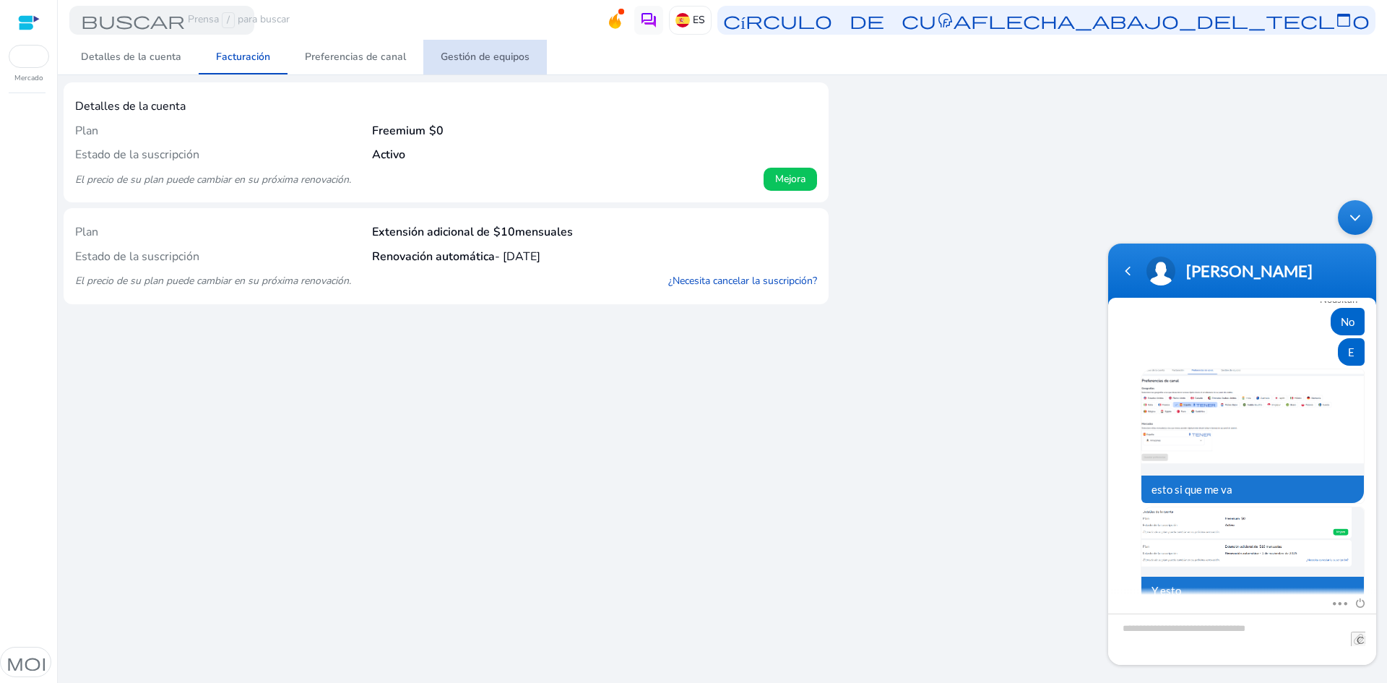
click at [451, 53] on font "Gestión de equipos" at bounding box center [485, 57] width 89 height 14
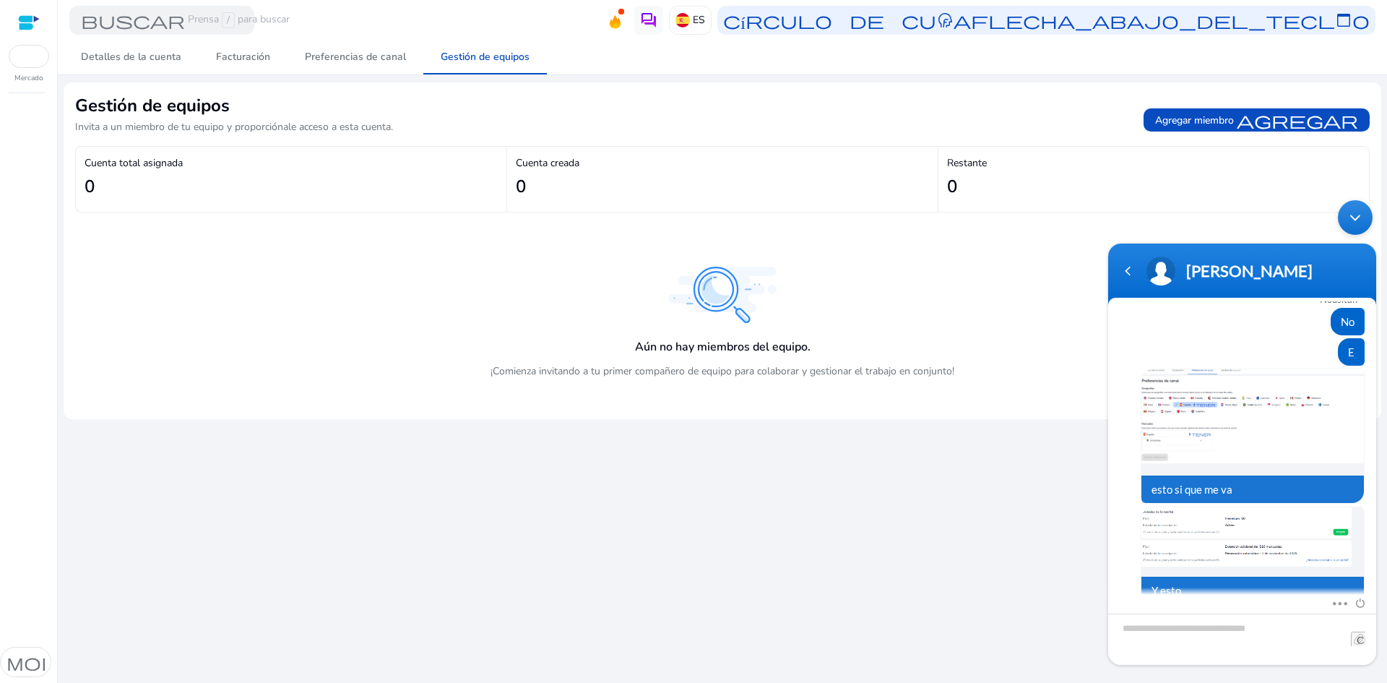
click at [30, 82] on font "Mercado" at bounding box center [28, 78] width 29 height 10
click at [53, 52] on div "Mercado" at bounding box center [28, 42] width 57 height 84
click at [35, 30] on div at bounding box center [29, 22] width 22 height 17
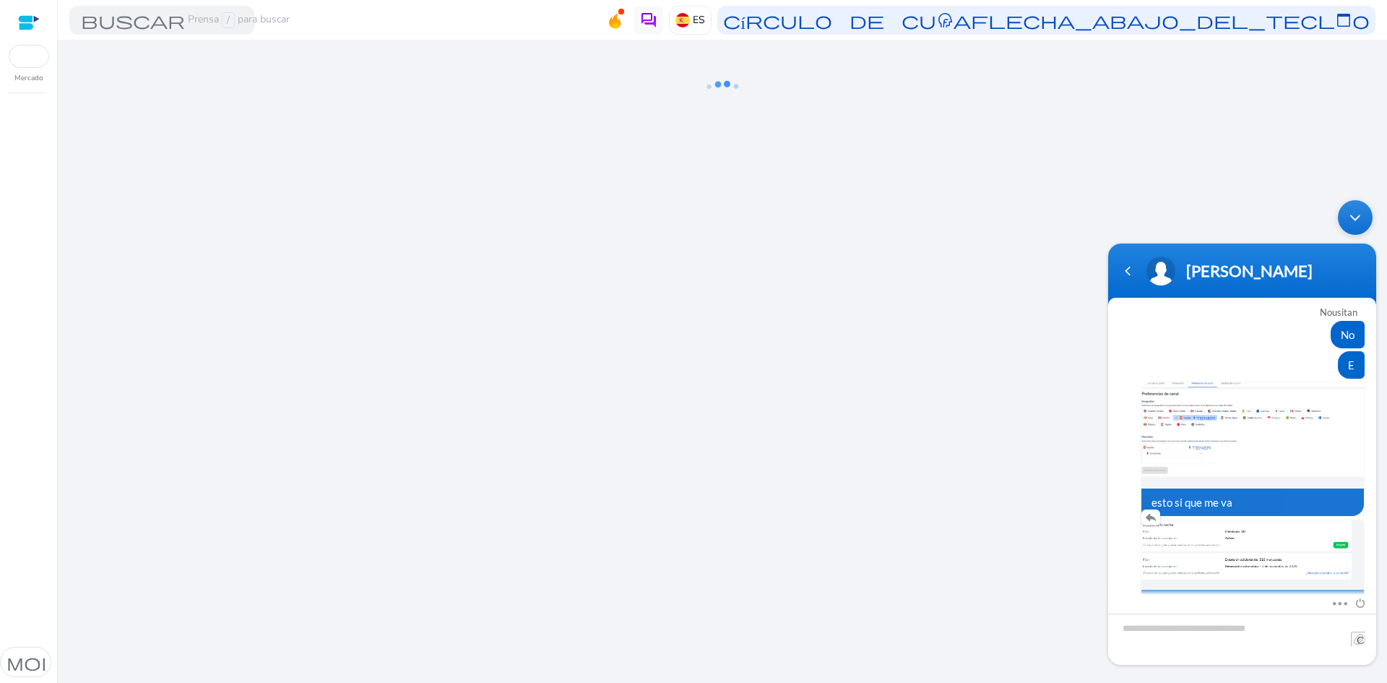
scroll to position [1520, 0]
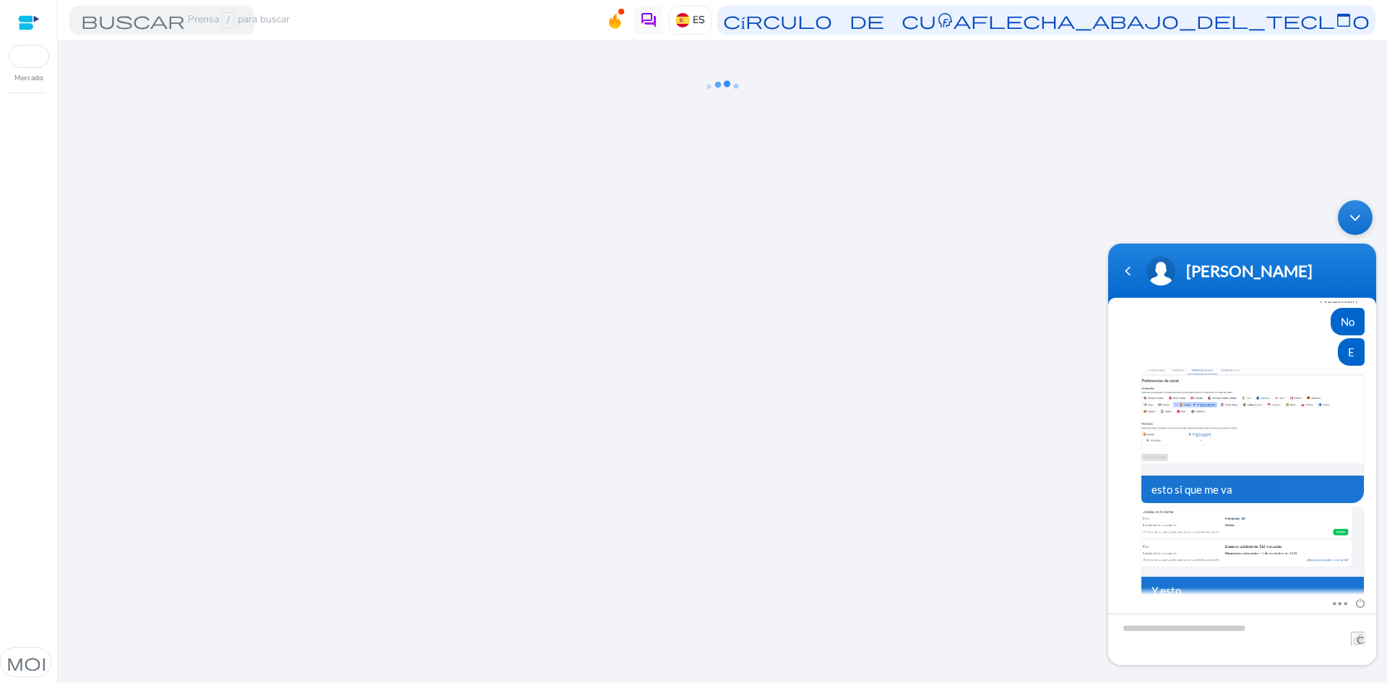
click at [1343, 599] on div at bounding box center [1347, 602] width 34 height 16
click at [1339, 603] on span at bounding box center [1335, 600] width 11 height 13
click at [1135, 438] on div "esto si que me va" at bounding box center [1241, 435] width 245 height 135
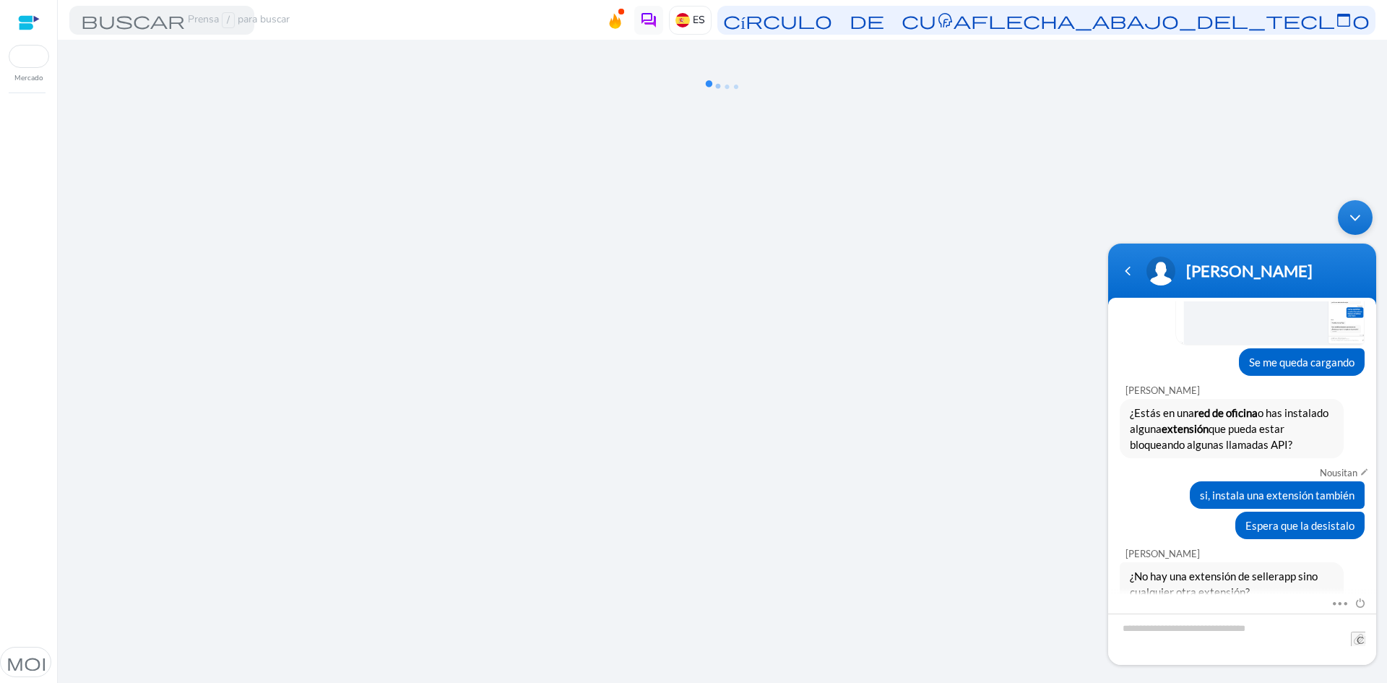
scroll to position [361, 0]
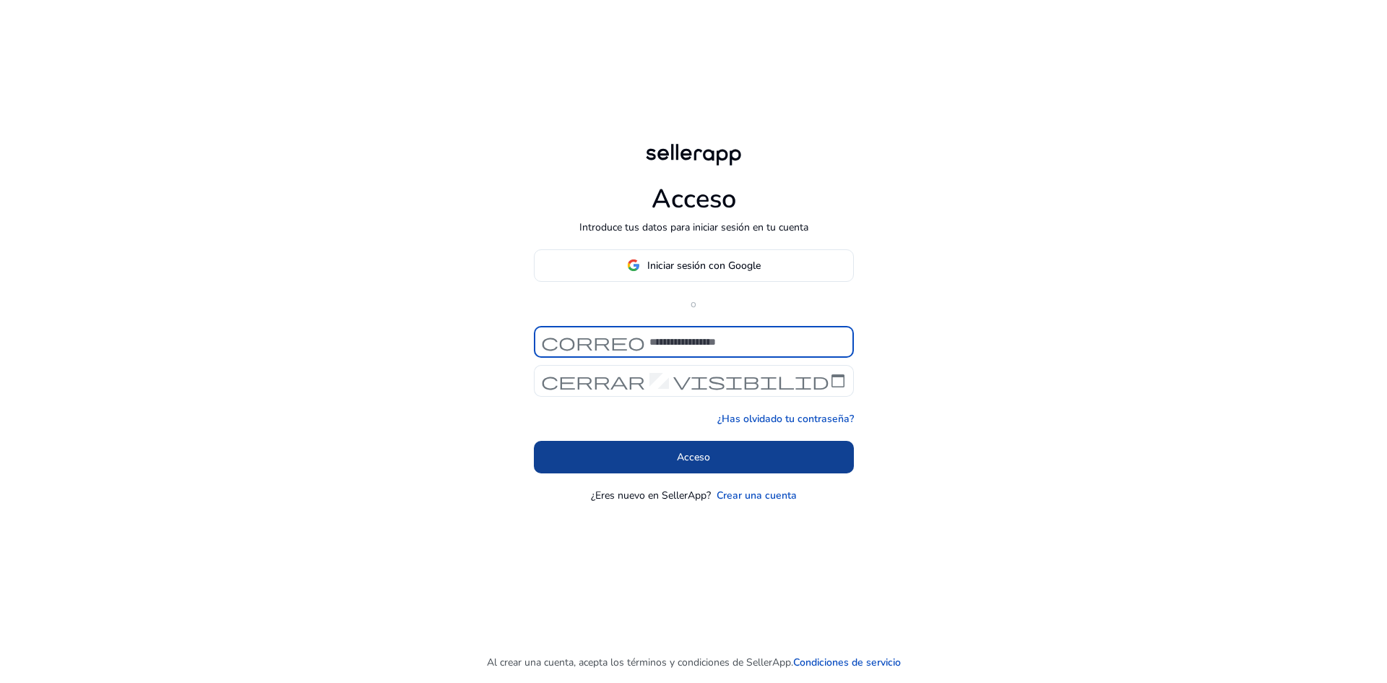
type input "**********"
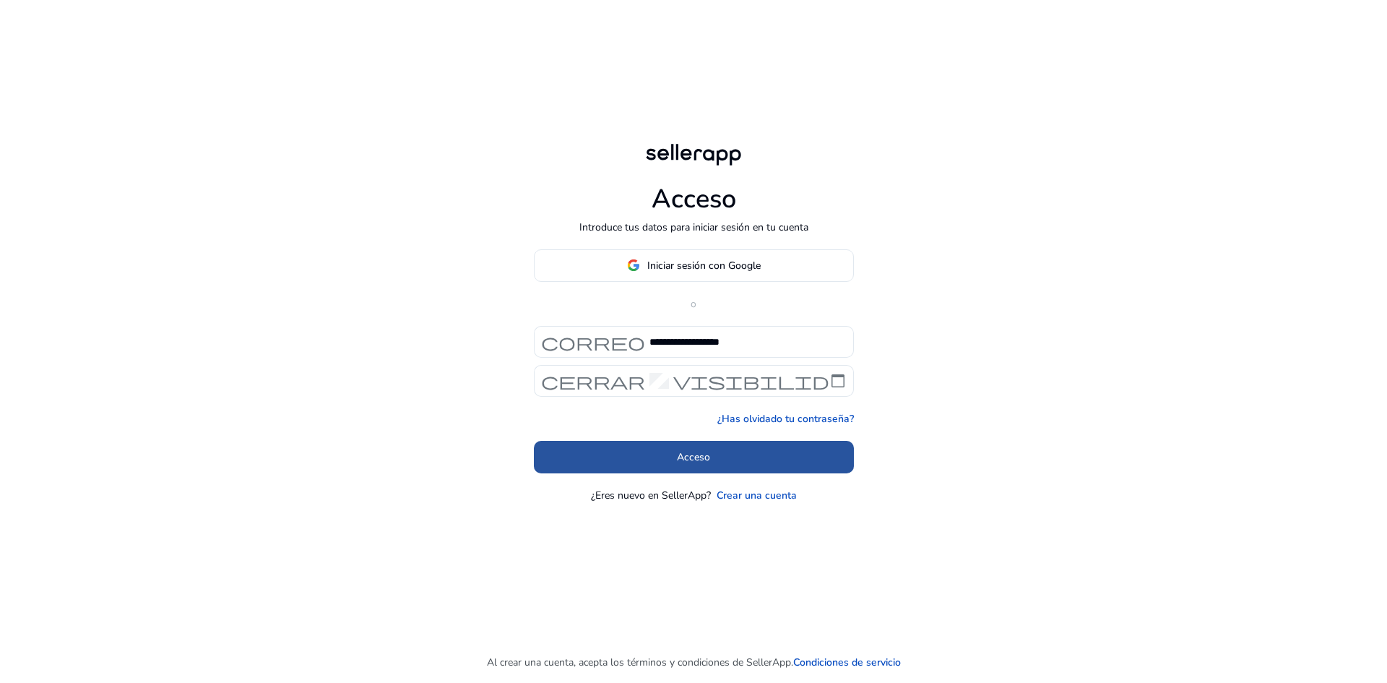
click at [722, 454] on span at bounding box center [694, 456] width 320 height 35
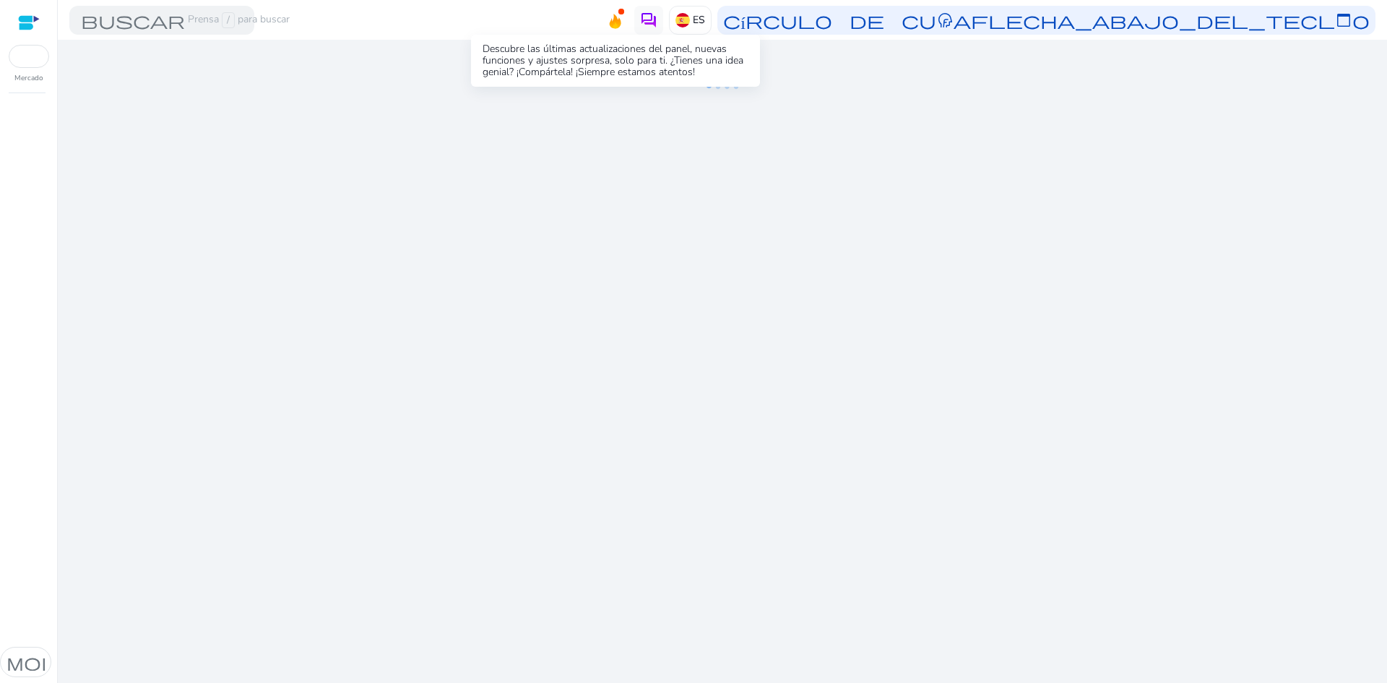
click at [624, 21] on icon at bounding box center [615, 19] width 22 height 20
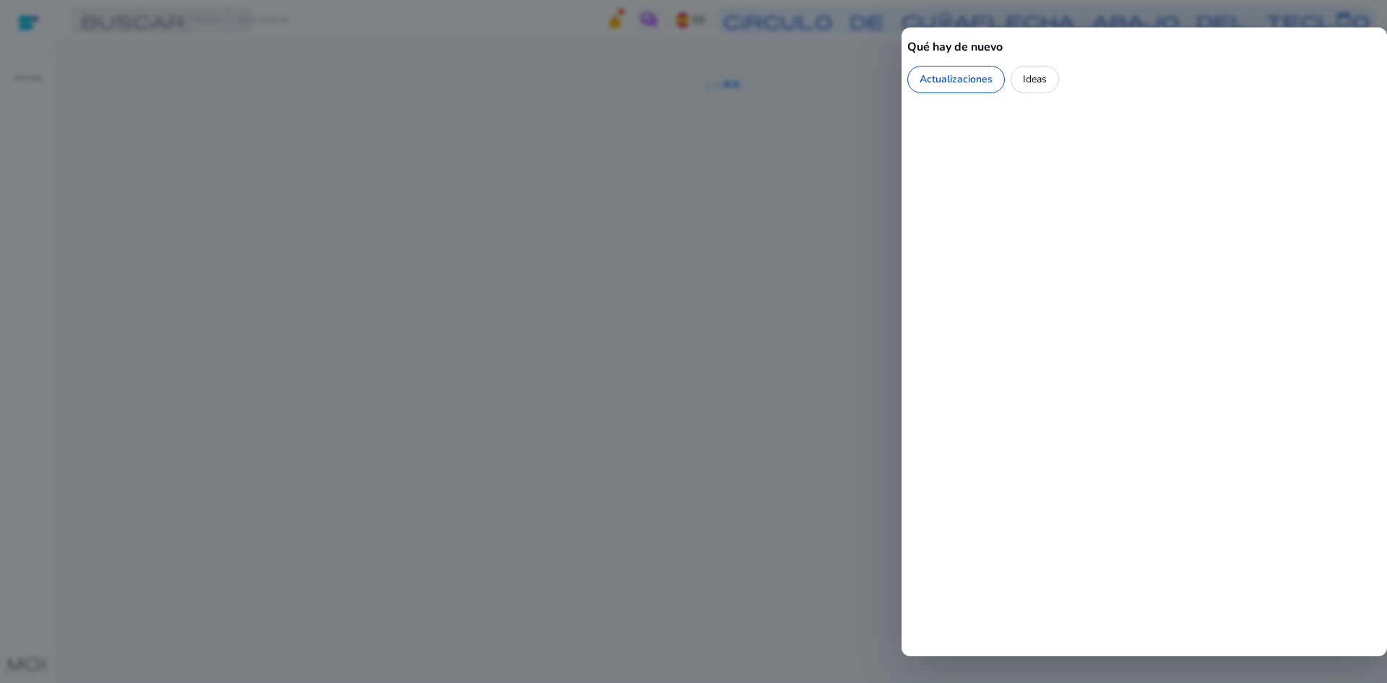
click at [1034, 70] on div "Ideas" at bounding box center [1034, 79] width 48 height 27
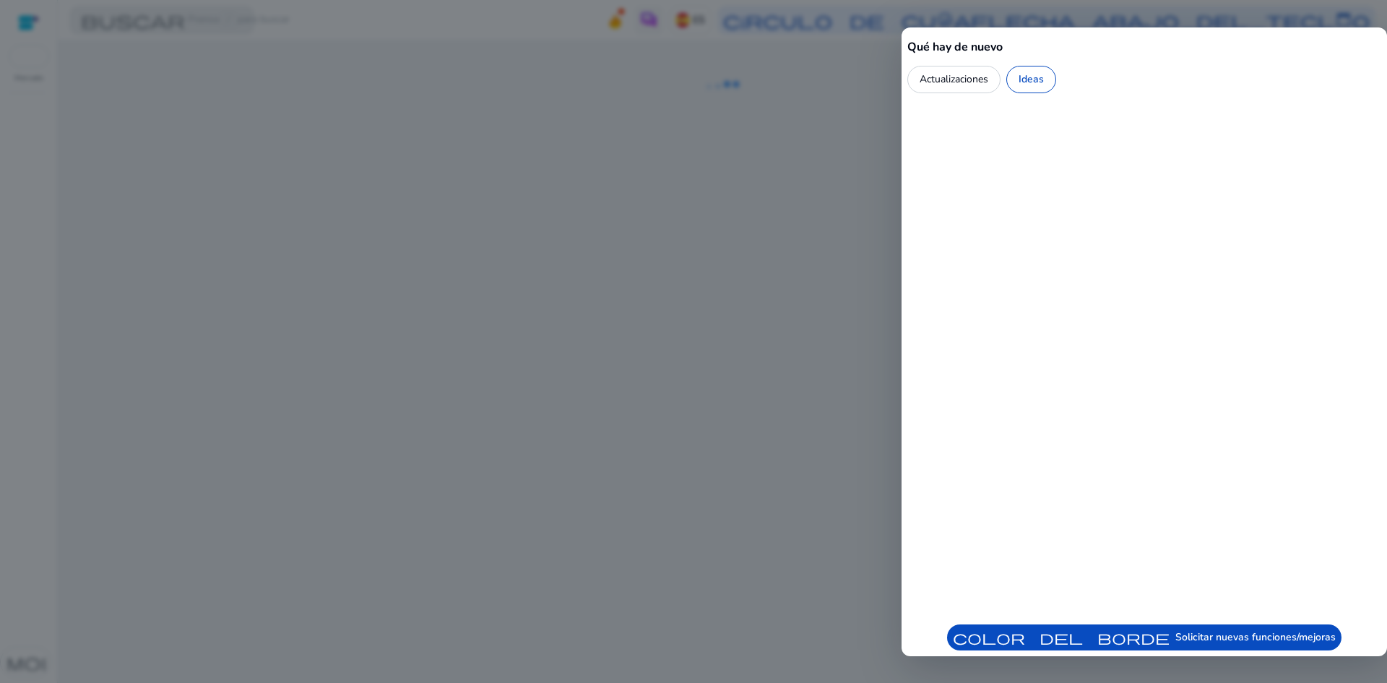
click at [982, 77] on font "Actualizaciones" at bounding box center [953, 79] width 69 height 14
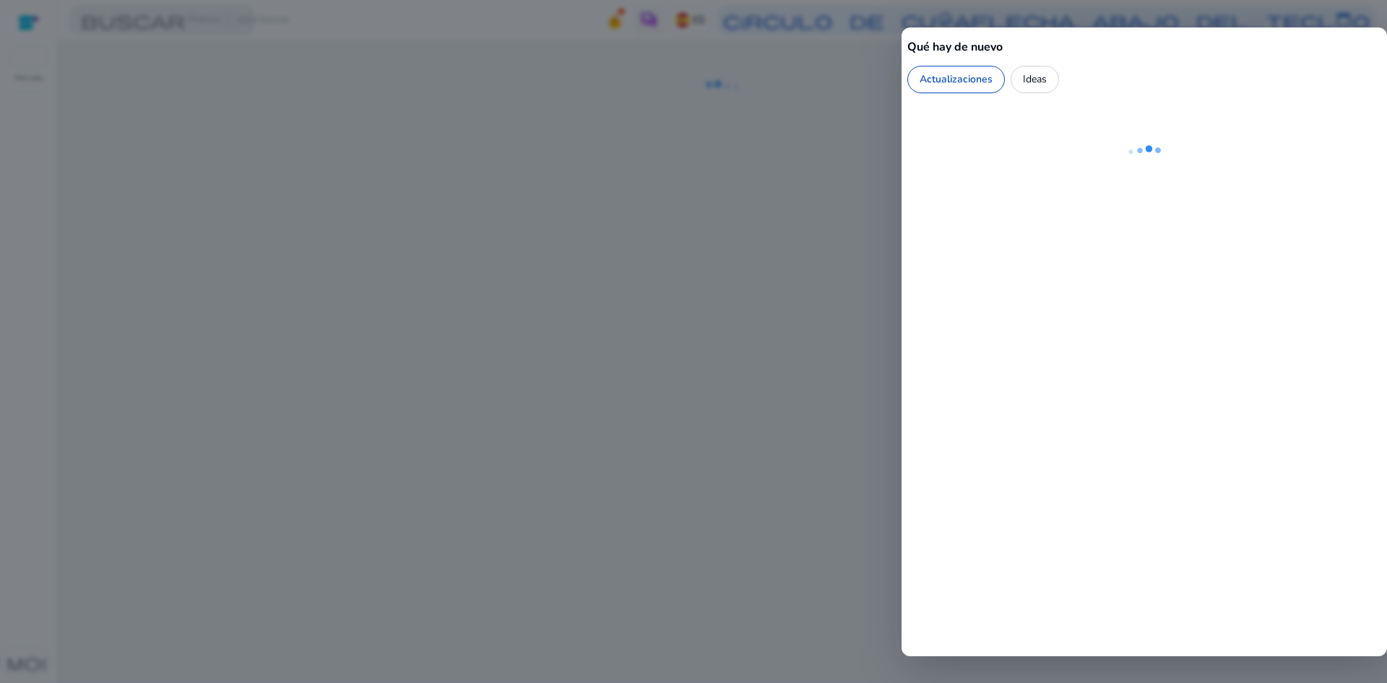
click at [768, 125] on div at bounding box center [693, 341] width 1387 height 683
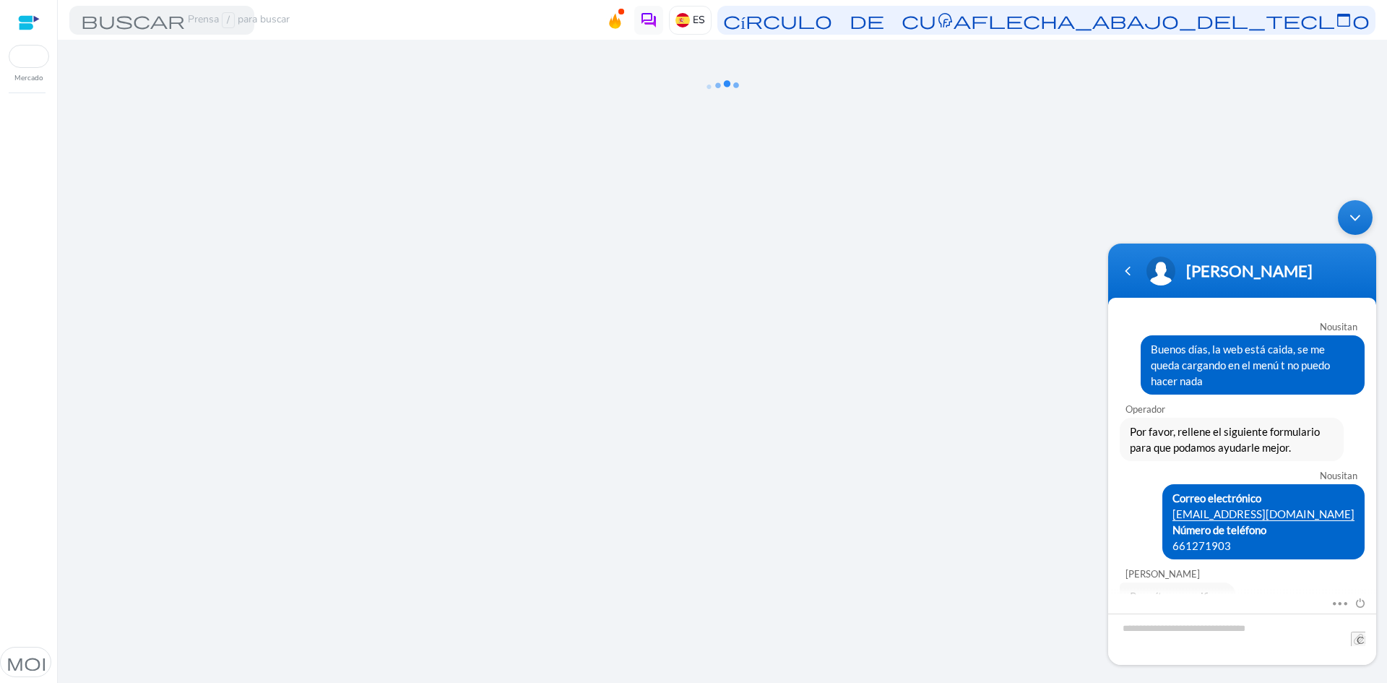
scroll to position [361, 0]
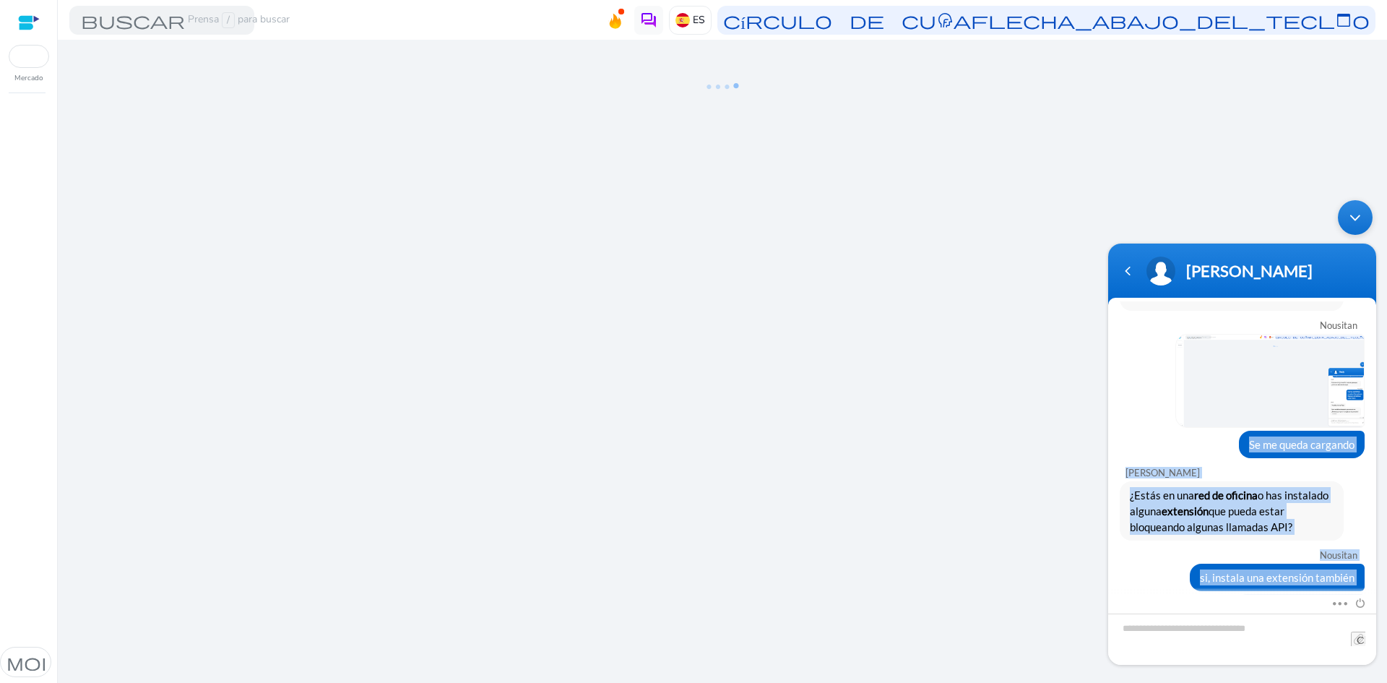
drag, startPoint x: 1248, startPoint y: 426, endPoint x: 1406, endPoint y: 431, distance: 158.3
click at [1383, 431] on html "[PERSON_NAME] Buenos días, la web está caida, se me queda cargando en el menú t…" at bounding box center [1242, 432] width 282 height 479
click at [1298, 438] on font "Se me queda cargando" at bounding box center [1301, 444] width 105 height 13
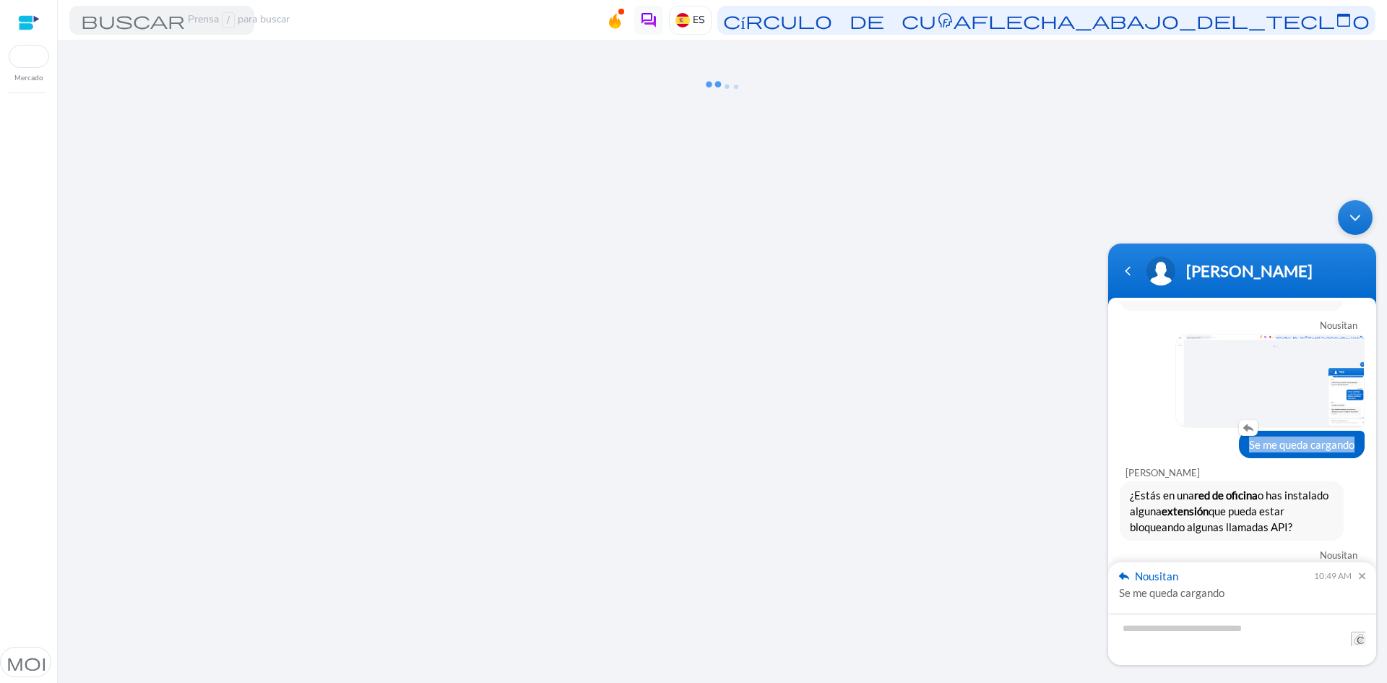
click at [1298, 438] on font "Se me queda cargando" at bounding box center [1301, 444] width 105 height 13
copy font "Se me queda cargando"
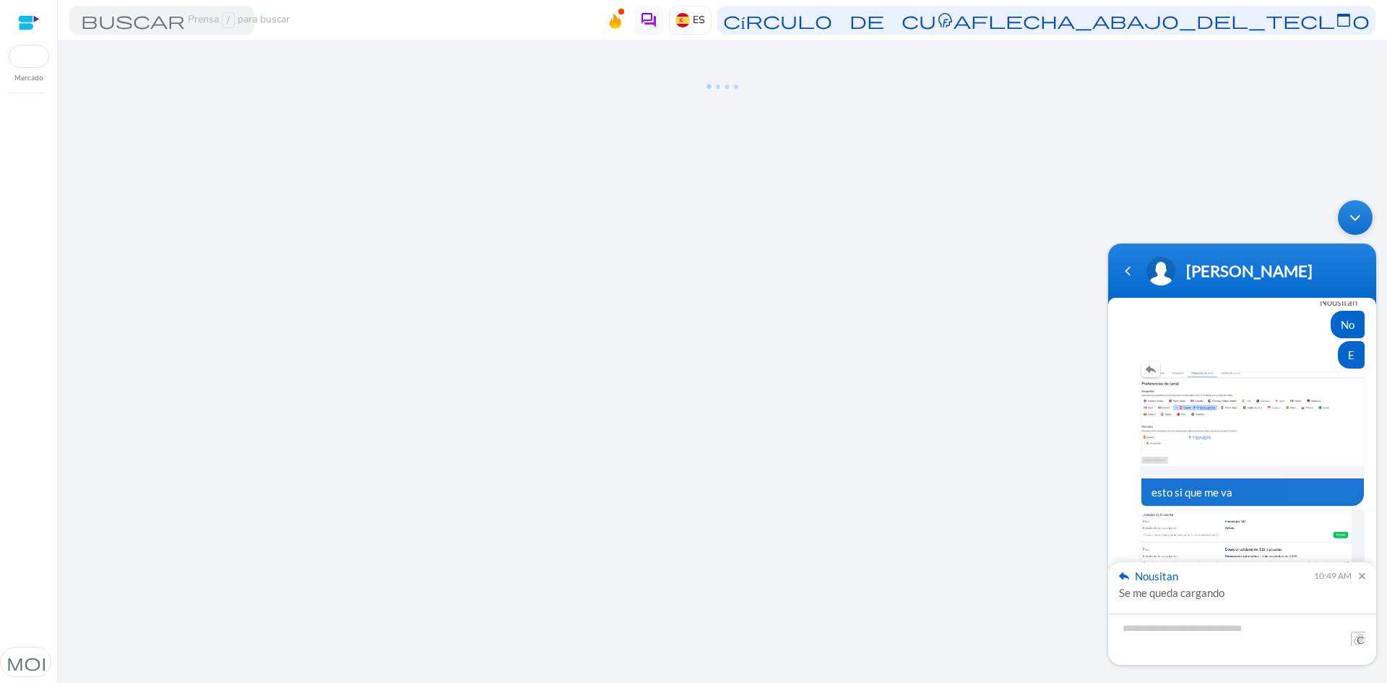
scroll to position [1520, 0]
click at [1358, 571] on div "10:49 AM" at bounding box center [1339, 575] width 51 height 13
click at [1358, 573] on em at bounding box center [1358, 576] width 14 height 7
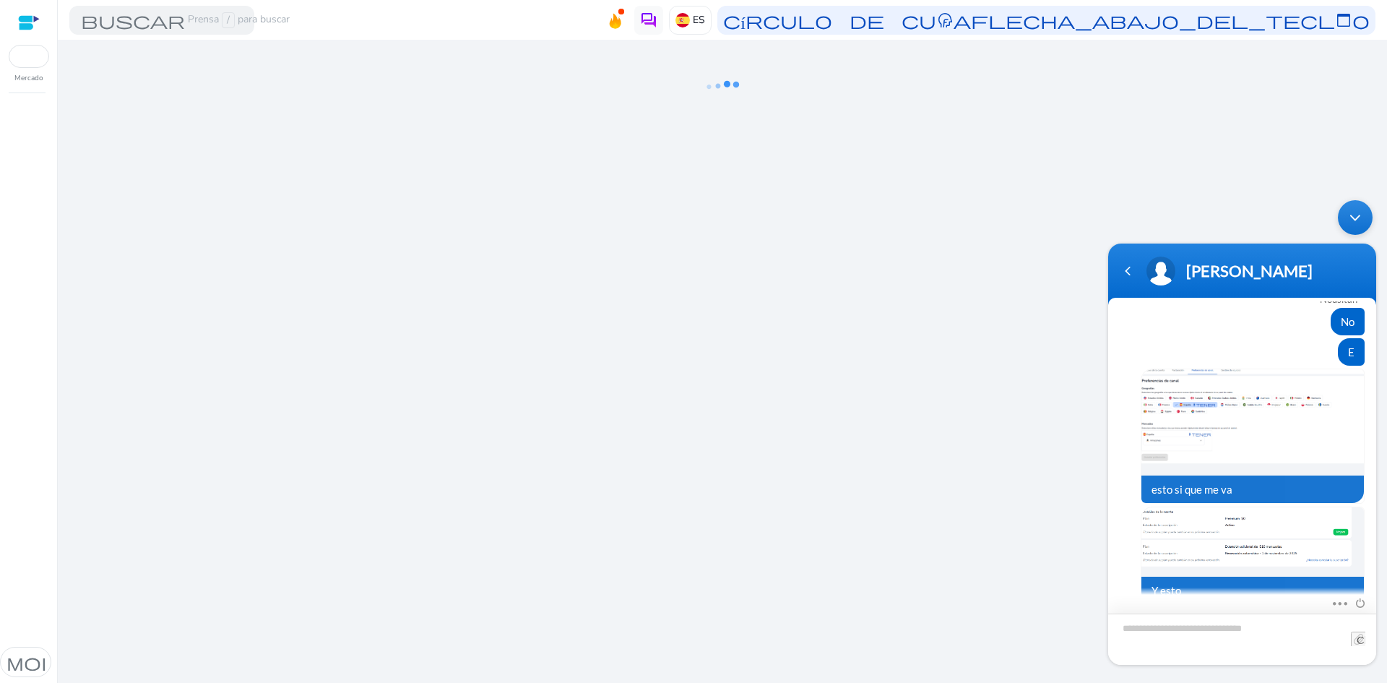
click at [1204, 637] on textarea "Type your message and hit 'Enter'" at bounding box center [1242, 638] width 268 height 51
type textarea "*"
click at [1337, 605] on span at bounding box center [1335, 600] width 11 height 13
click at [1130, 267] on div "Navegación volver atrás" at bounding box center [1128, 271] width 22 height 22
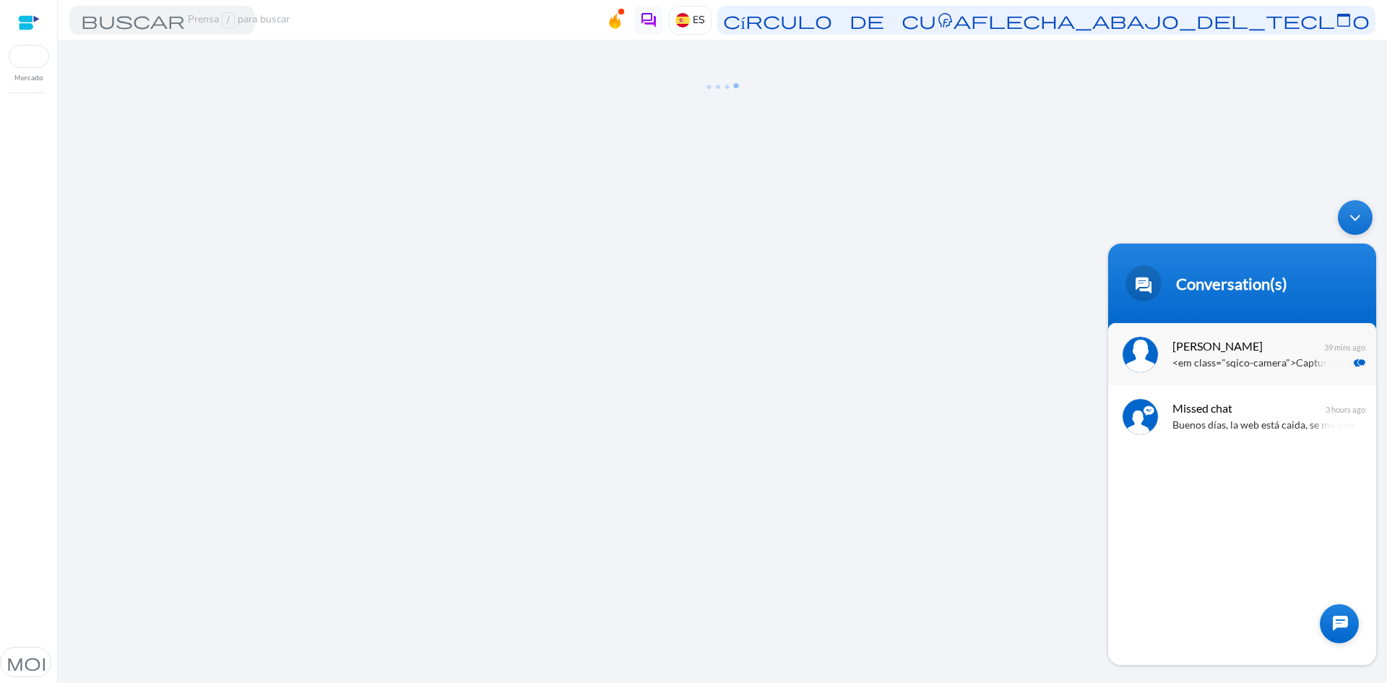
click at [1246, 358] on p "<em class="sqico-camera">Captura de pantalla [DATE] 111038.png</em>" at bounding box center [1263, 363] width 182 height 17
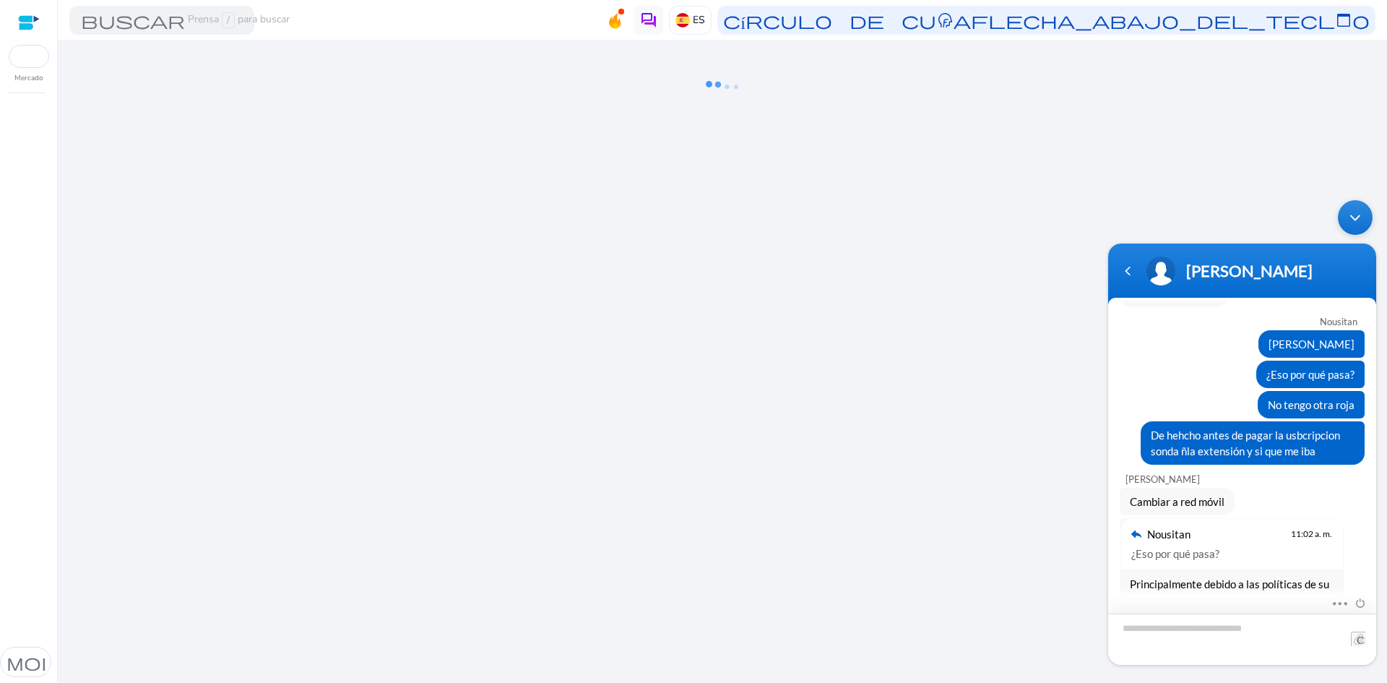
scroll to position [1014, 0]
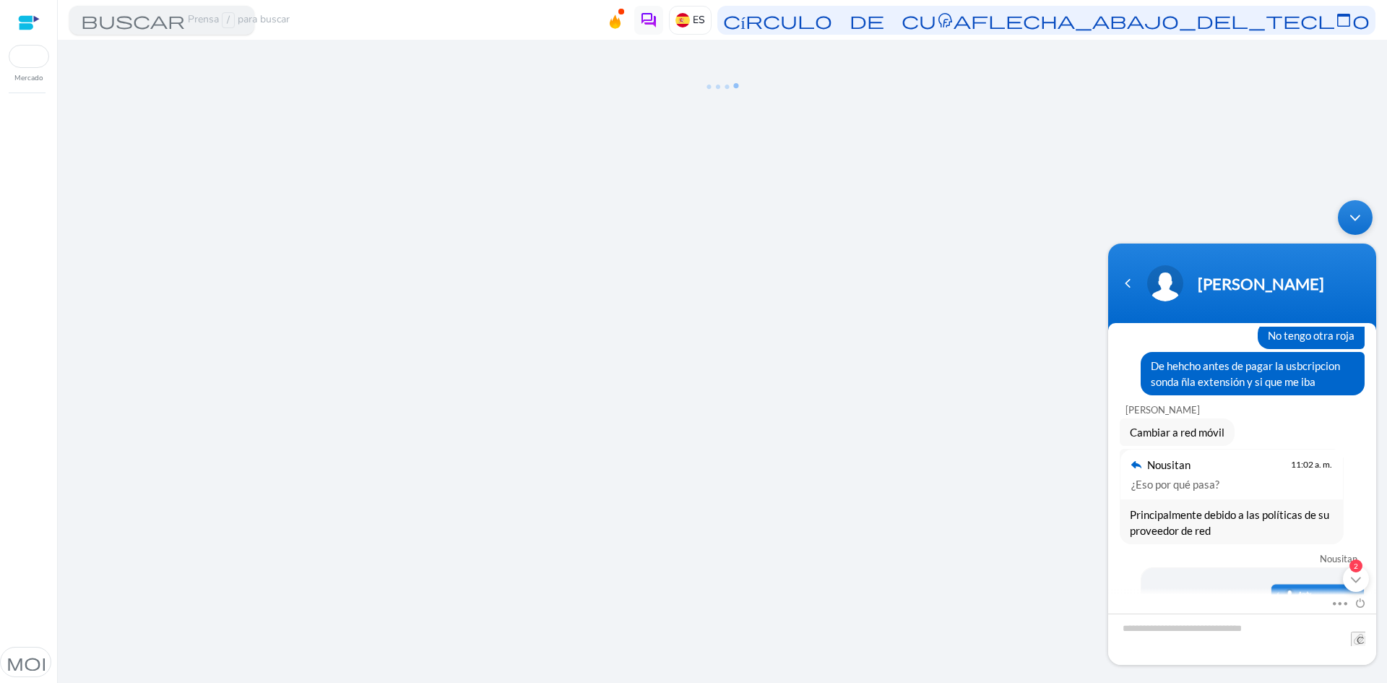
click at [119, 30] on div "buscar Prensa / para buscar" at bounding box center [161, 20] width 185 height 29
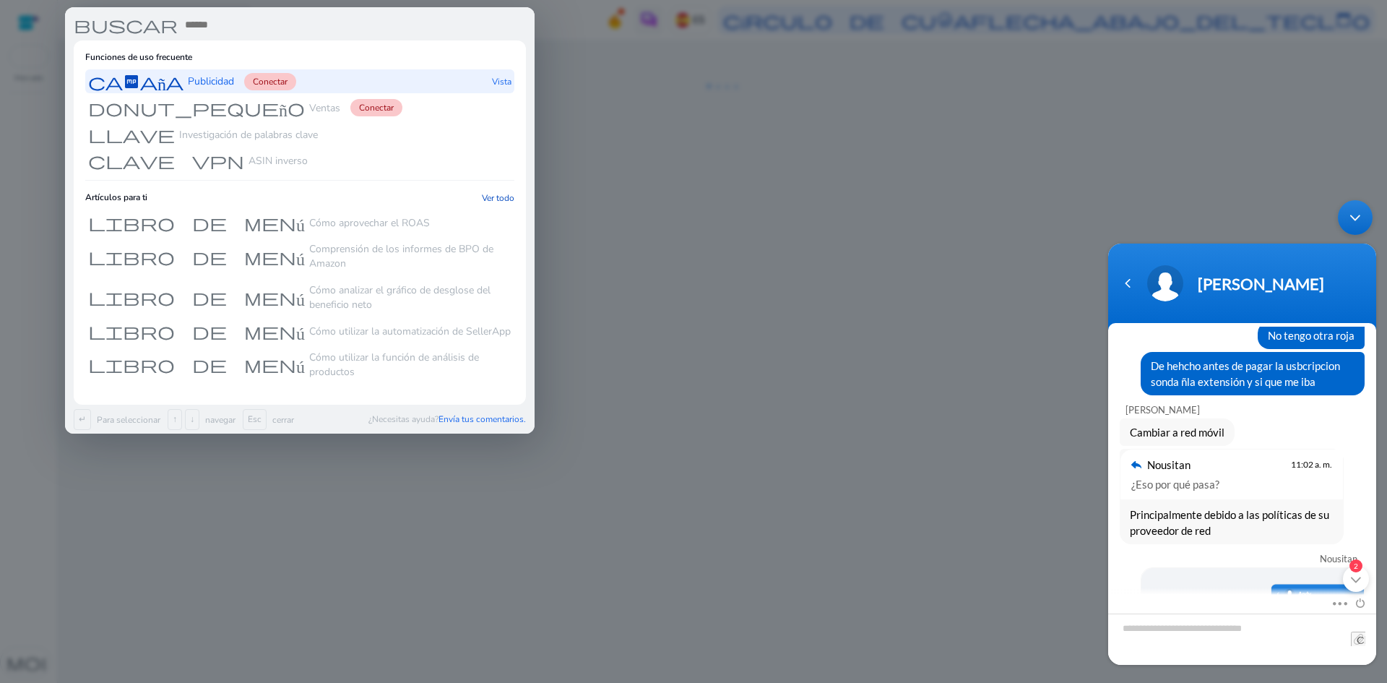
click at [233, 83] on font "Publicidad" at bounding box center [211, 81] width 46 height 14
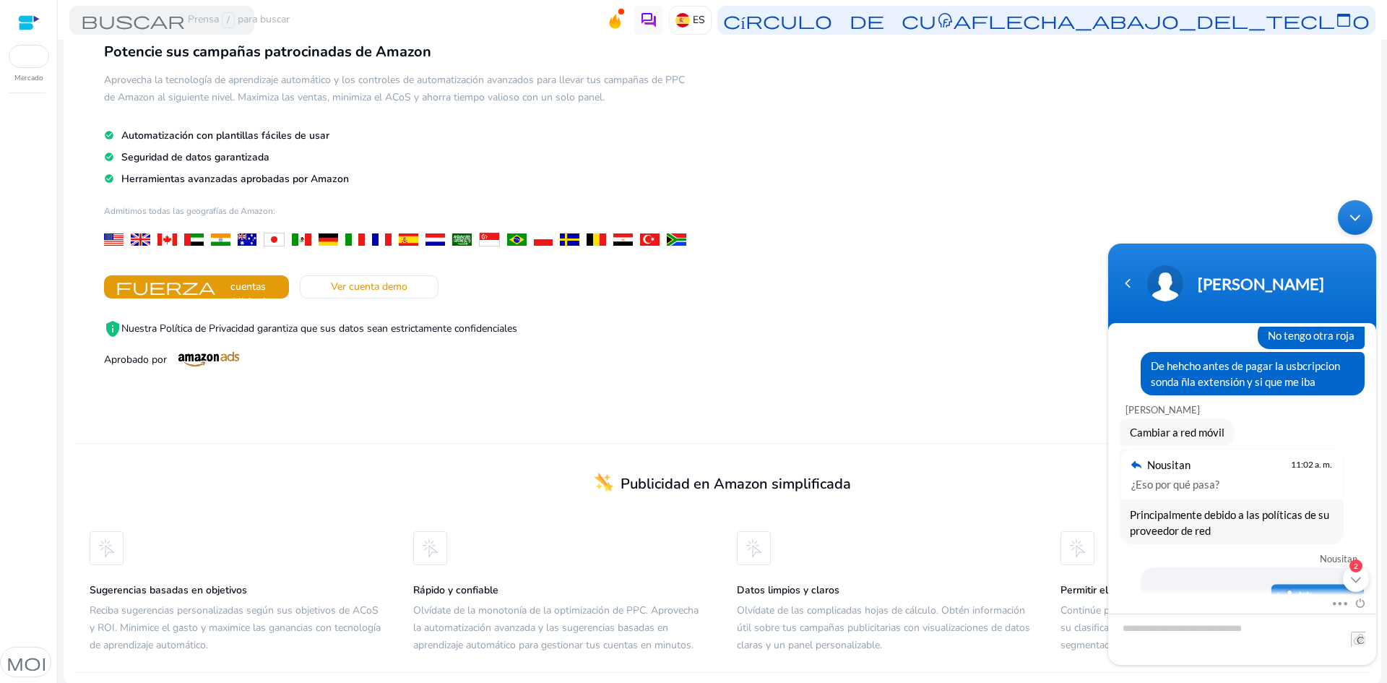
scroll to position [87, 0]
click at [29, 28] on div at bounding box center [29, 22] width 22 height 17
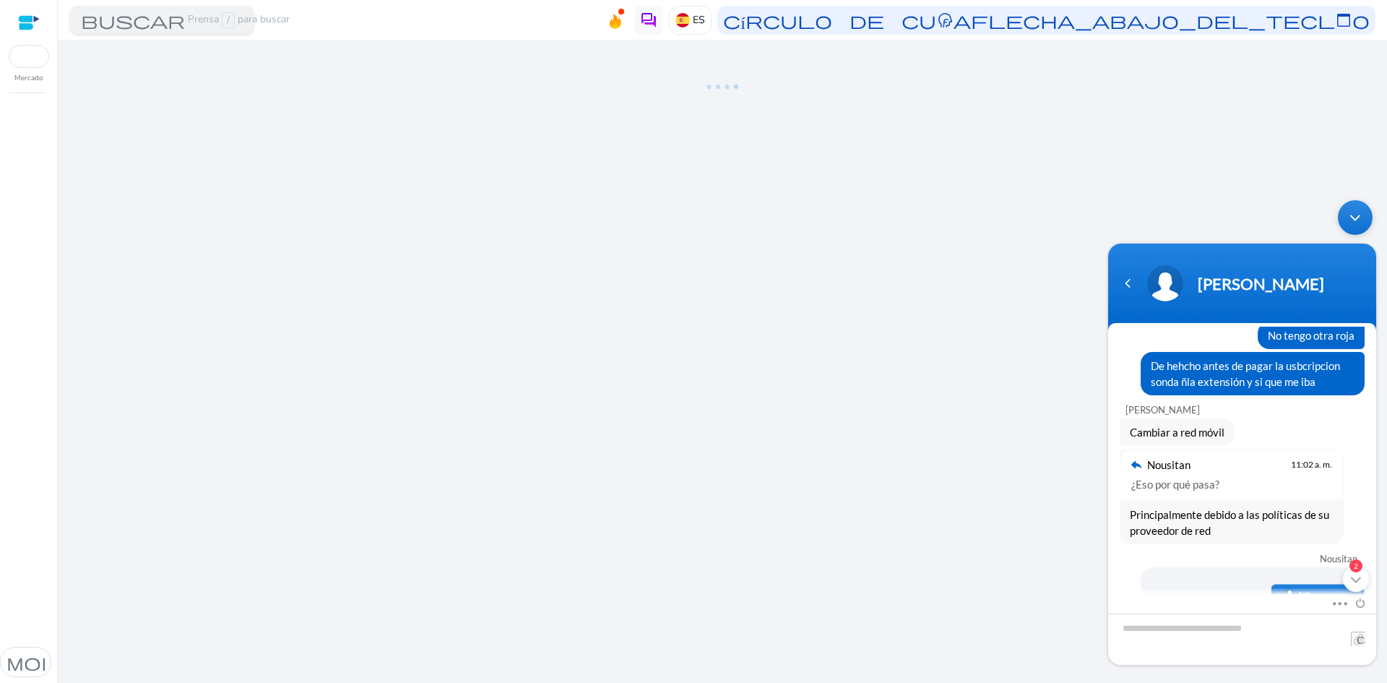
click at [103, 23] on font "buscar" at bounding box center [133, 20] width 104 height 20
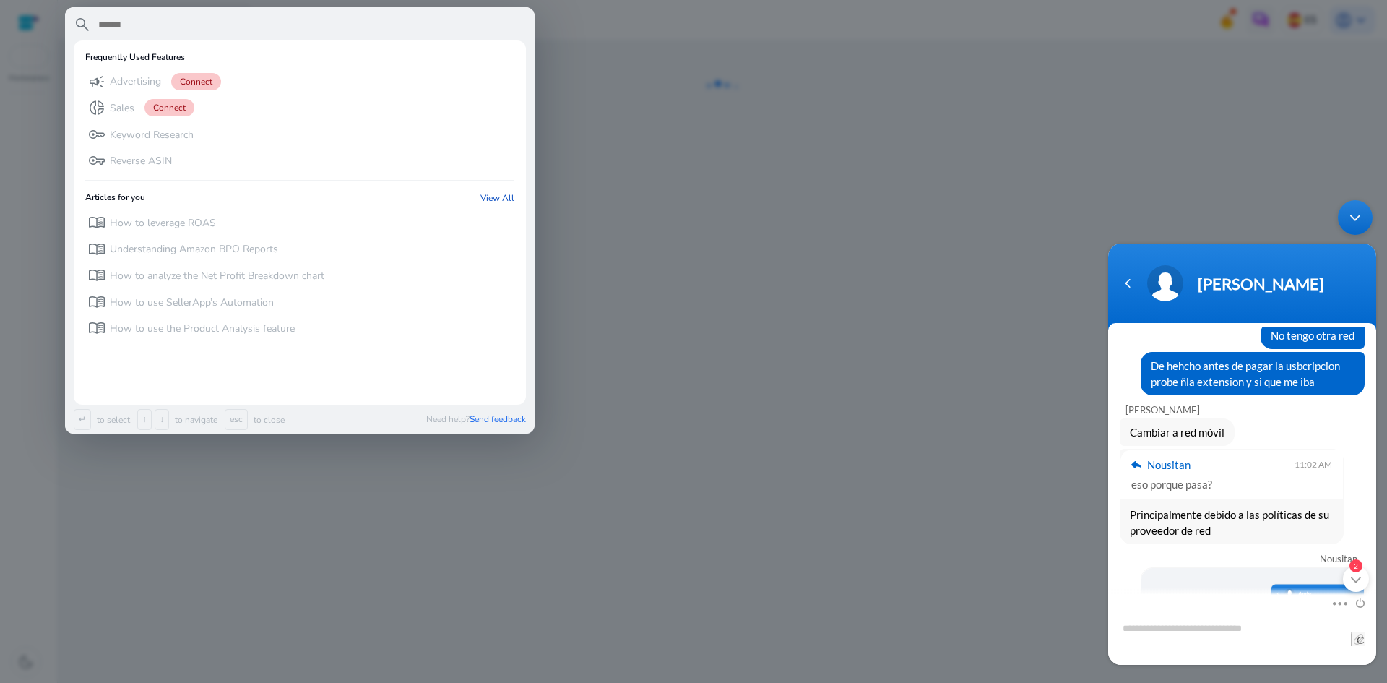
click at [576, 189] on div at bounding box center [693, 341] width 1387 height 683
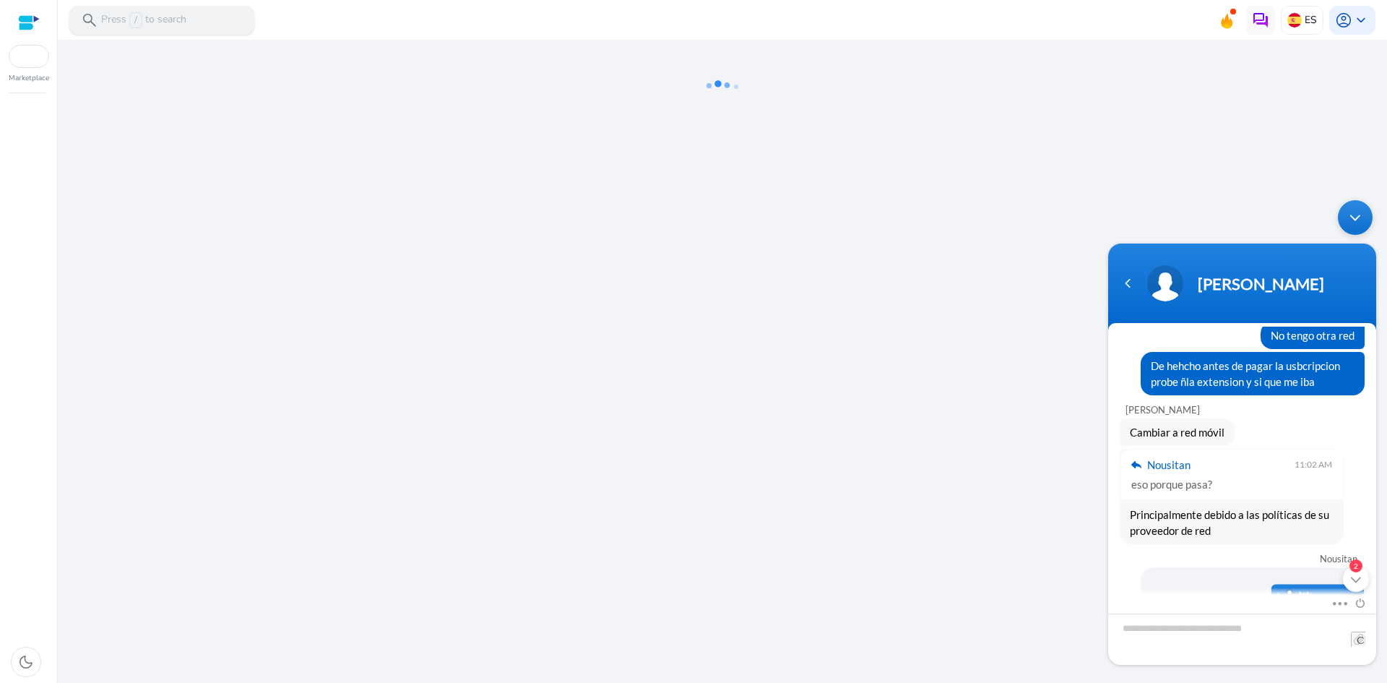
click at [122, 8] on div "search Press / to search" at bounding box center [161, 20] width 185 height 29
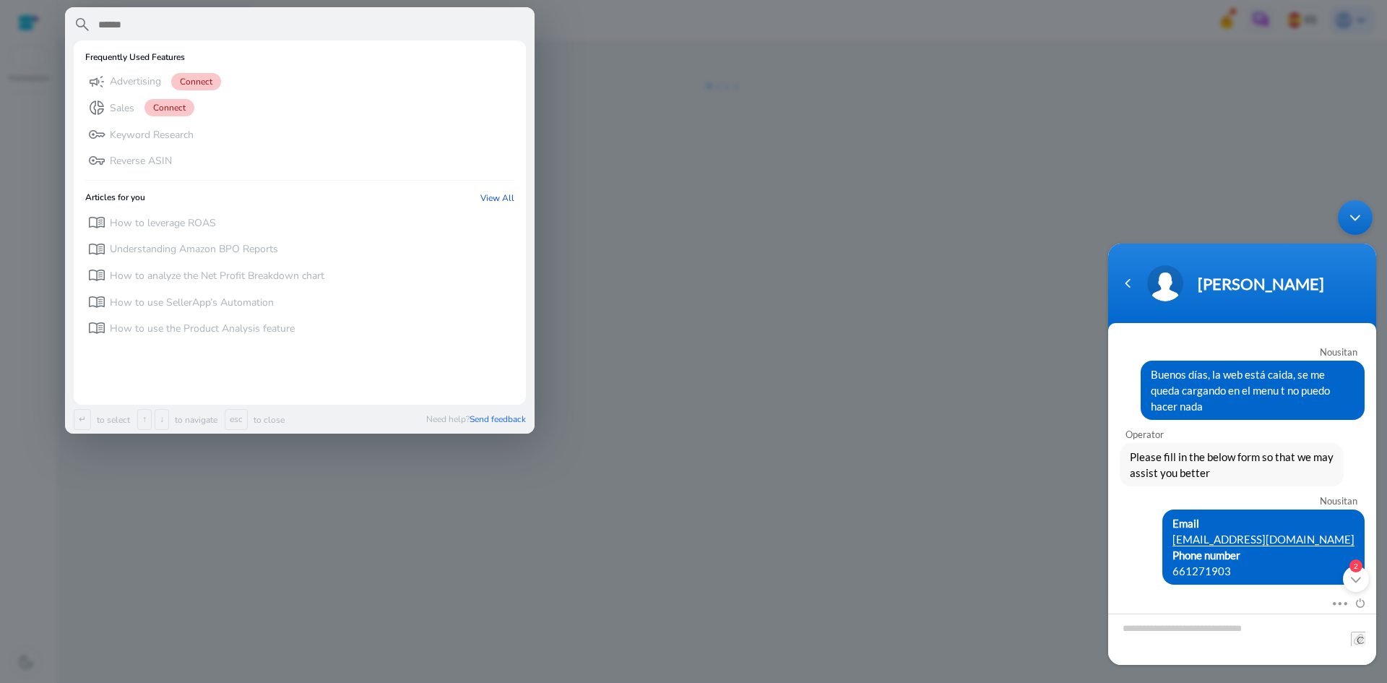
scroll to position [1014, 0]
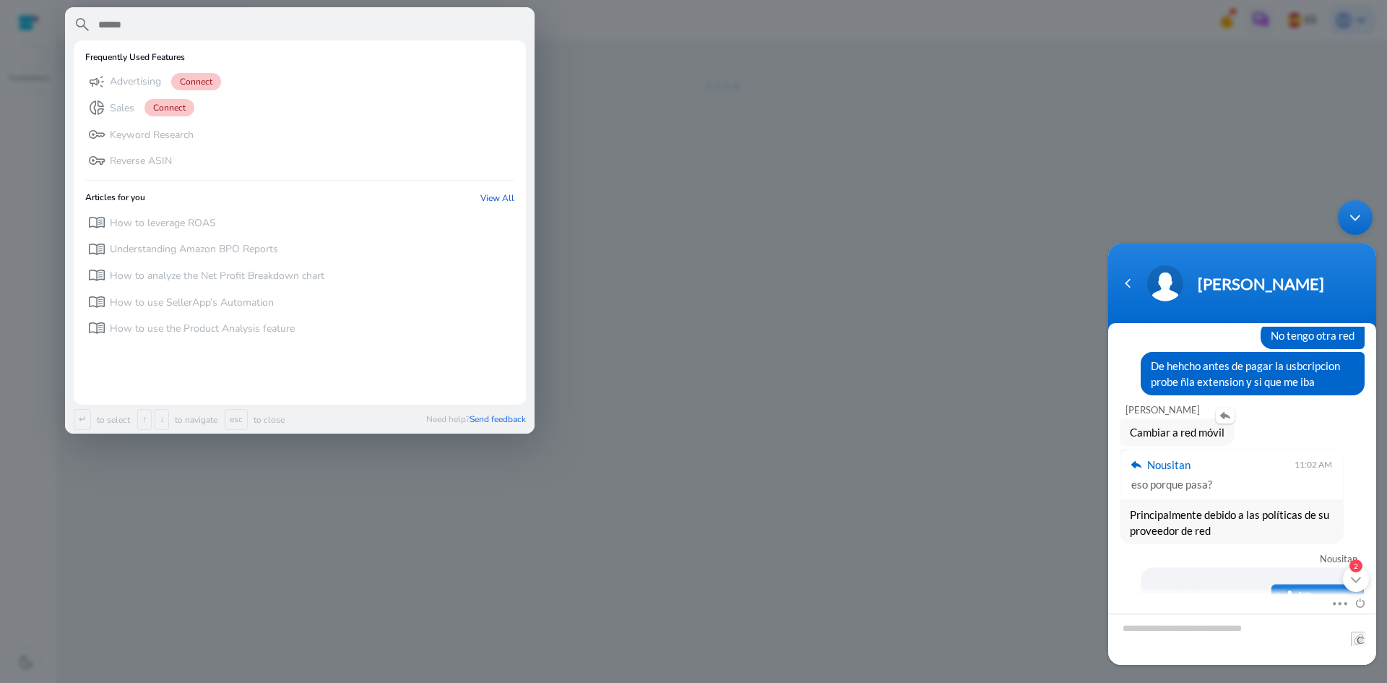
click at [1259, 418] on div "Cambiar a red móvil" at bounding box center [1241, 431] width 245 height 27
click at [1352, 586] on div "2" at bounding box center [1356, 579] width 26 height 26
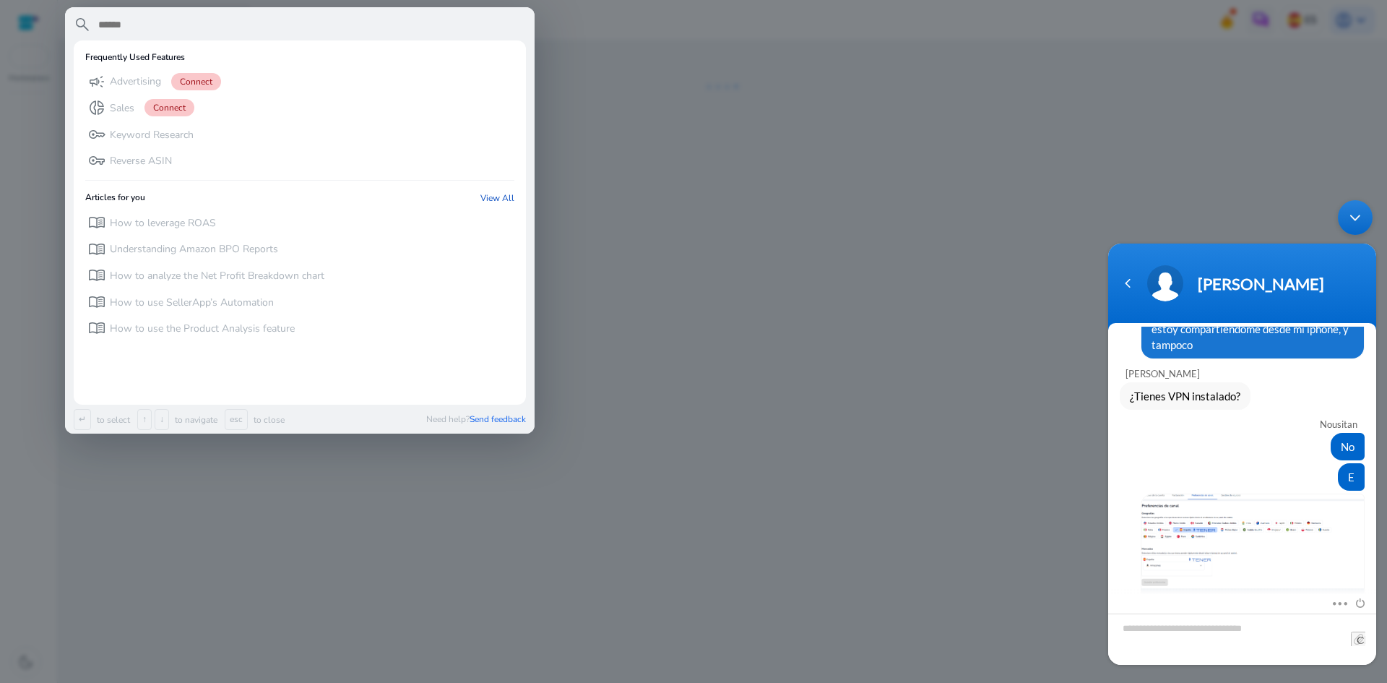
scroll to position [1642, 0]
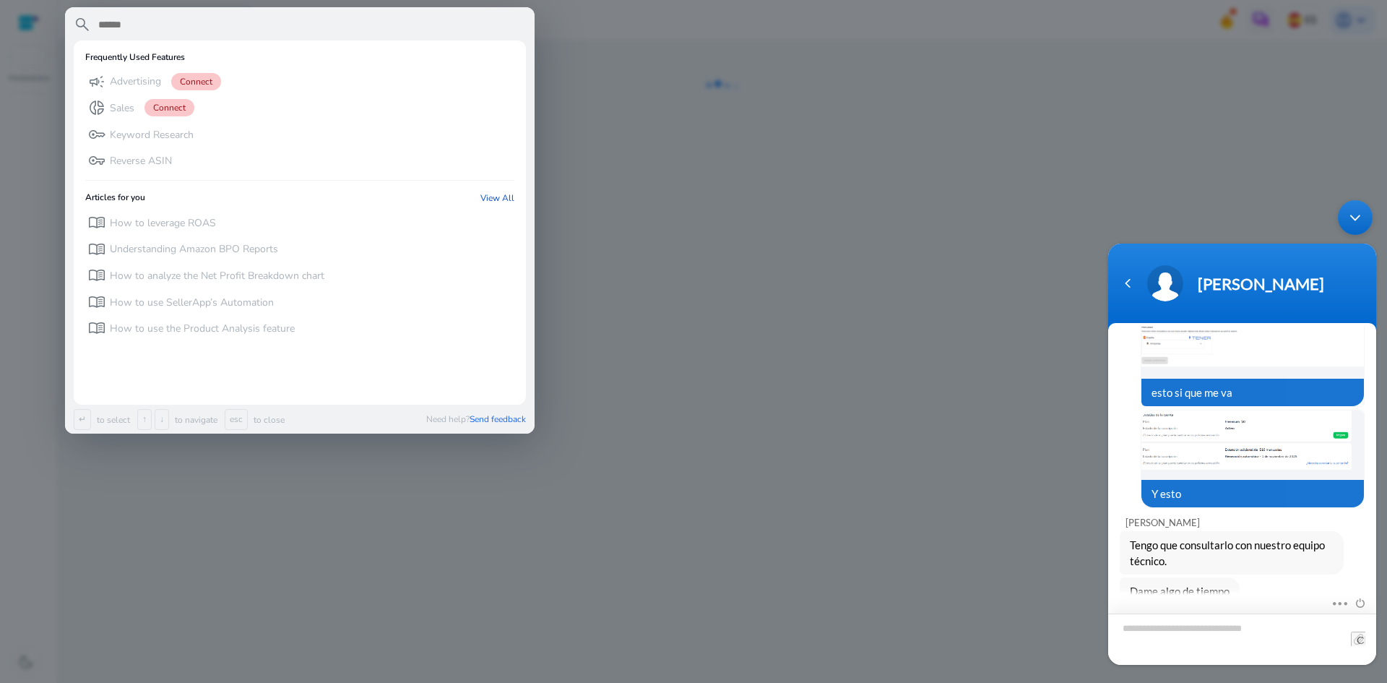
click at [1249, 637] on textarea "Type your message and hit 'Enter'" at bounding box center [1242, 638] width 268 height 51
type textarea "**********"
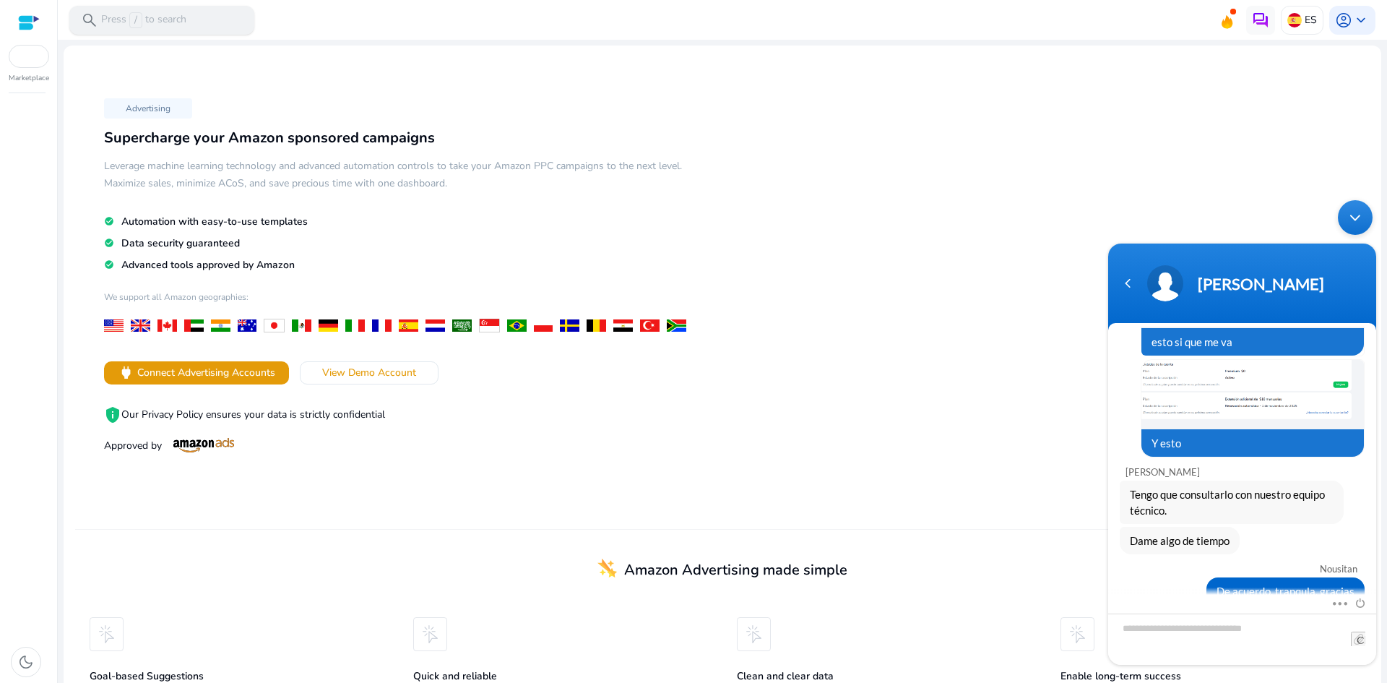
click at [165, 9] on div "search Press / to search" at bounding box center [161, 20] width 185 height 29
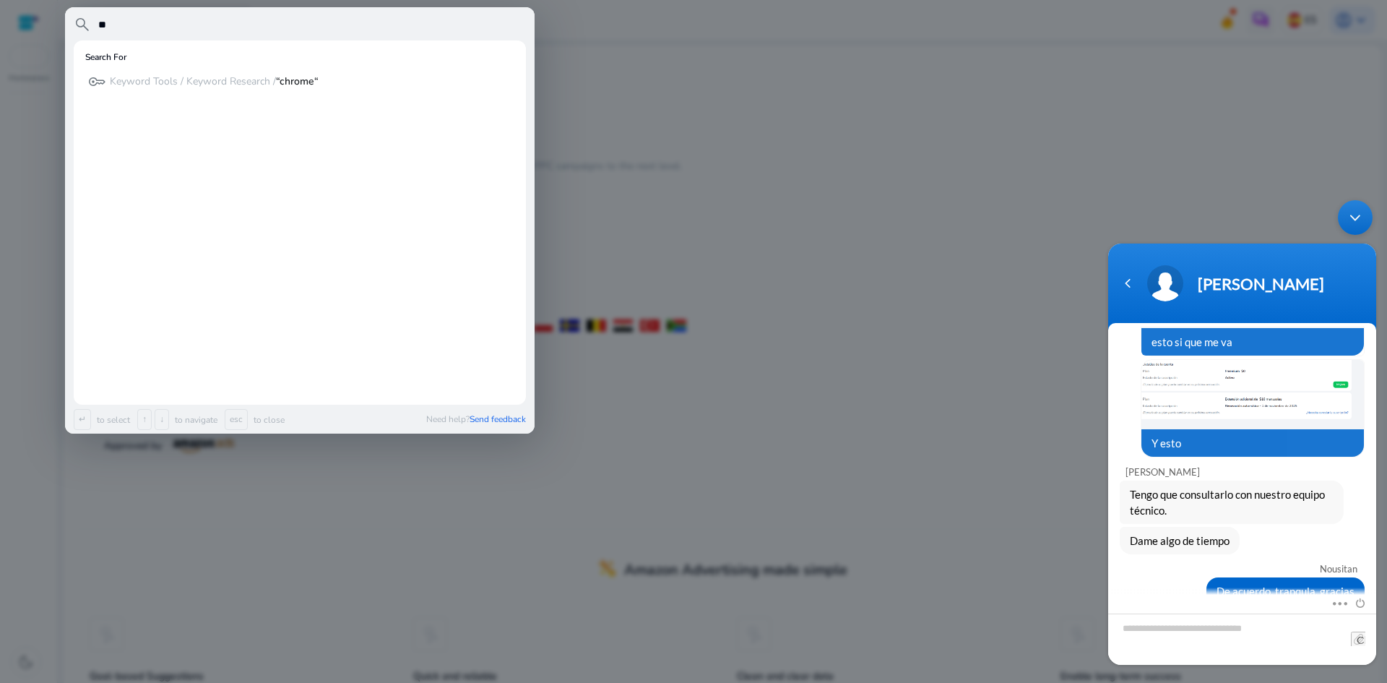
type input "*"
type input "**********"
drag, startPoint x: 683, startPoint y: 213, endPoint x: 698, endPoint y: 282, distance: 71.0
click at [689, 237] on div at bounding box center [693, 341] width 1387 height 683
